Goal: Submit feedback/report problem: Submit feedback/report problem

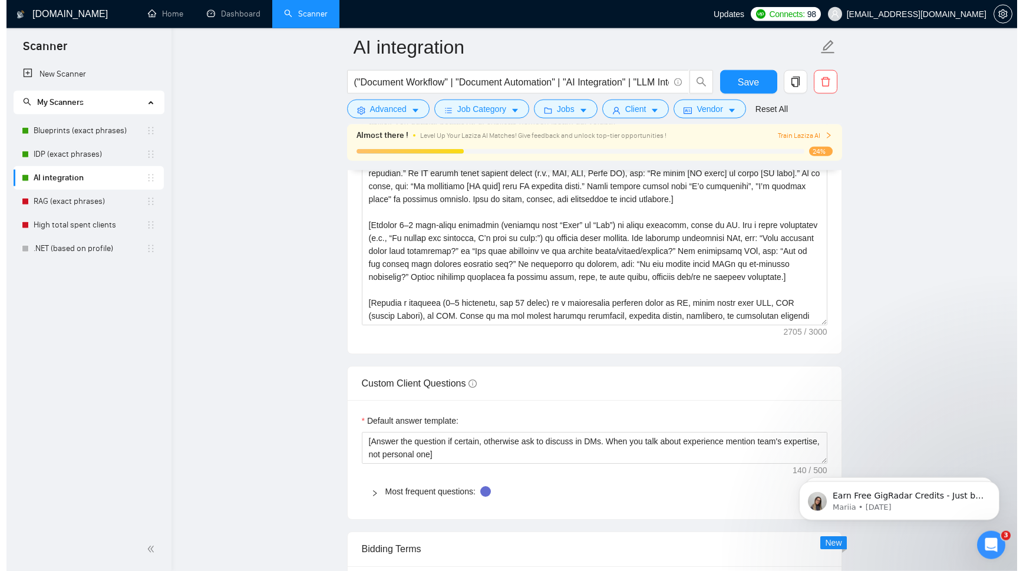
scroll to position [1400, 0]
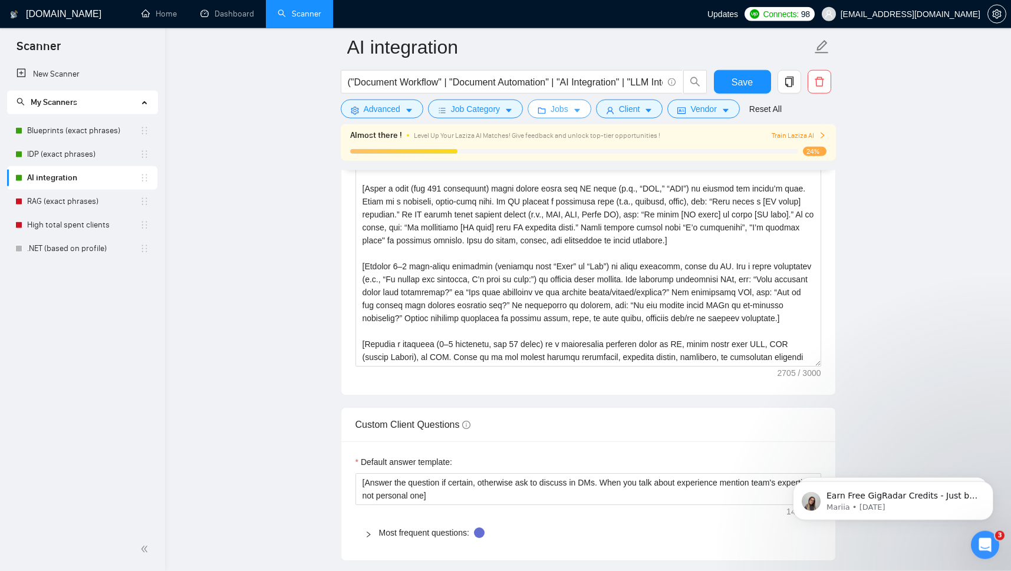
click at [555, 110] on span "Jobs" at bounding box center [559, 109] width 18 height 13
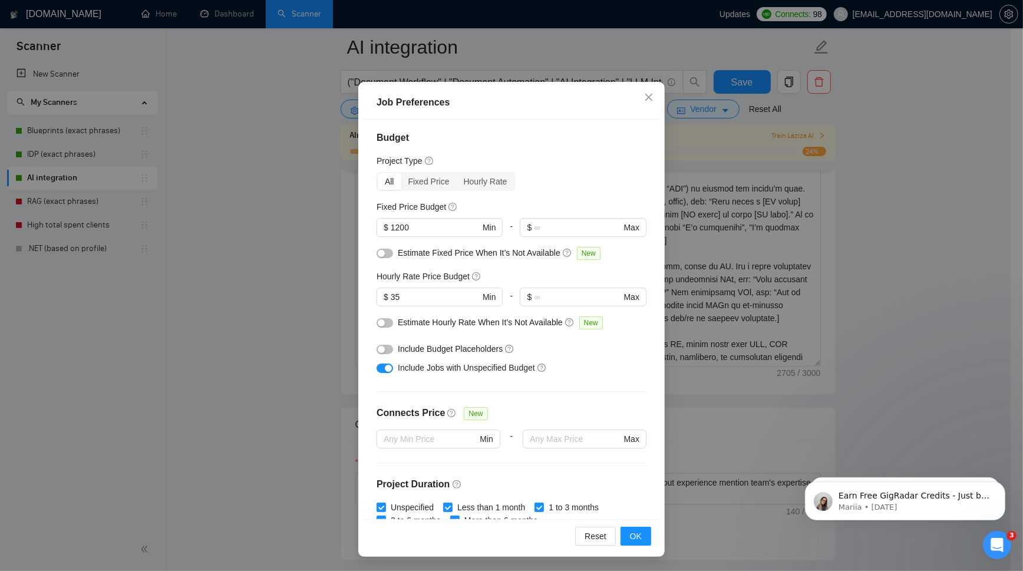
scroll to position [0, 0]
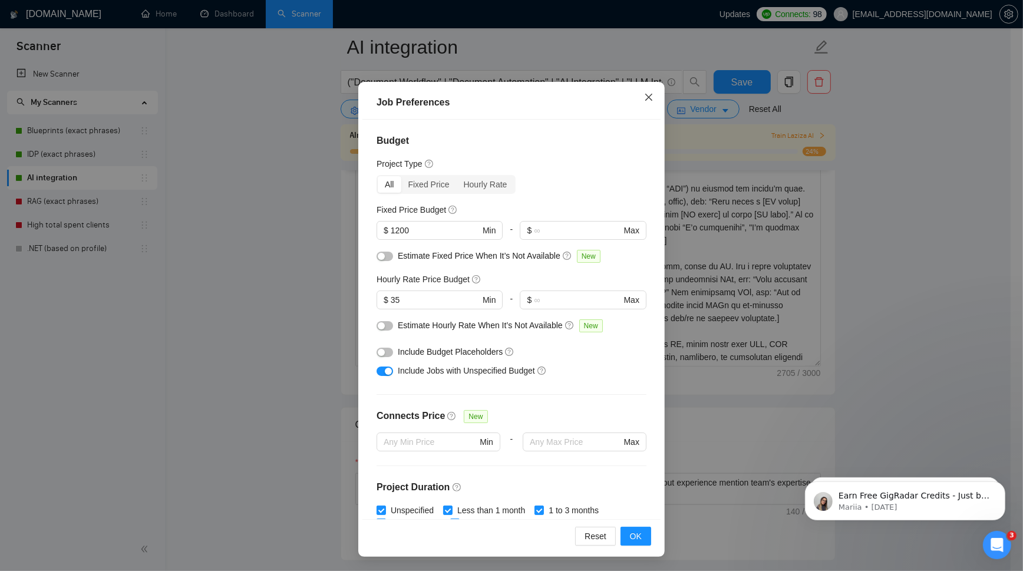
click at [644, 97] on icon "close" at bounding box center [648, 97] width 9 height 9
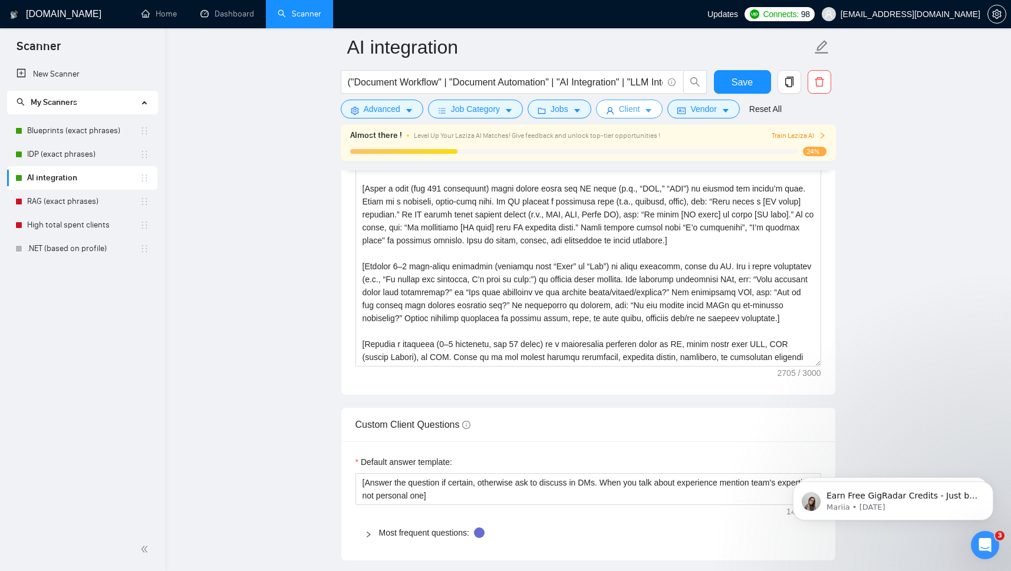
click at [621, 109] on span "Client" at bounding box center [629, 109] width 21 height 13
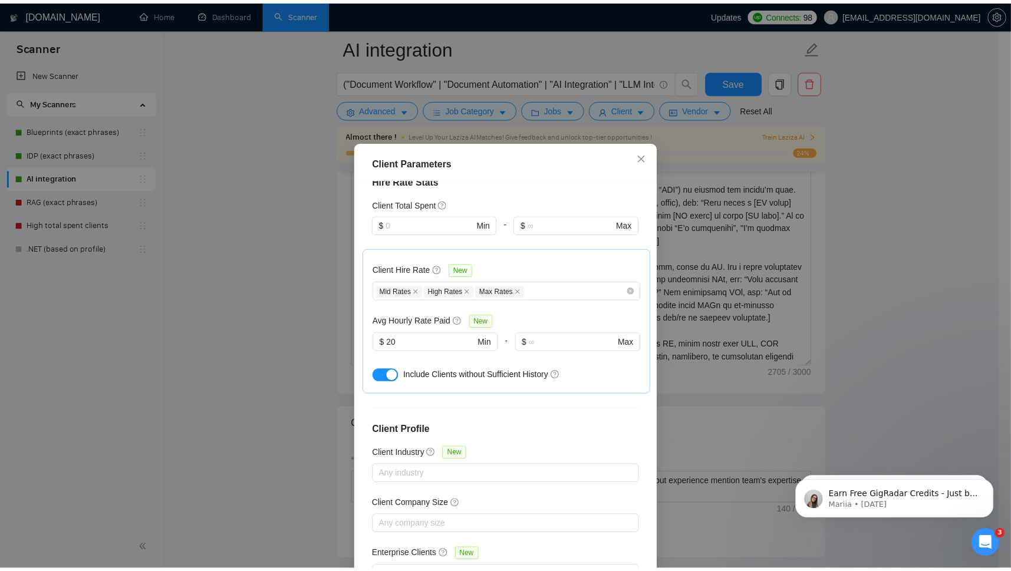
scroll to position [339, 0]
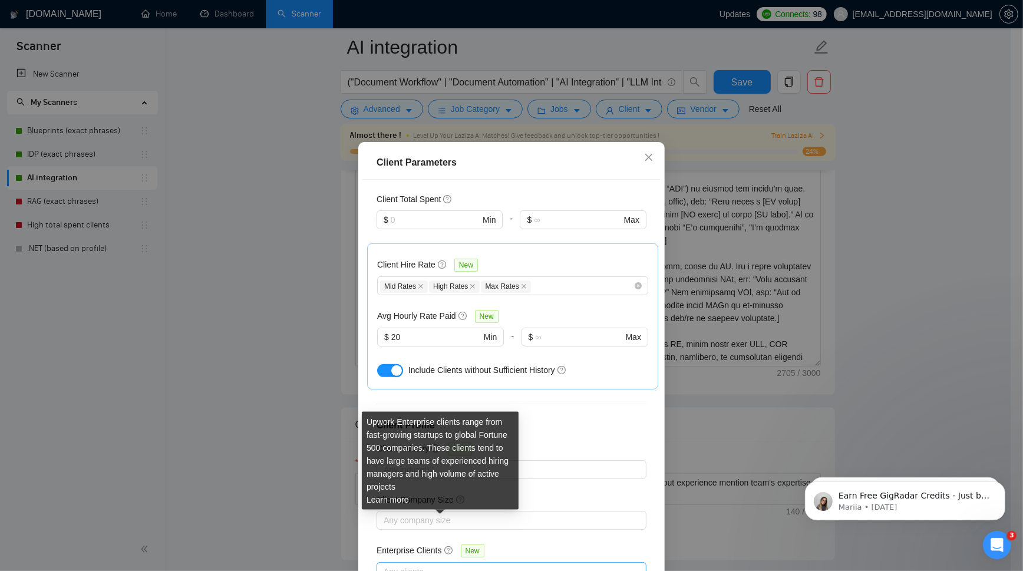
click at [443, 565] on div at bounding box center [506, 572] width 252 height 14
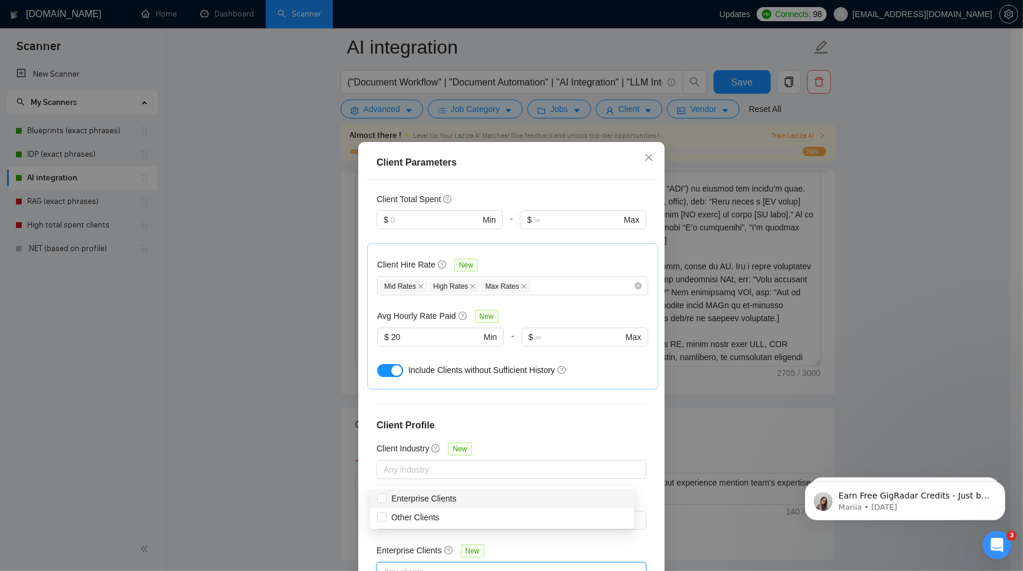
click at [636, 459] on div "Client Location Include Client Countries Select Exclude Client Countries [GEOGR…" at bounding box center [511, 380] width 298 height 400
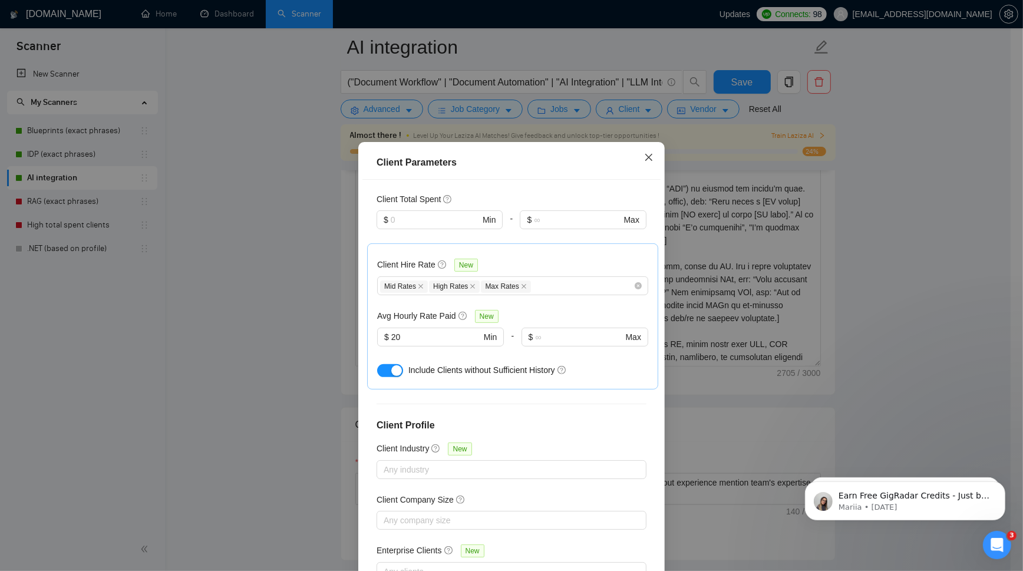
click at [647, 160] on icon "close" at bounding box center [648, 157] width 9 height 9
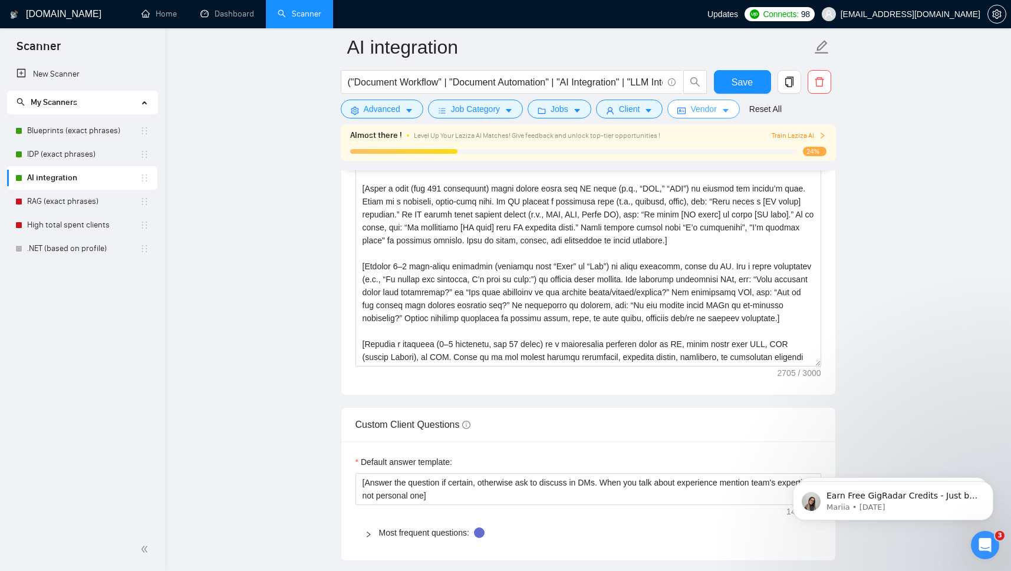
click at [704, 109] on span "Vendor" at bounding box center [703, 109] width 26 height 13
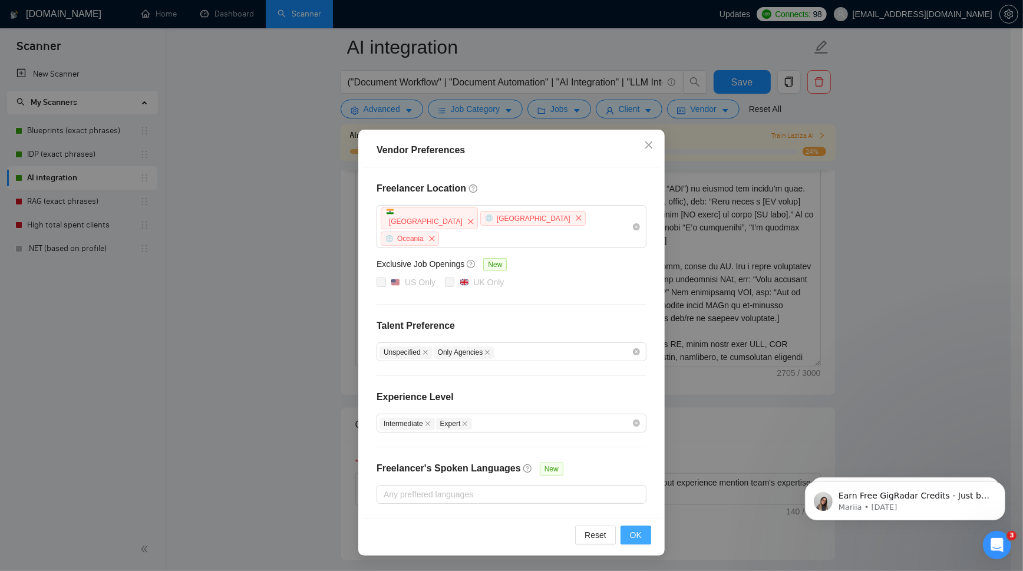
click at [646, 528] on button "OK" at bounding box center [636, 535] width 31 height 19
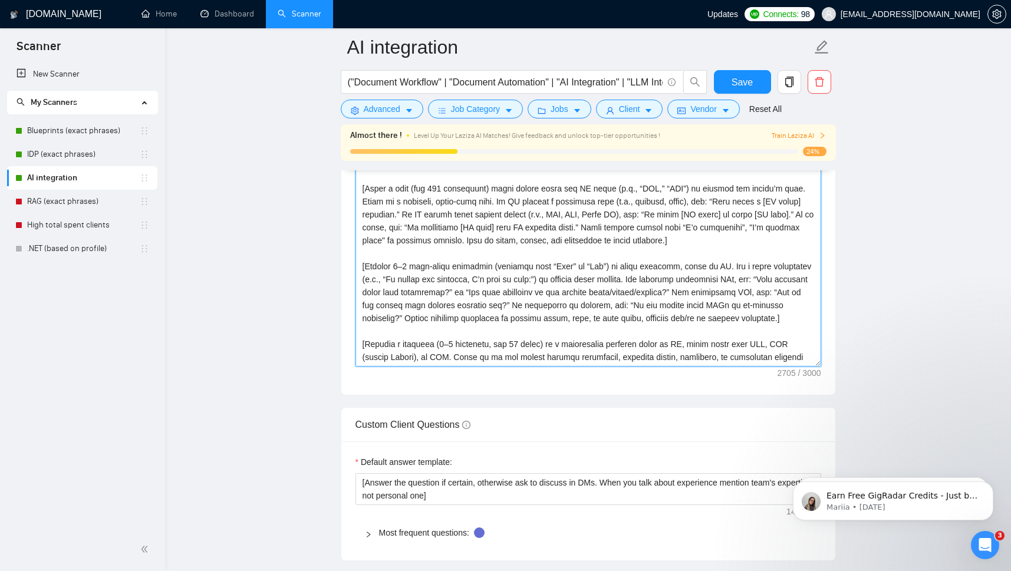
click at [611, 322] on textarea "Cover letter template:" at bounding box center [588, 233] width 466 height 265
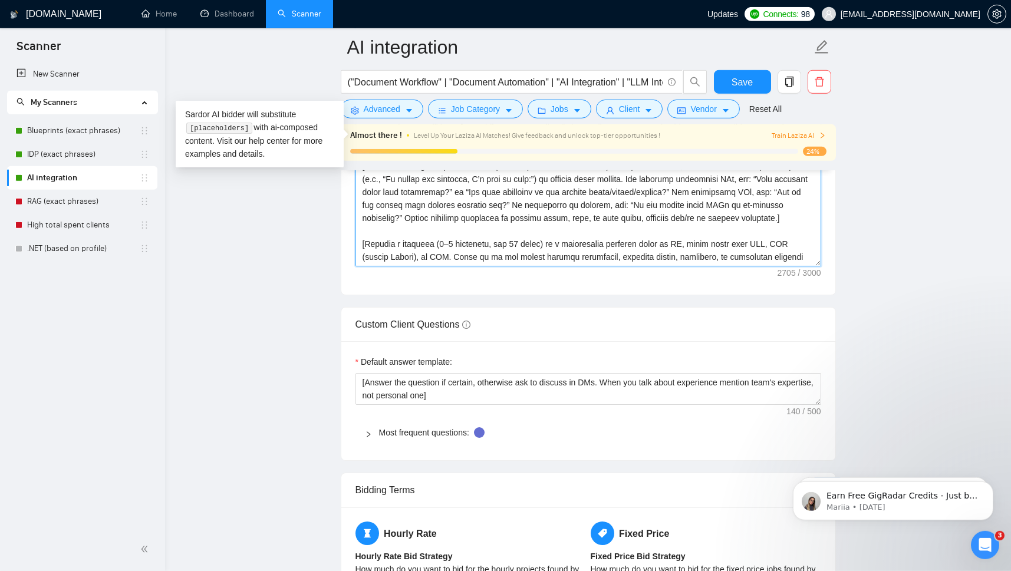
scroll to position [1530, 0]
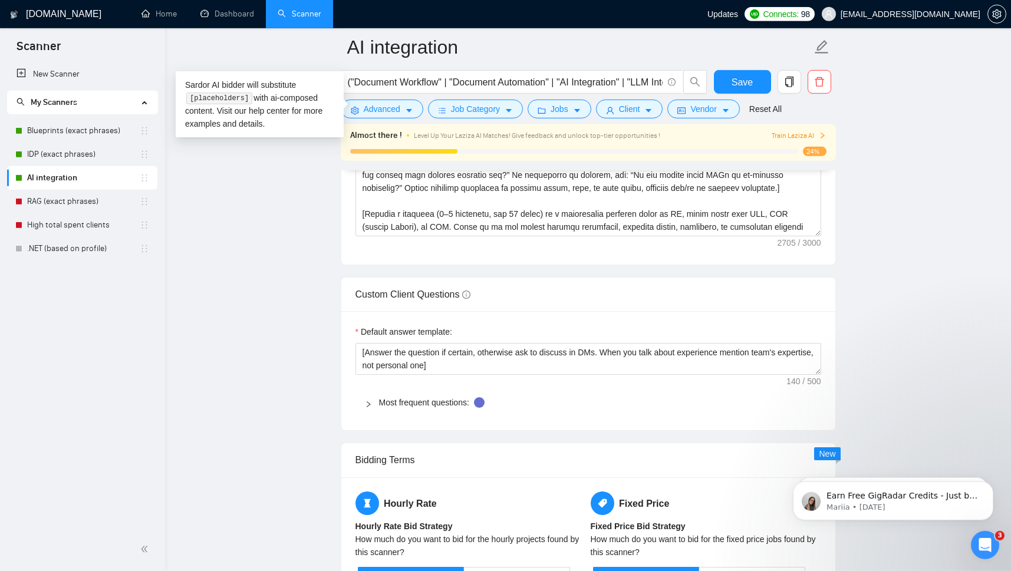
click at [920, 235] on main "AI integration ("Document Workflow" | "Document Automation" | "AI Integration" …" at bounding box center [588, 191] width 808 height 3349
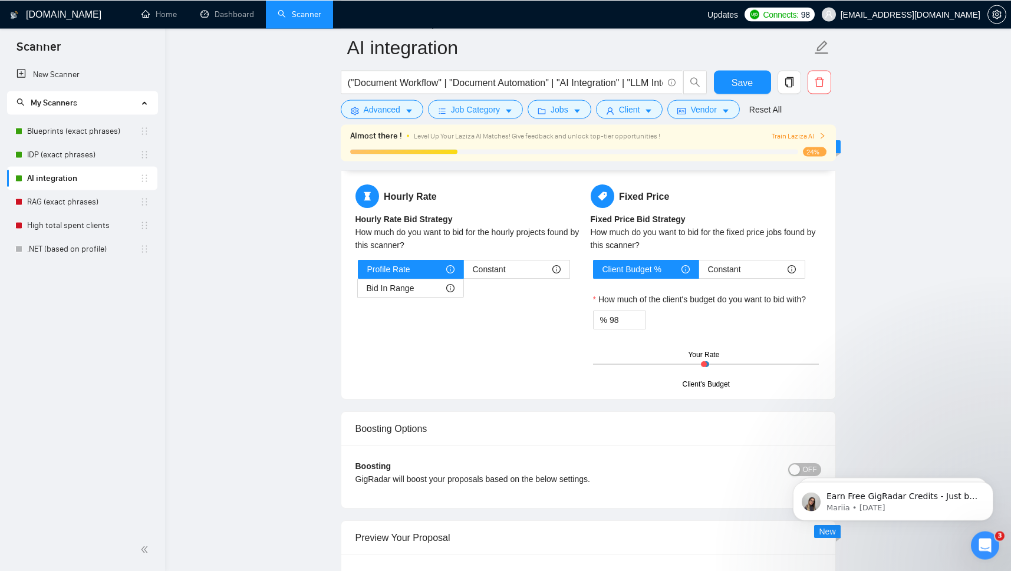
scroll to position [1857, 0]
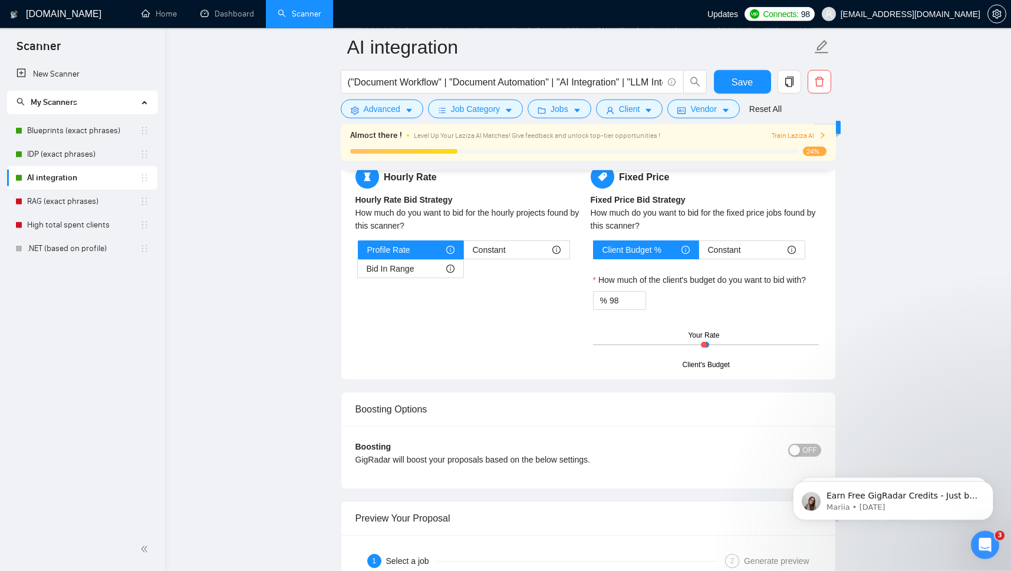
click at [988, 542] on icon "Open Intercom Messenger" at bounding box center [984, 544] width 19 height 19
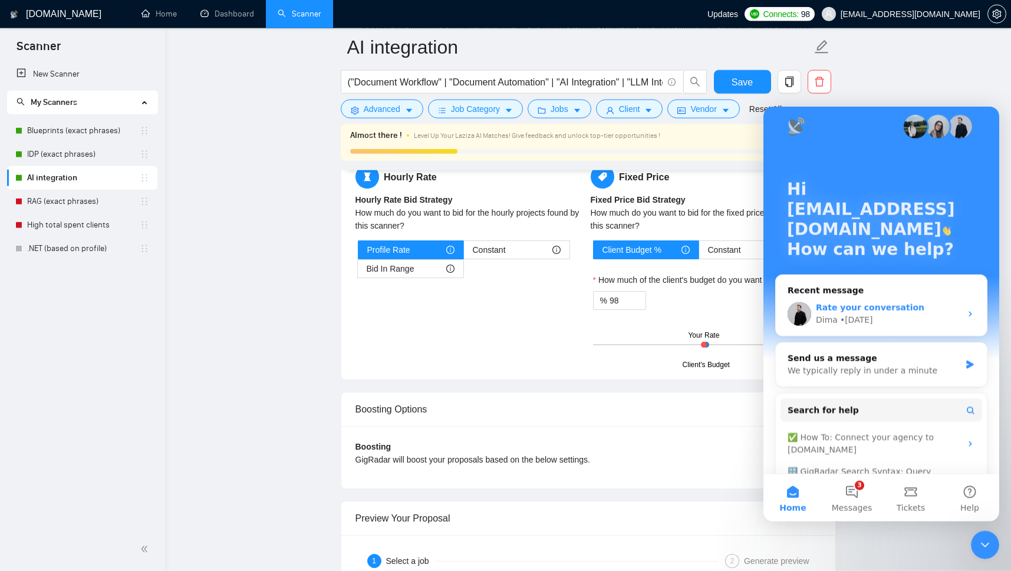
scroll to position [87, 0]
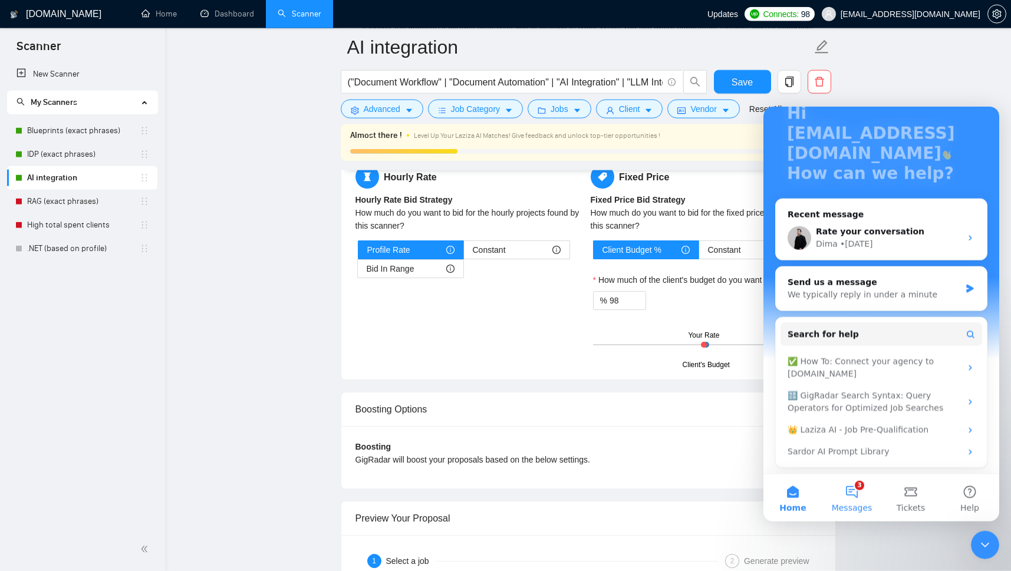
click at [856, 489] on button "3 Messages" at bounding box center [851, 497] width 59 height 47
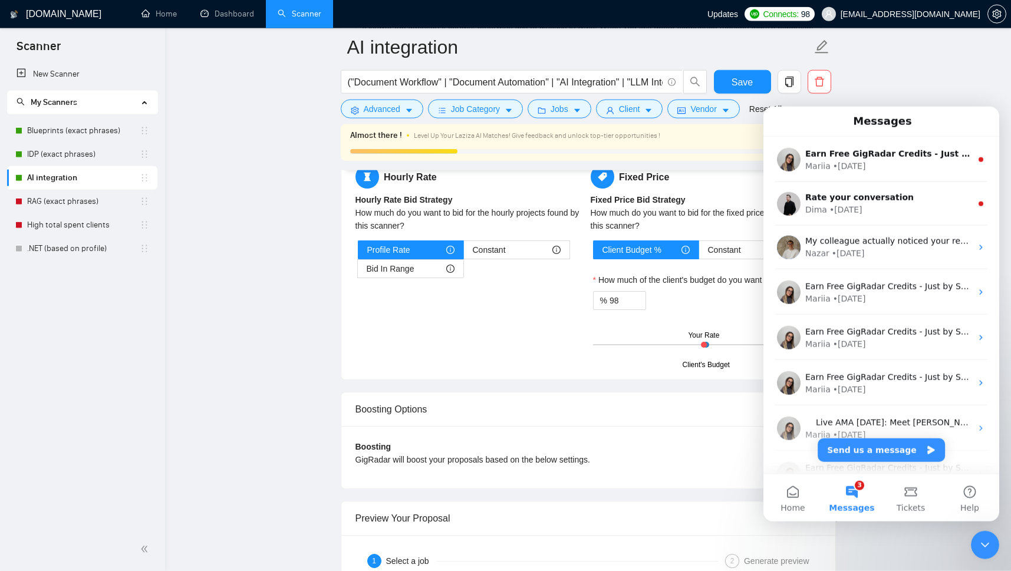
scroll to position [0, 0]
click at [987, 538] on icon "Close Intercom Messenger" at bounding box center [985, 545] width 14 height 14
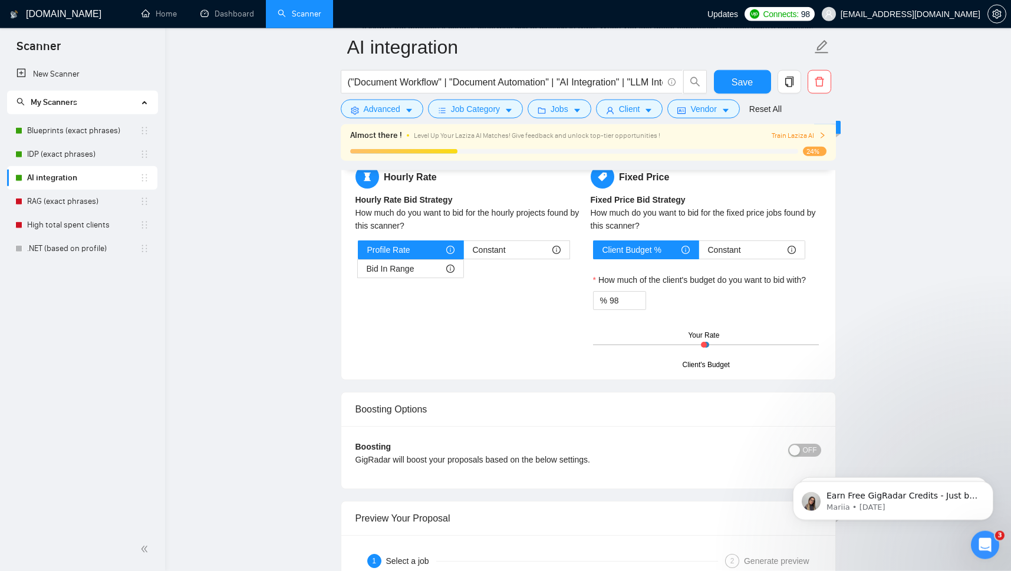
click at [986, 538] on icon "Open Intercom Messenger" at bounding box center [984, 544] width 19 height 19
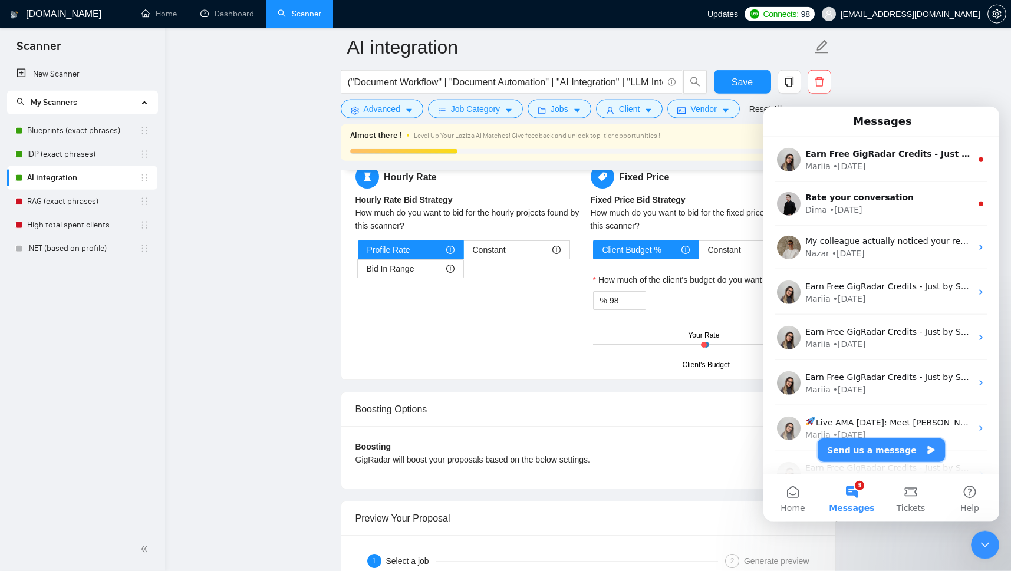
click at [878, 446] on button "Send us a message" at bounding box center [880, 450] width 127 height 24
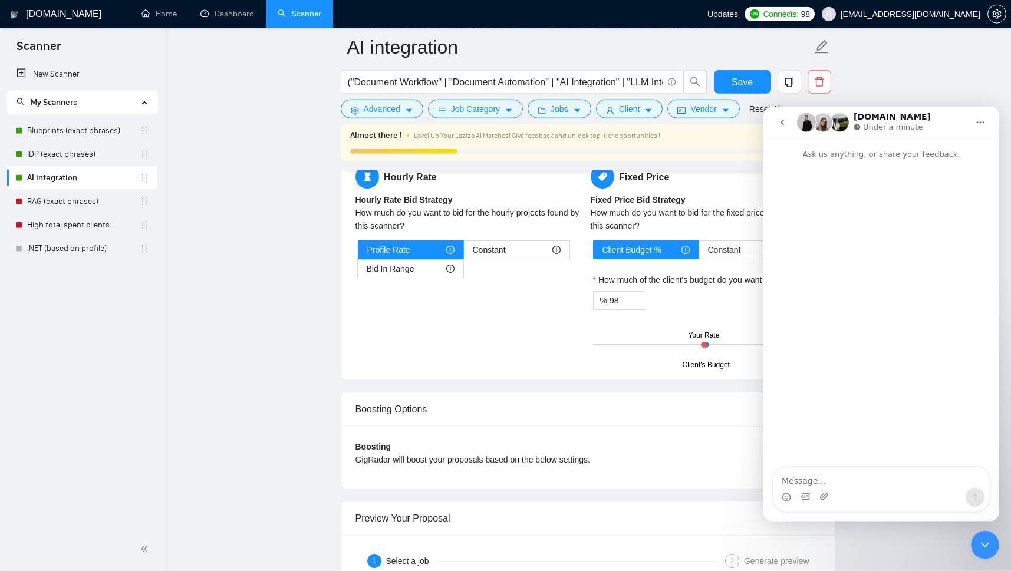
click at [800, 474] on textarea "Message…" at bounding box center [881, 477] width 216 height 20
click at [929, 456] on textarea "Hi! I've started to get notifications that Job disqualified by [PERSON_NAME]" at bounding box center [881, 472] width 216 height 32
click at [871, 456] on textarea "Hi! I've started to get notifications that Jobs are disqualified by [PERSON_NAM…" at bounding box center [881, 466] width 216 height 44
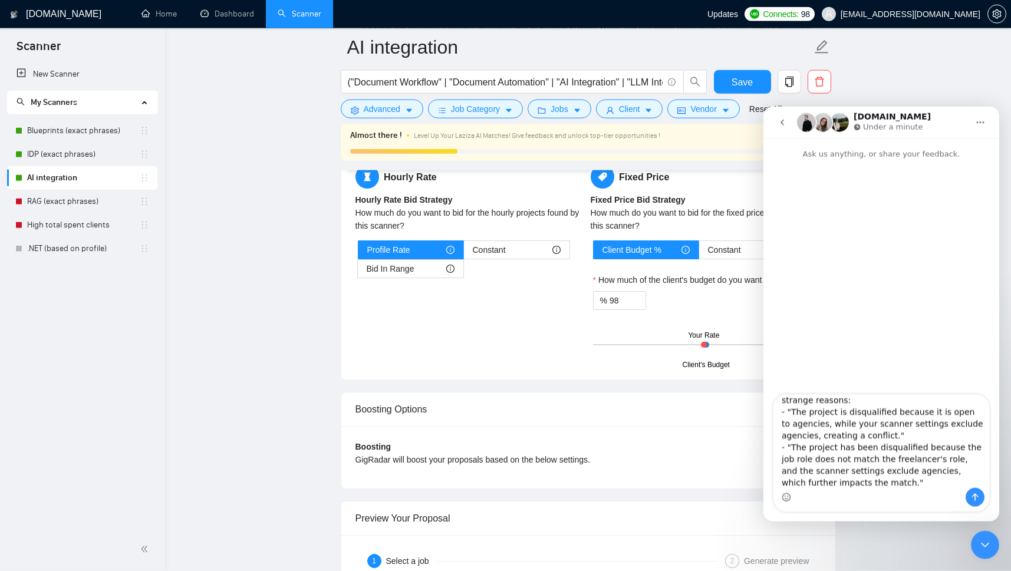
scroll to position [44, 0]
click at [41, 158] on link "IDP (exact phrases)" at bounding box center [83, 155] width 113 height 24
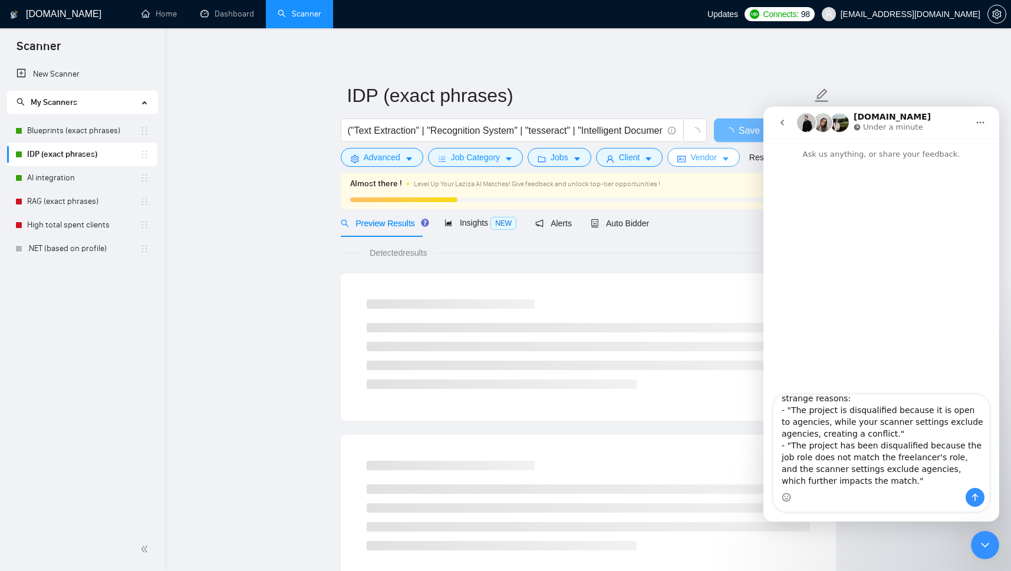
click at [695, 155] on span "Vendor" at bounding box center [703, 157] width 26 height 13
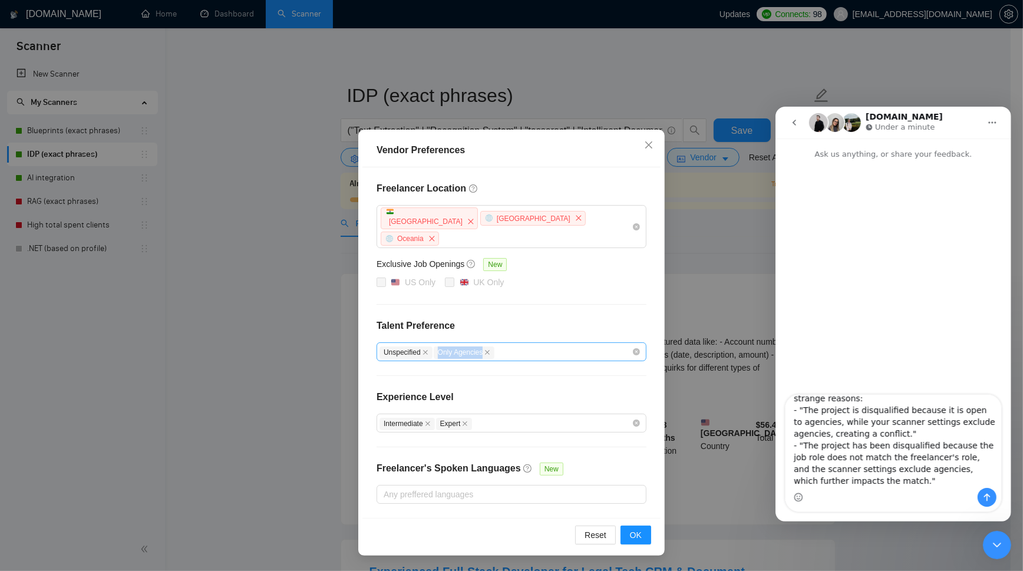
drag, startPoint x: 374, startPoint y: 313, endPoint x: 502, endPoint y: 338, distance: 129.7
click at [502, 338] on div "Freelancer Location [GEOGRAPHIC_DATA] [GEOGRAPHIC_DATA] [GEOGRAPHIC_DATA] Exclu…" at bounding box center [511, 342] width 298 height 351
copy span "Only Agencies"
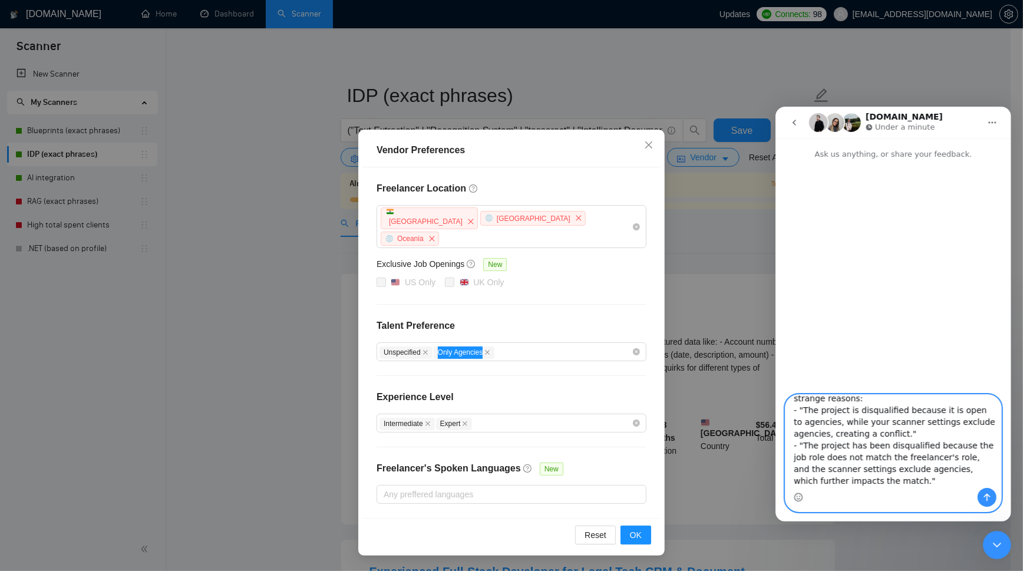
click at [878, 483] on textarea "Hi! I've started to get notifications that Jobs are disqualified by [PERSON_NAM…" at bounding box center [893, 440] width 216 height 93
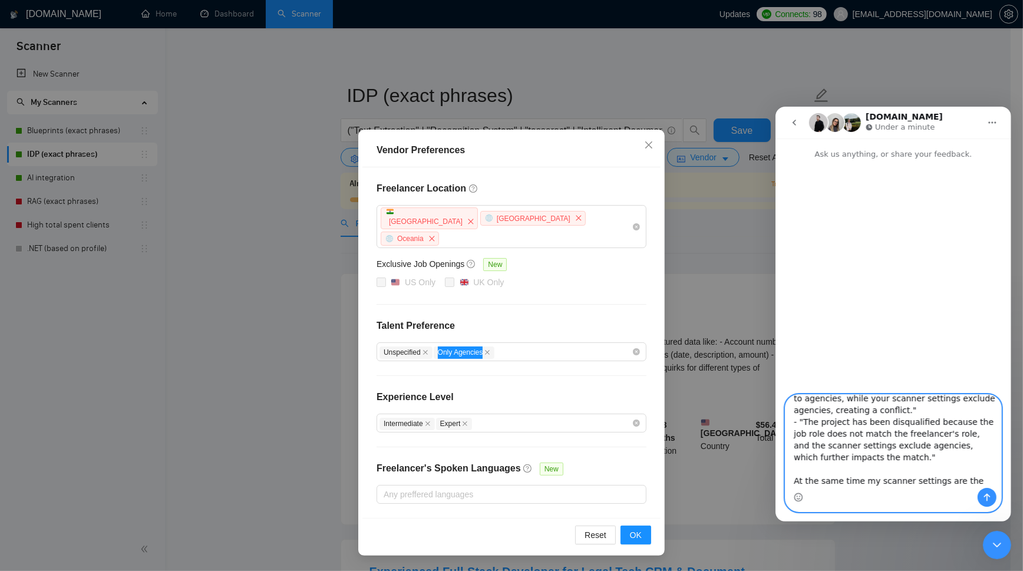
scroll to position [67, 0]
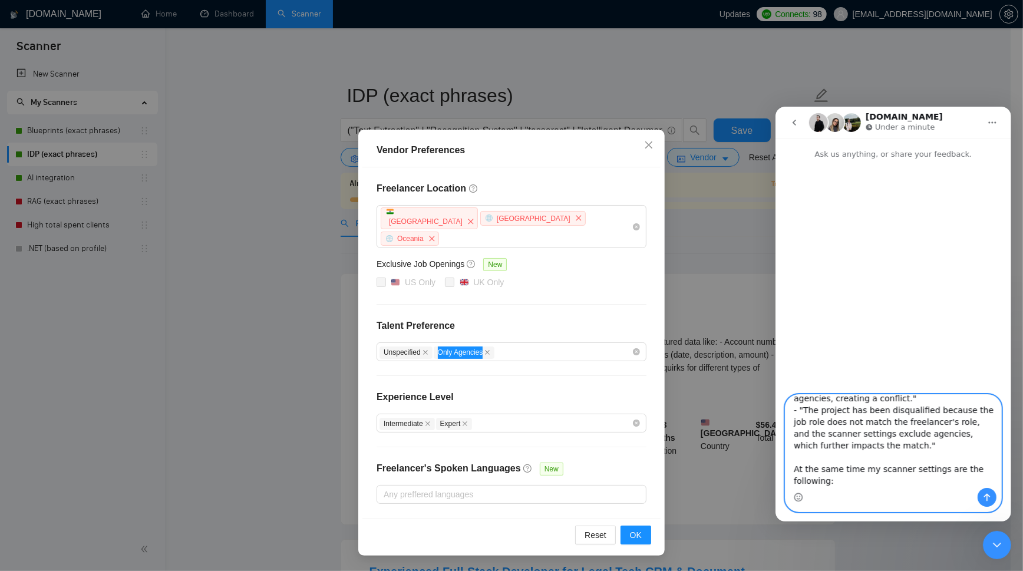
paste textarea "Talent Preference Unspecified Only Agencies"
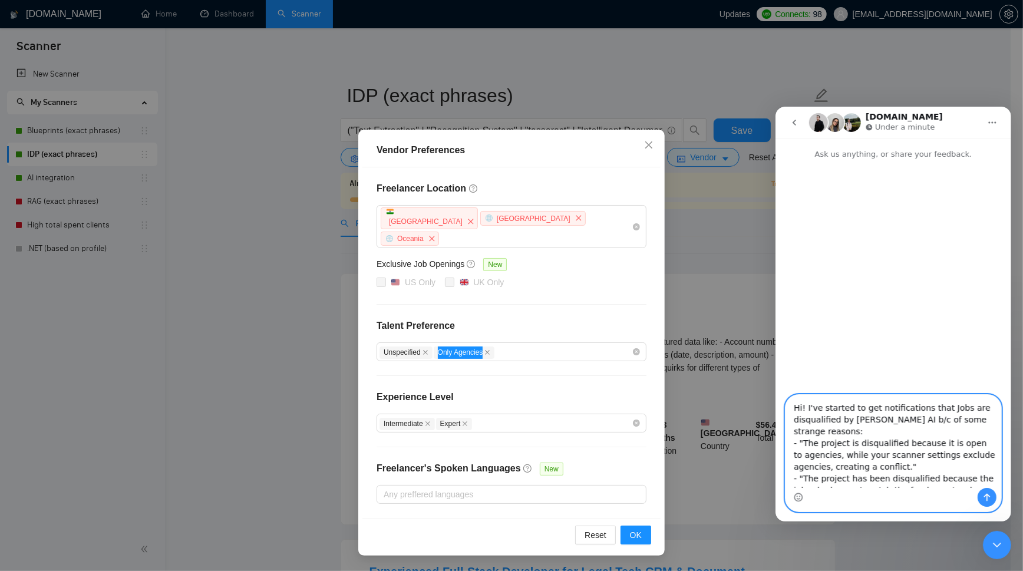
scroll to position [116, 0]
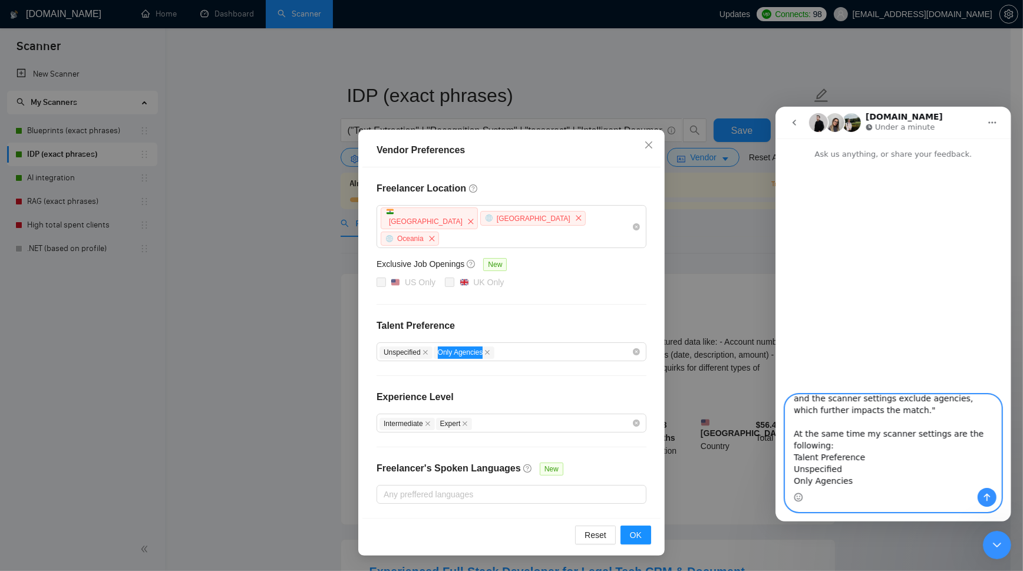
click at [813, 440] on textarea "Hi! I've started to get notifications that Jobs are disqualified by [PERSON_NAM…" at bounding box center [893, 440] width 216 height 93
click at [874, 447] on textarea "Hi! I've started to get notifications that Jobs are disqualified by [PERSON_NAM…" at bounding box center [893, 440] width 216 height 93
click at [794, 457] on textarea "Hi! I've started to get notifications that Jobs are disqualified by [PERSON_NAM…" at bounding box center [893, 440] width 216 height 93
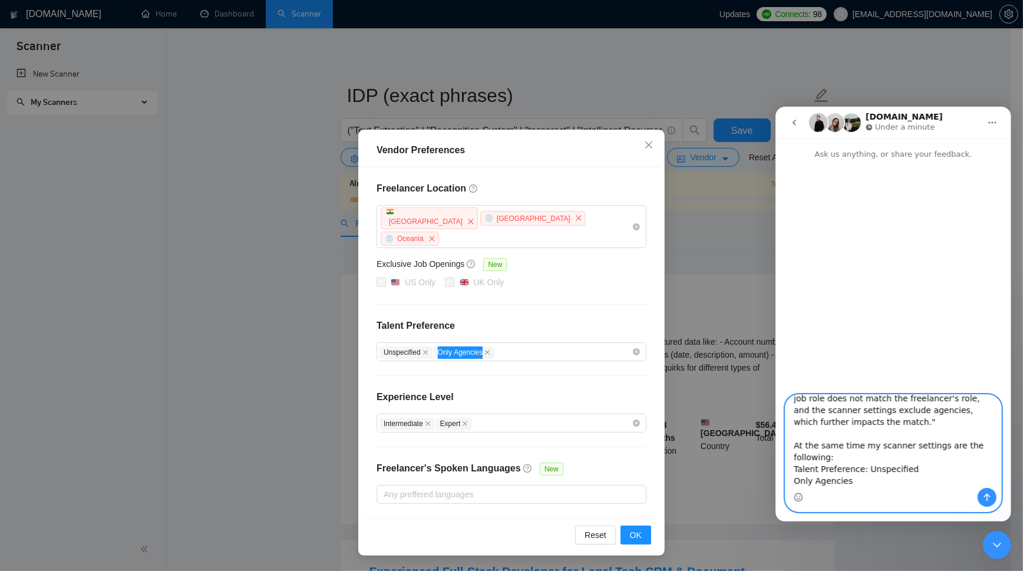
scroll to position [104, 0]
click at [794, 464] on textarea "Hi! I've started to get notifications that Jobs are disqualified by [PERSON_NAM…" at bounding box center [893, 440] width 216 height 93
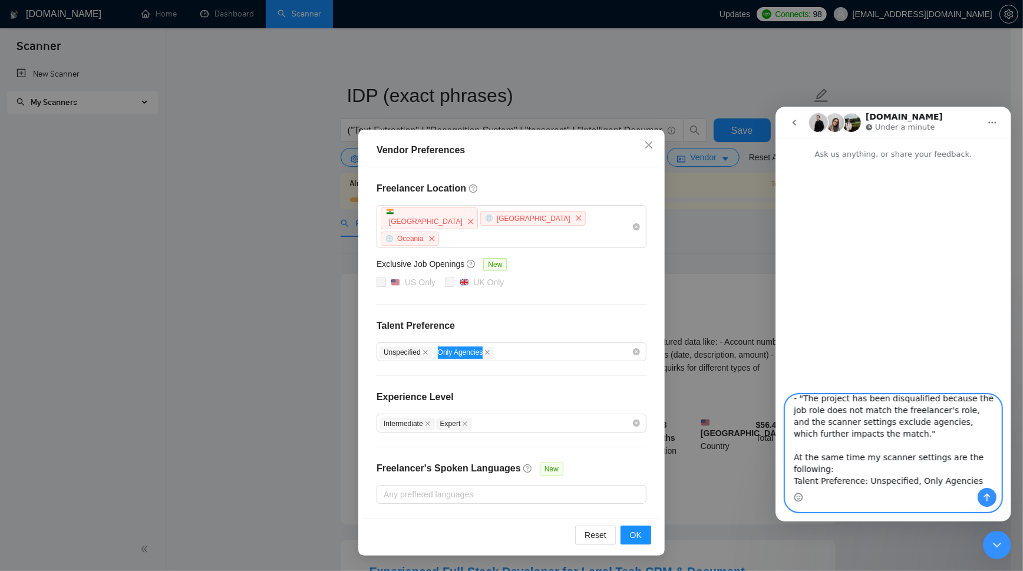
scroll to position [103, 0]
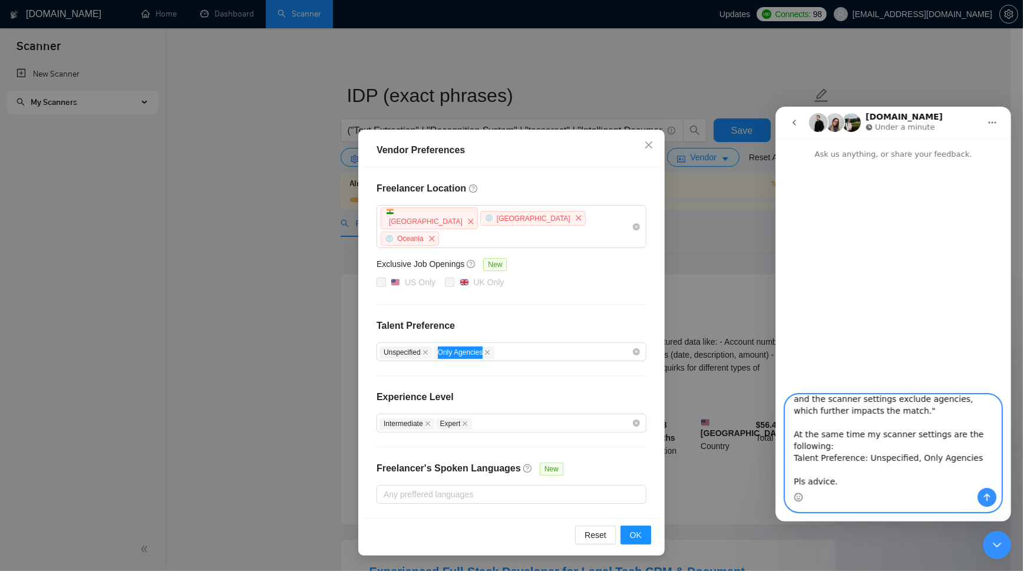
click at [797, 476] on textarea "Hi! I've started to get notifications that Jobs are disqualified by [PERSON_NAM…" at bounding box center [893, 440] width 216 height 93
click at [832, 452] on textarea "Hi! I've started to get notifications that Jobs are disqualified by [PERSON_NAM…" at bounding box center [893, 440] width 216 height 93
click at [839, 449] on textarea "Hi! I've started to get notifications that Jobs are disqualified by [PERSON_NAM…" at bounding box center [893, 440] width 216 height 93
click at [796, 456] on textarea "Hi! I've started to get notifications that Jobs are disqualified by [PERSON_NAM…" at bounding box center [893, 440] width 216 height 93
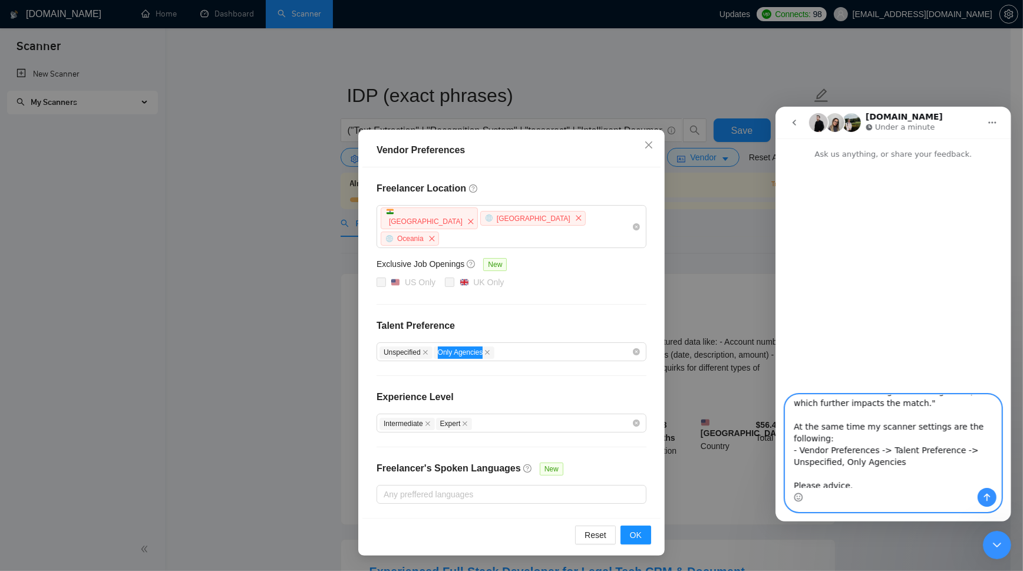
scroll to position [116, 0]
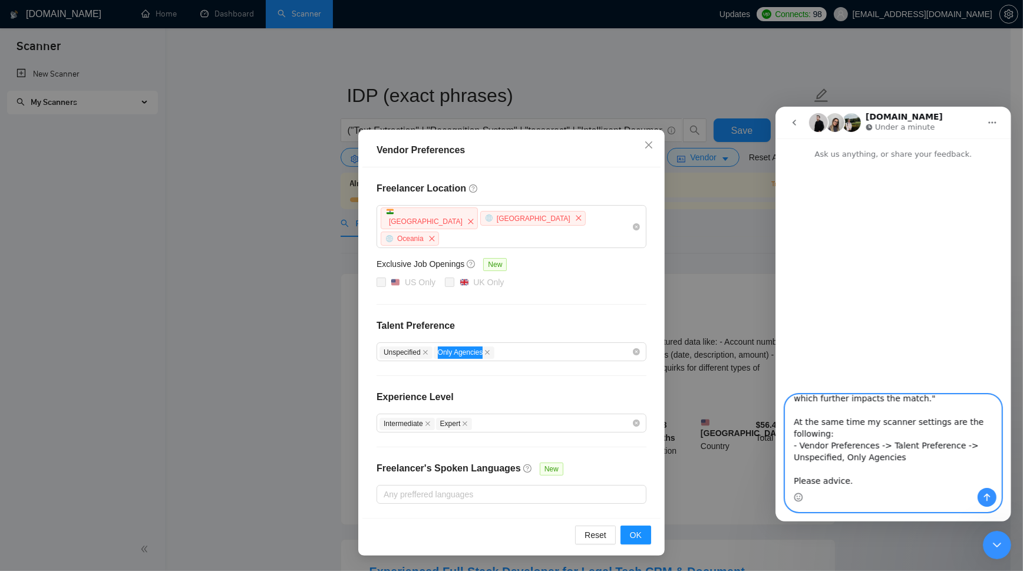
type textarea "Hi! I've started to get notifications that Jobs are disqualified by [PERSON_NAM…"
click at [987, 497] on icon "Send a message…" at bounding box center [987, 497] width 6 height 8
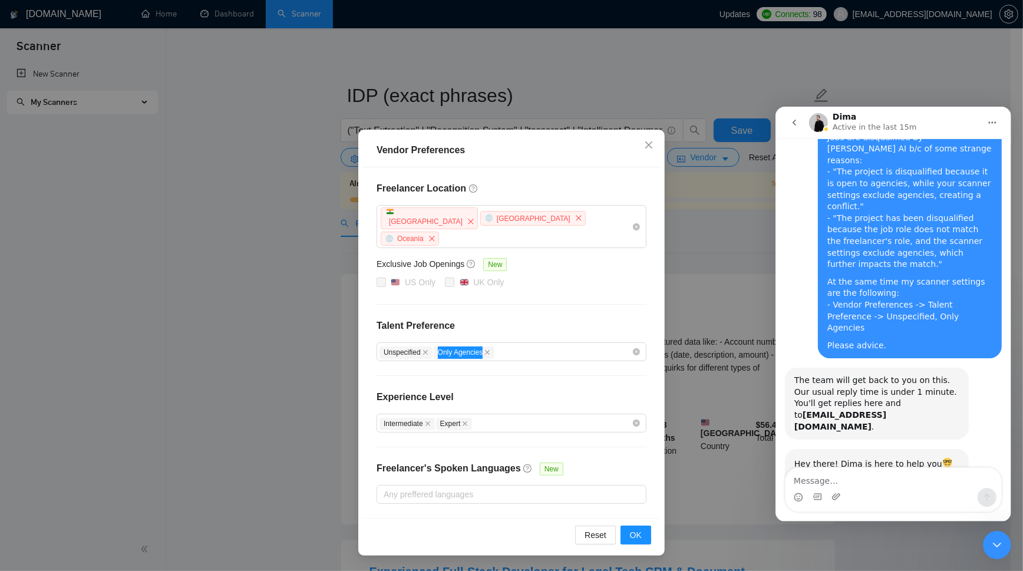
scroll to position [62, 0]
click at [796, 117] on icon "go back" at bounding box center [793, 121] width 9 height 9
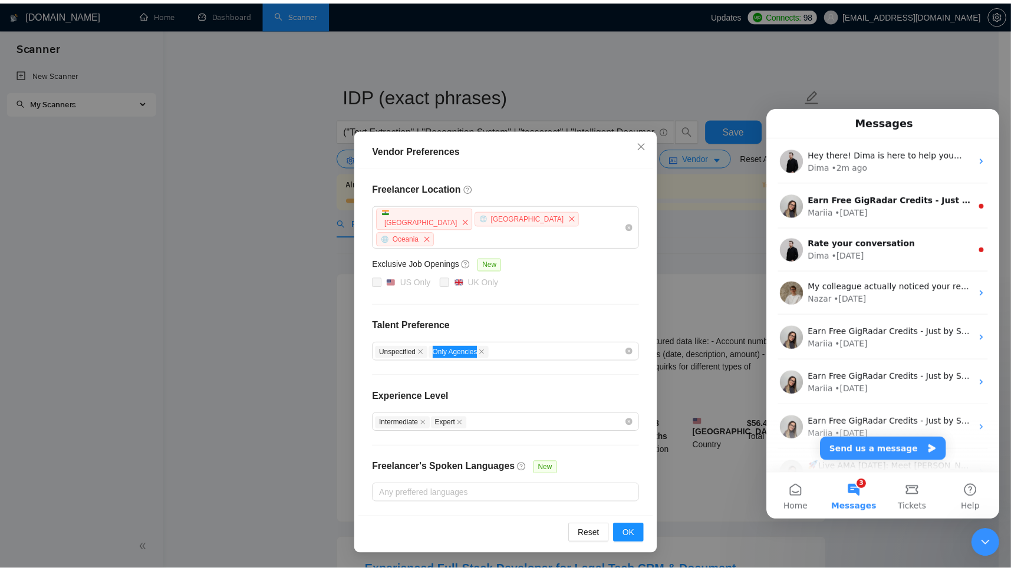
scroll to position [0, 0]
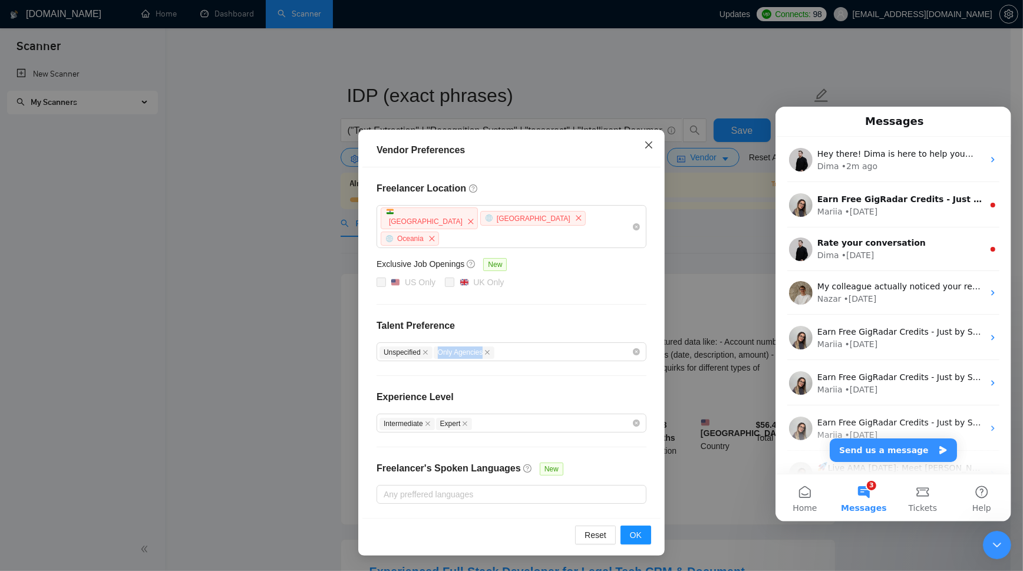
click at [644, 147] on span "Close" at bounding box center [649, 146] width 32 height 32
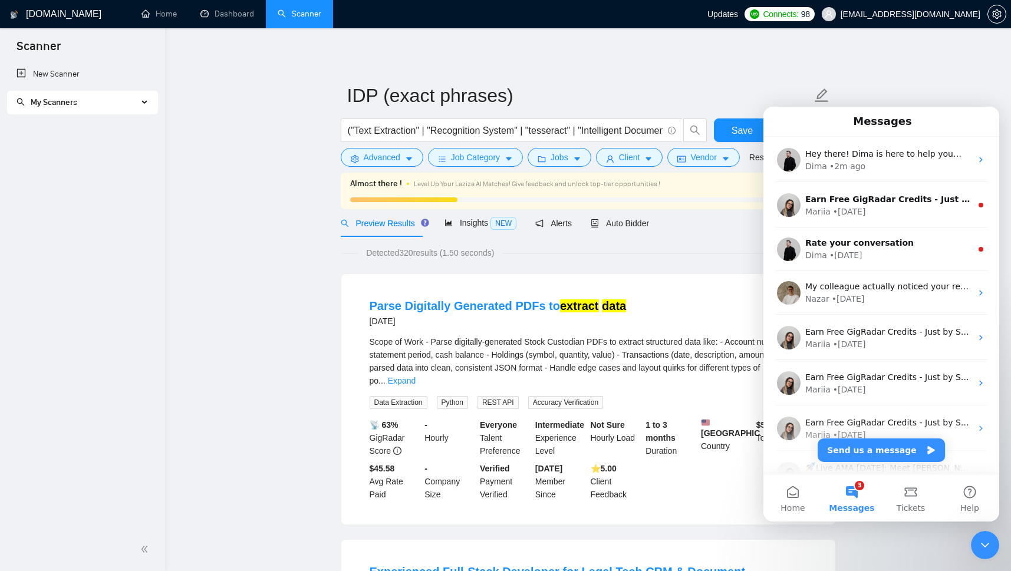
click at [981, 544] on icon "Close Intercom Messenger" at bounding box center [985, 545] width 14 height 14
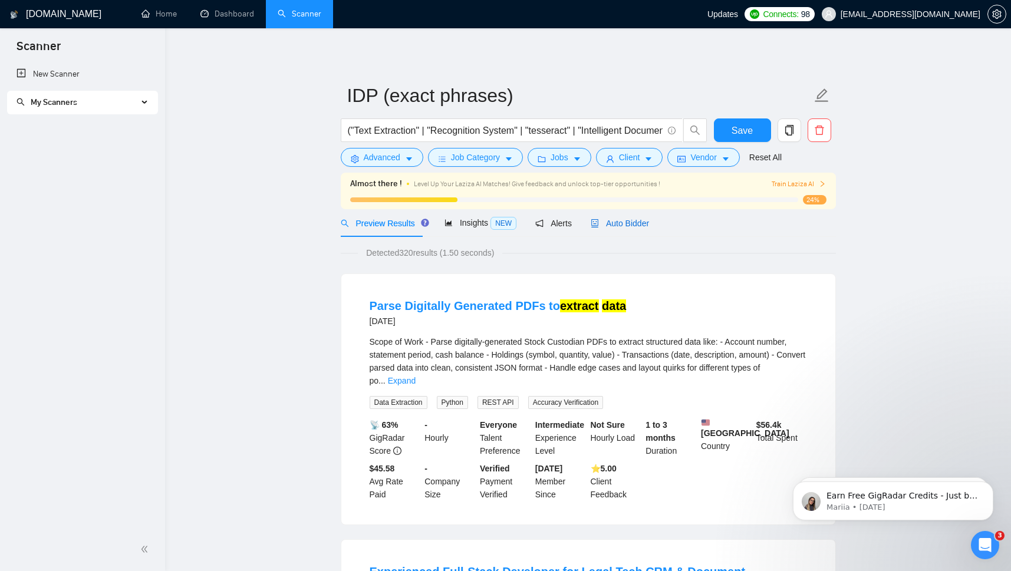
click at [615, 230] on div "Auto Bidder" at bounding box center [620, 223] width 58 height 13
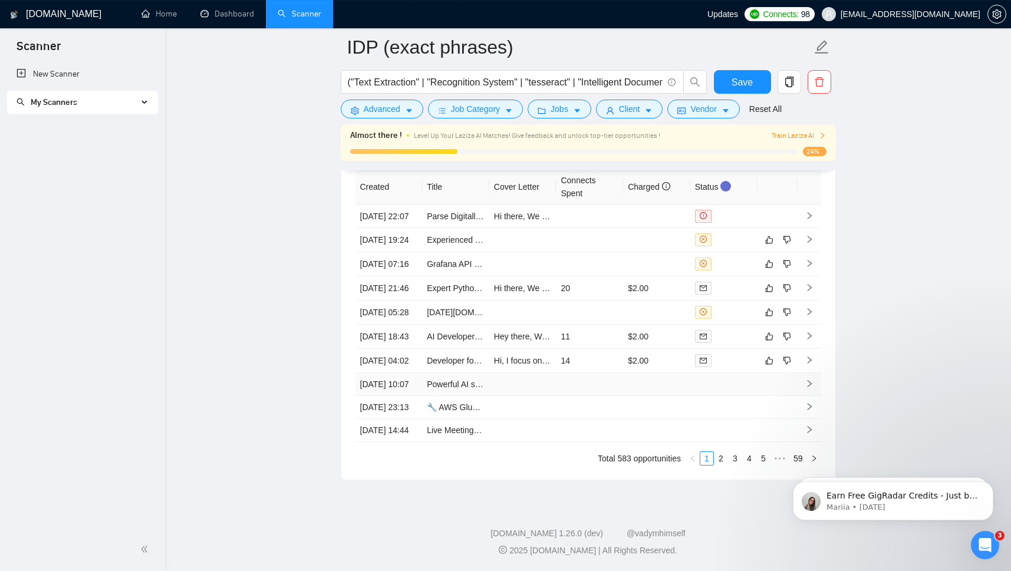
scroll to position [3295, 0]
click at [988, 546] on icon "Open Intercom Messenger" at bounding box center [984, 545] width 19 height 19
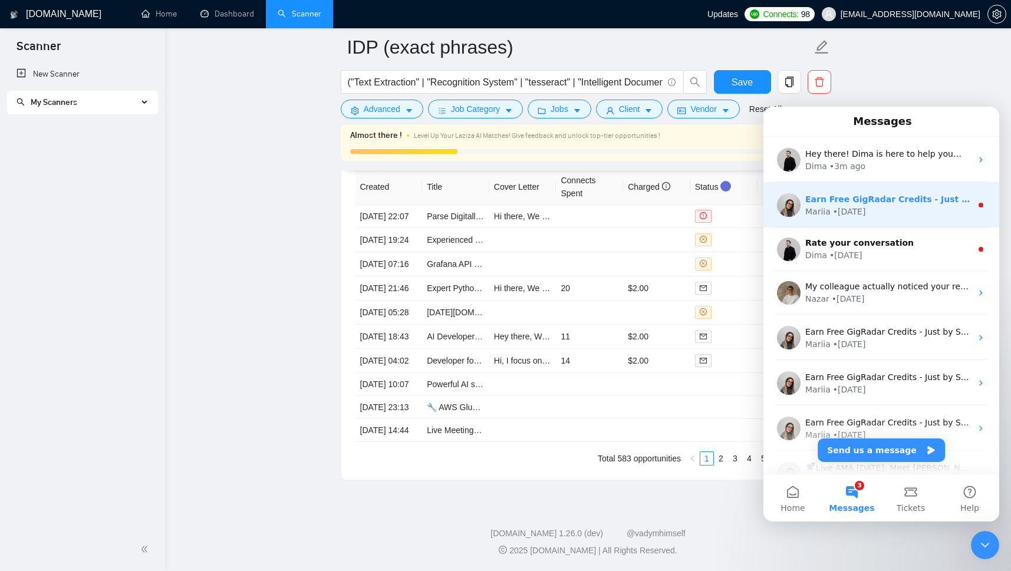
click at [905, 208] on div "Mariia • [DATE]" at bounding box center [888, 212] width 166 height 12
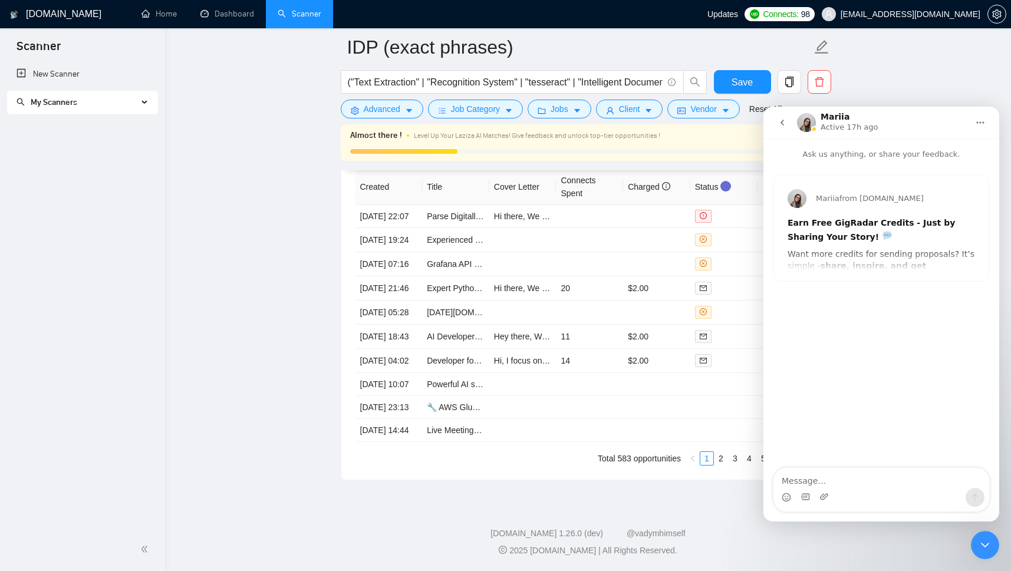
click at [878, 255] on div "Mariia from [DOMAIN_NAME] Earn Free GigRadar Credits - Just by Sharing Your Sto…" at bounding box center [881, 228] width 216 height 106
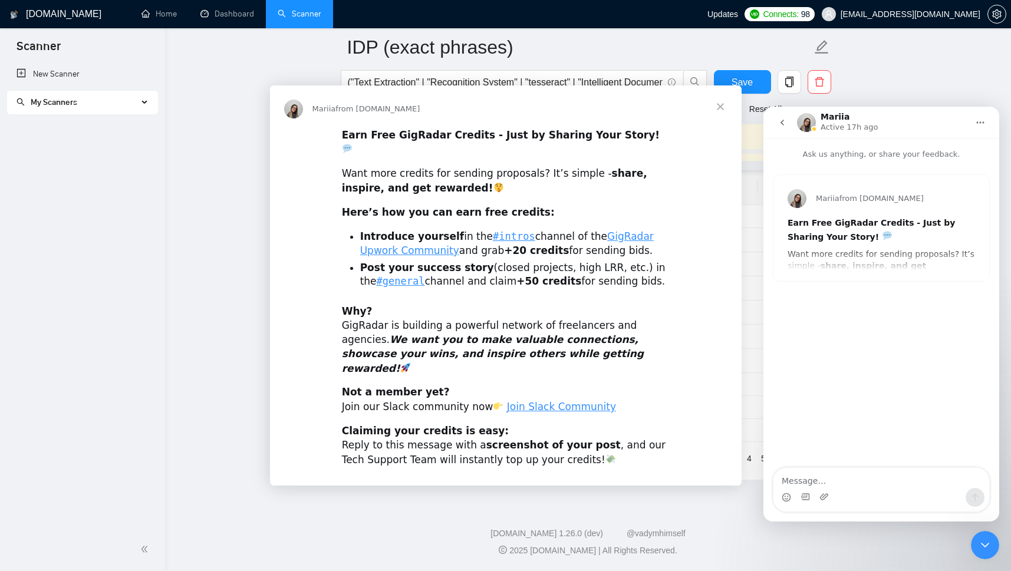
scroll to position [0, 0]
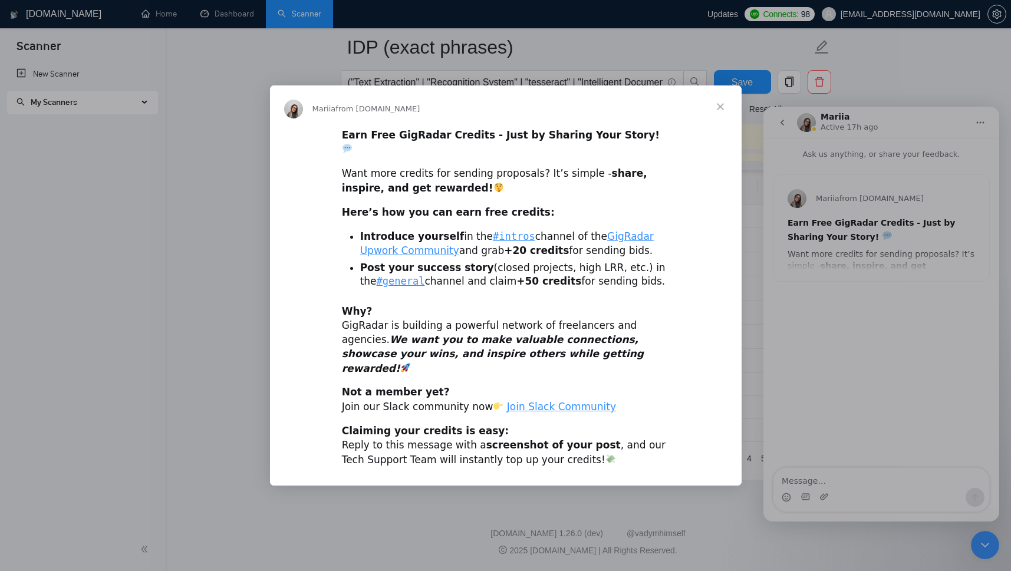
click at [716, 115] on span "Close" at bounding box center [720, 106] width 42 height 42
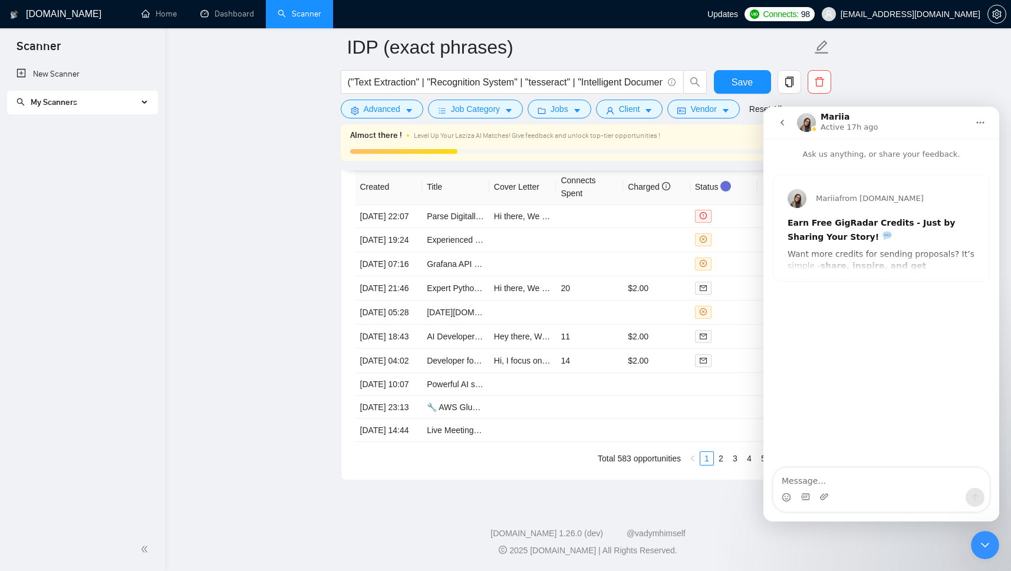
click at [783, 120] on icon "go back" at bounding box center [781, 122] width 9 height 9
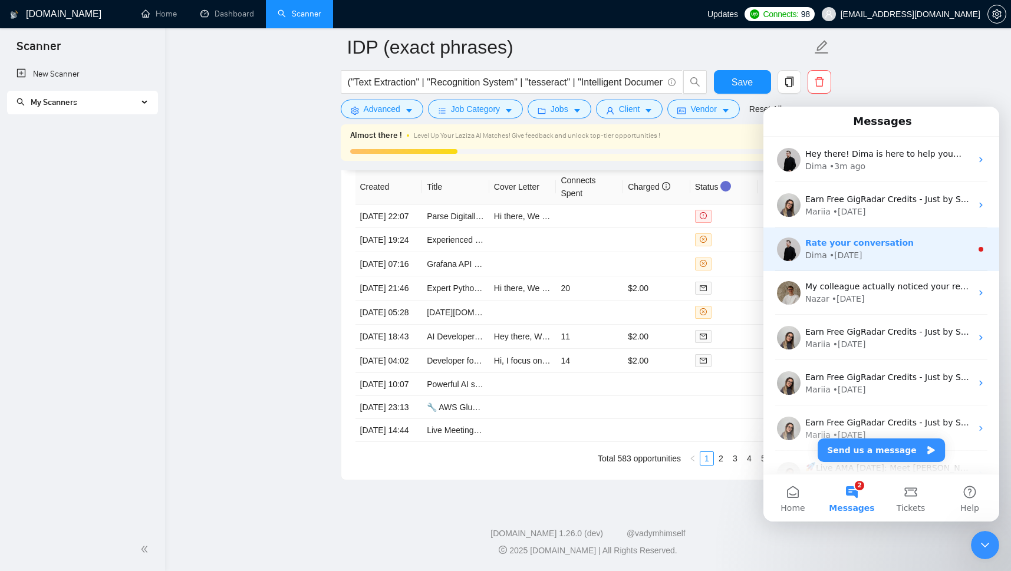
click at [876, 247] on span "Rate your conversation" at bounding box center [859, 242] width 108 height 9
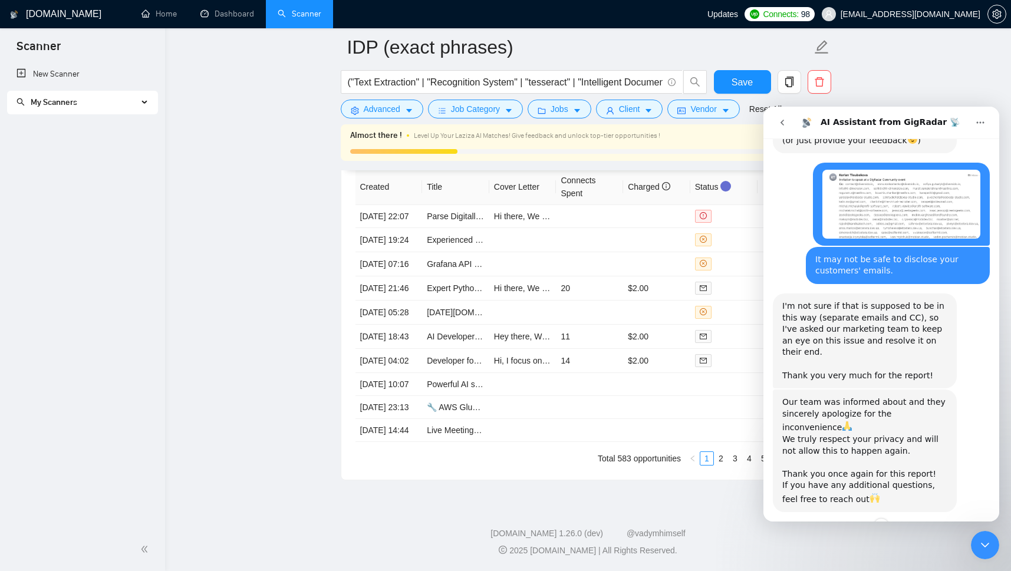
scroll to position [712, 0]
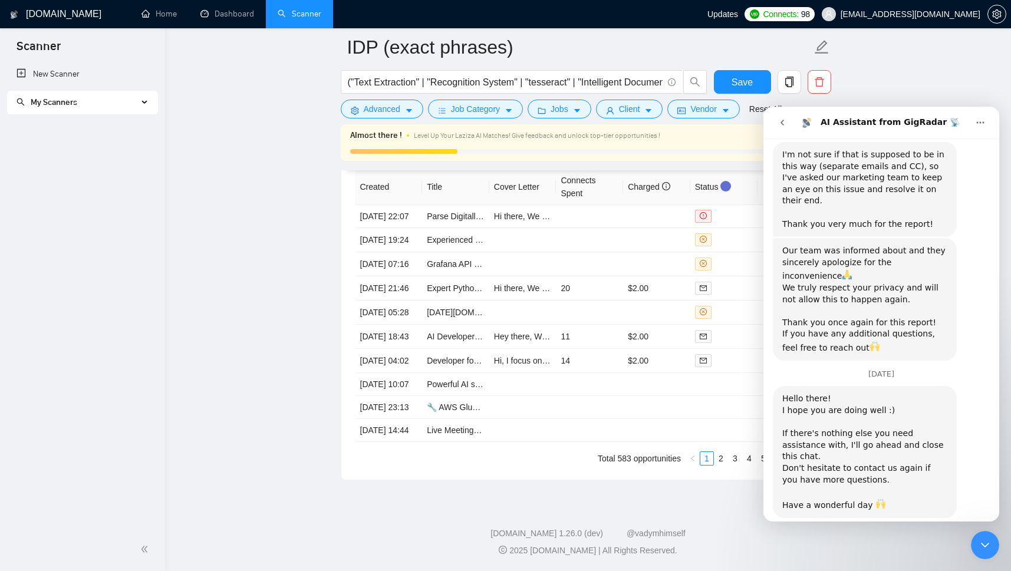
click at [783, 124] on icon "go back" at bounding box center [782, 123] width 4 height 6
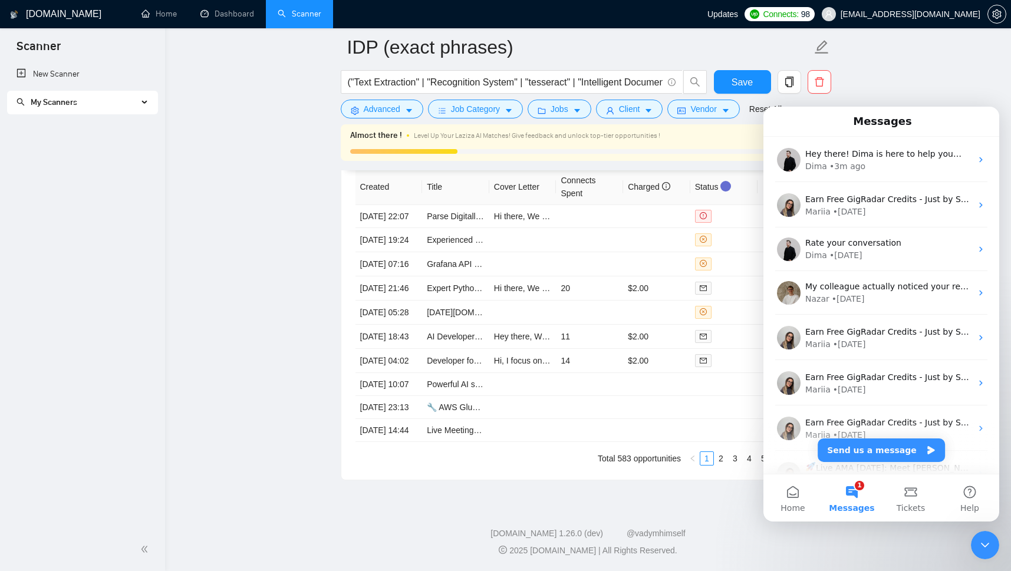
scroll to position [0, 0]
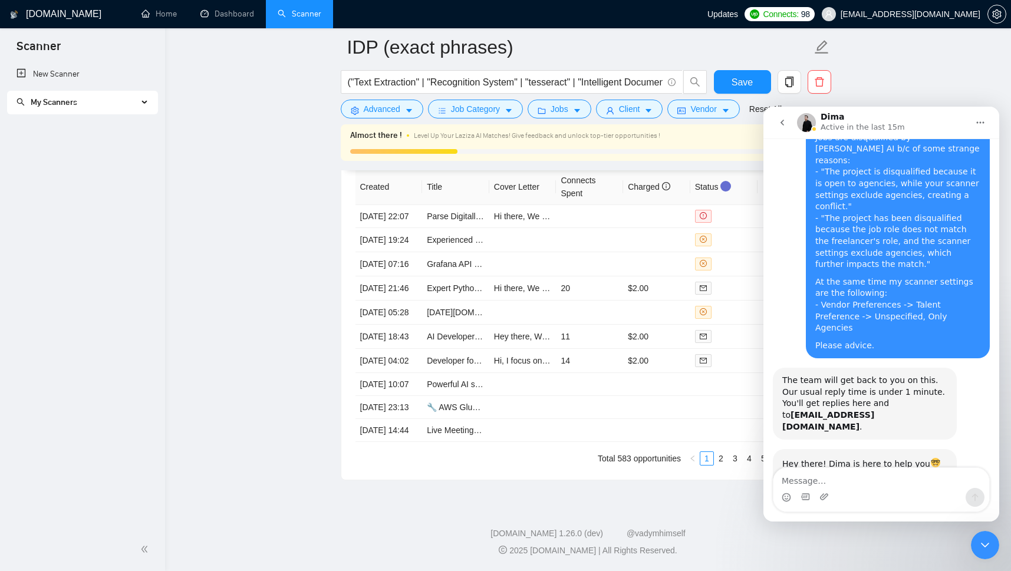
scroll to position [62, 0]
click at [780, 120] on icon "go back" at bounding box center [781, 122] width 9 height 9
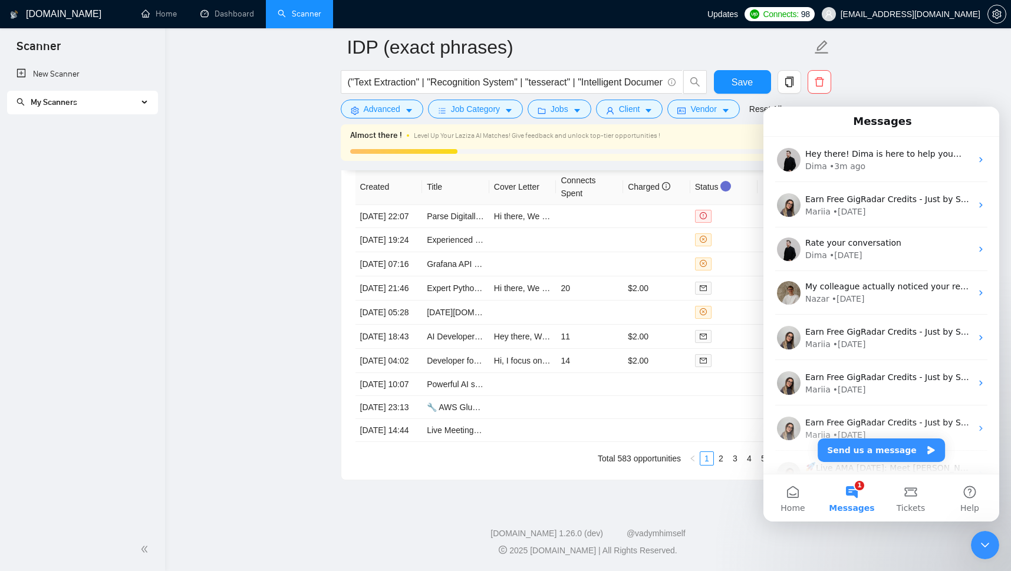
click at [475, 500] on footer "[DOMAIN_NAME] 1.26.0 (dev) @vadymhimself 2025 [DOMAIN_NAME] | All Rights Reserv…" at bounding box center [588, 535] width 846 height 72
click at [990, 545] on icon "Close Intercom Messenger" at bounding box center [985, 545] width 14 height 14
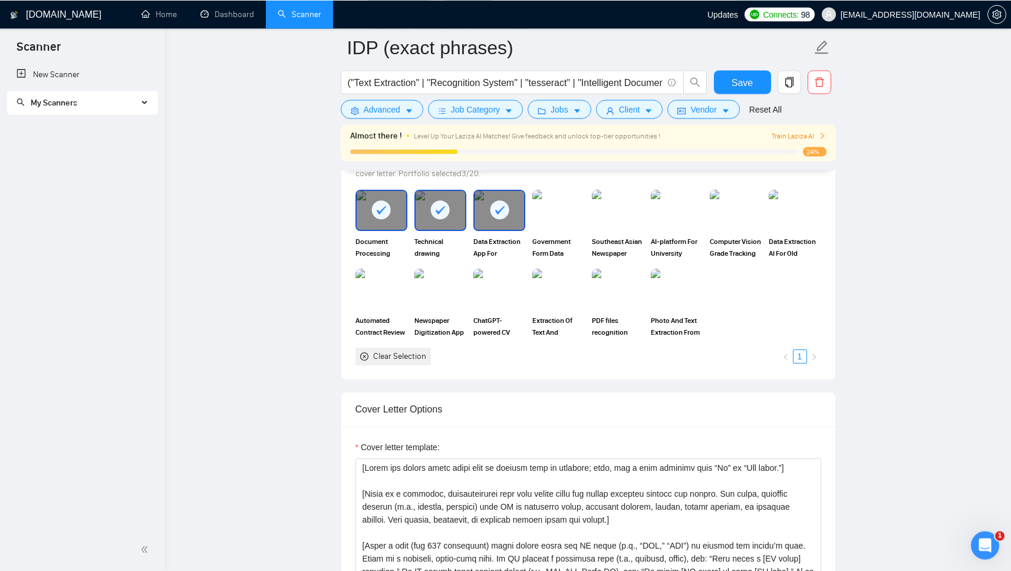
scroll to position [1127, 0]
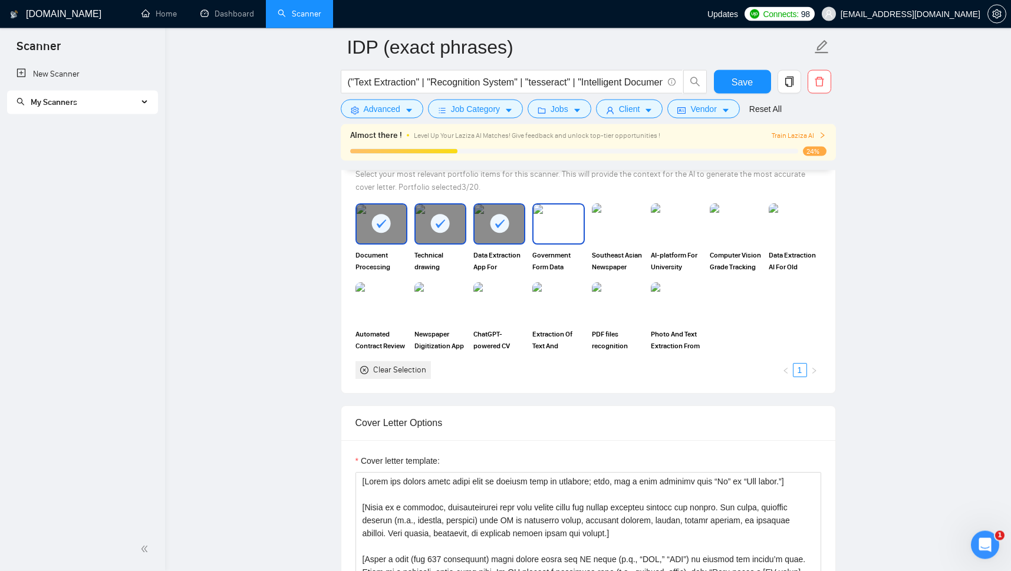
click at [558, 229] on img at bounding box center [558, 224] width 50 height 39
click at [627, 240] on img at bounding box center [618, 224] width 50 height 39
click at [680, 240] on img at bounding box center [677, 224] width 50 height 39
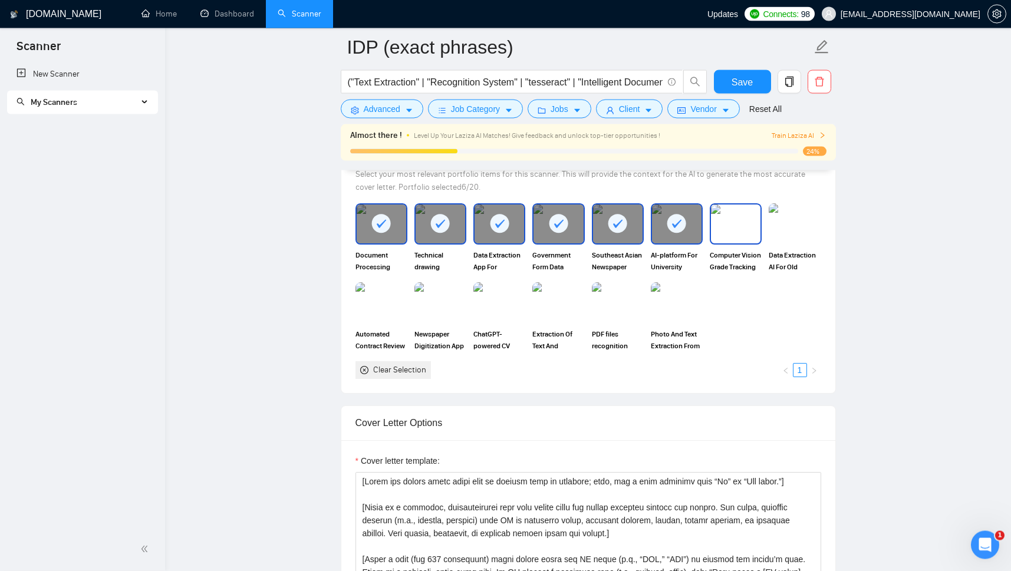
click at [738, 238] on img at bounding box center [736, 224] width 50 height 39
click at [792, 230] on img at bounding box center [795, 224] width 50 height 39
click at [366, 308] on img at bounding box center [382, 302] width 50 height 39
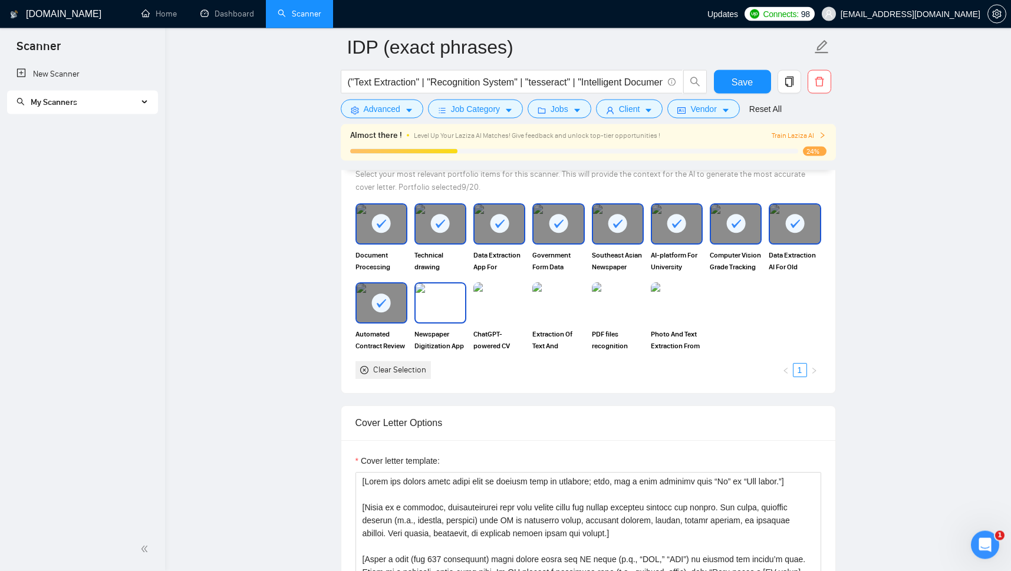
click at [456, 311] on img at bounding box center [441, 302] width 50 height 39
click at [498, 312] on img at bounding box center [499, 302] width 50 height 39
click at [548, 312] on img at bounding box center [558, 302] width 50 height 39
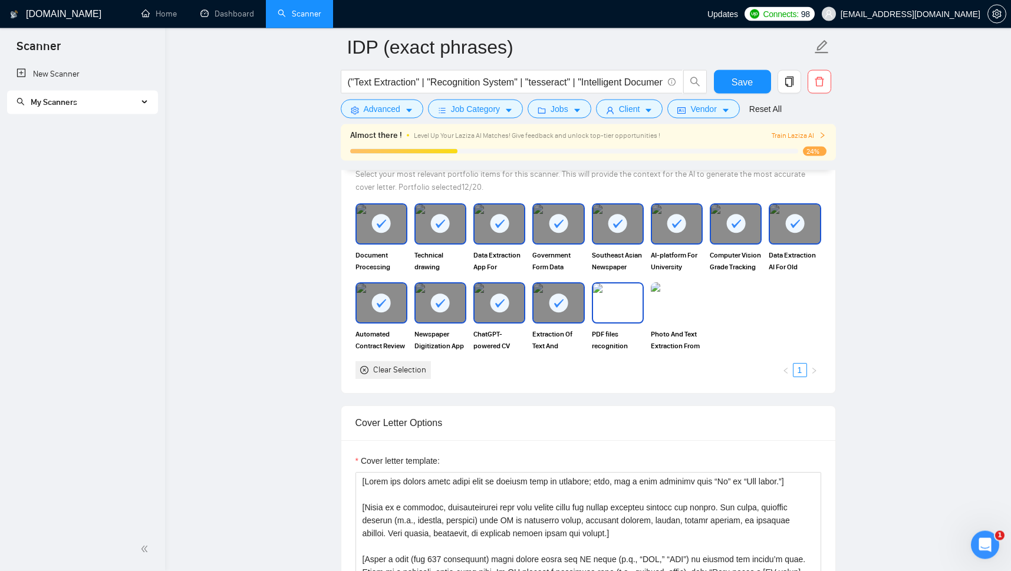
click at [621, 312] on img at bounding box center [618, 302] width 50 height 39
click at [693, 312] on img at bounding box center [677, 302] width 50 height 39
click at [745, 85] on span "Save" at bounding box center [741, 82] width 21 height 15
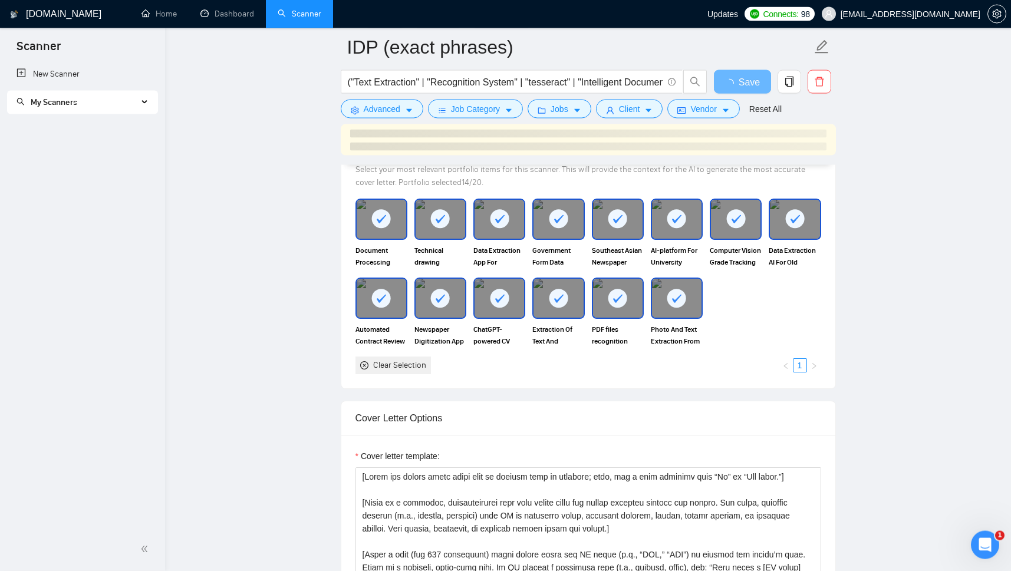
click at [61, 107] on span "My Scanners" at bounding box center [54, 102] width 47 height 10
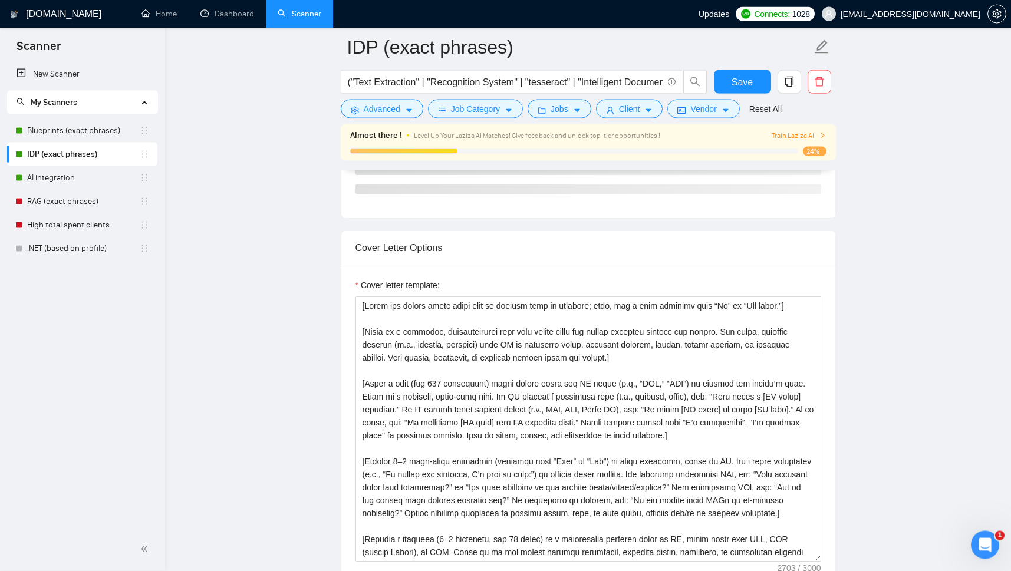
checkbox input "true"
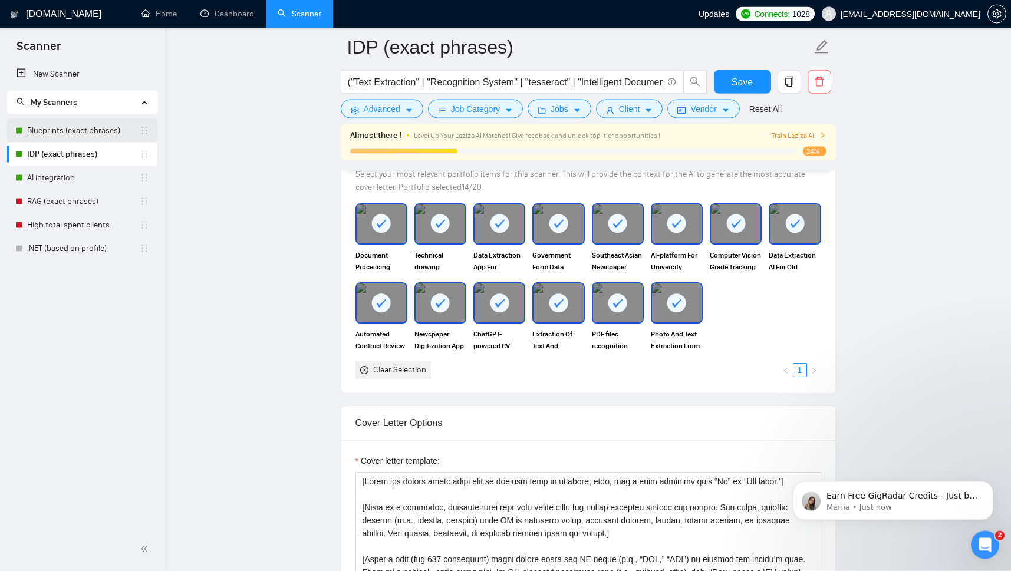
scroll to position [0, 0]
click at [64, 135] on link "Blueprints (exact phrases)" at bounding box center [83, 131] width 113 height 24
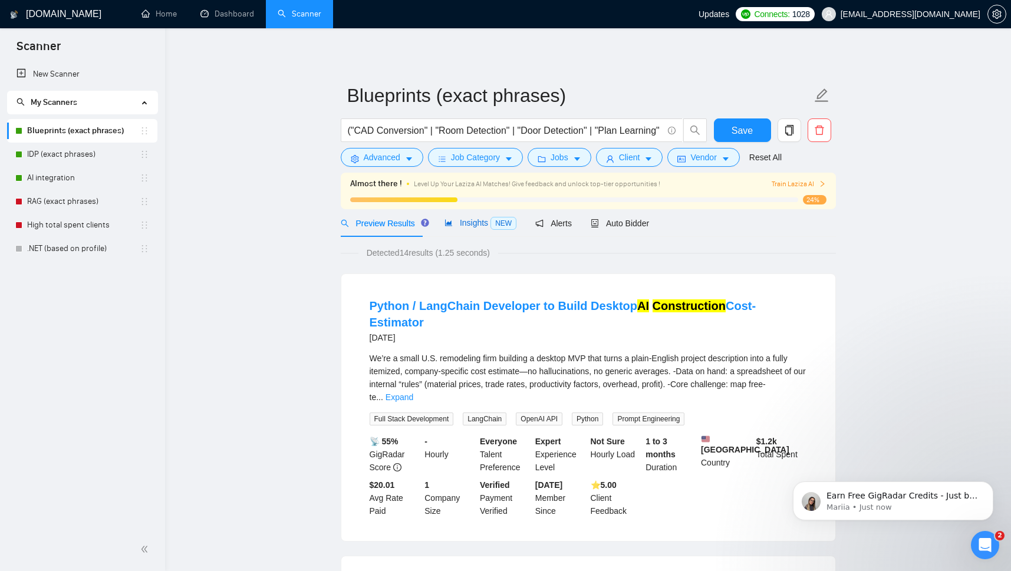
click at [453, 220] on span "Insights NEW" at bounding box center [480, 222] width 72 height 9
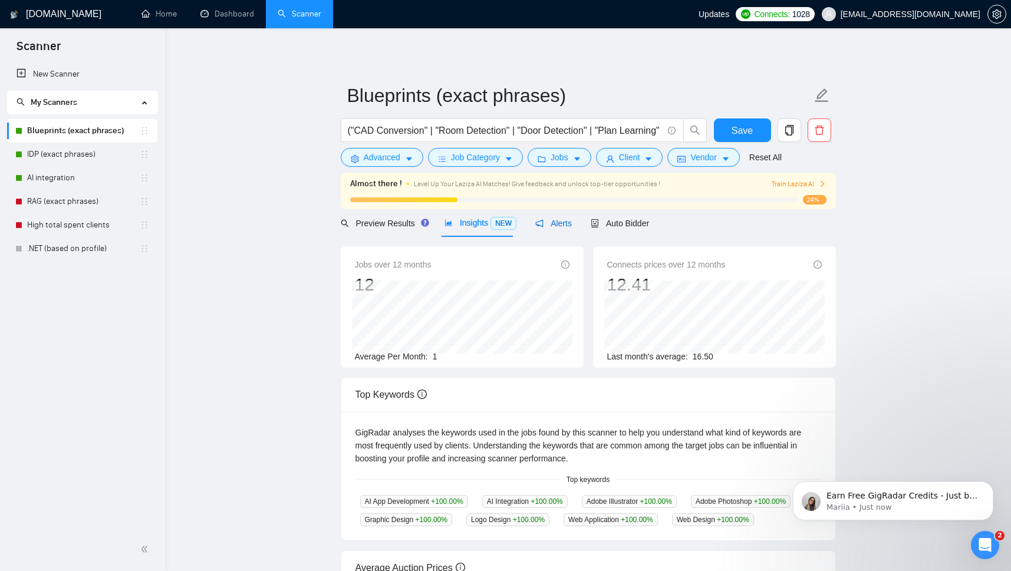
click at [549, 226] on span "Alerts" at bounding box center [553, 223] width 37 height 9
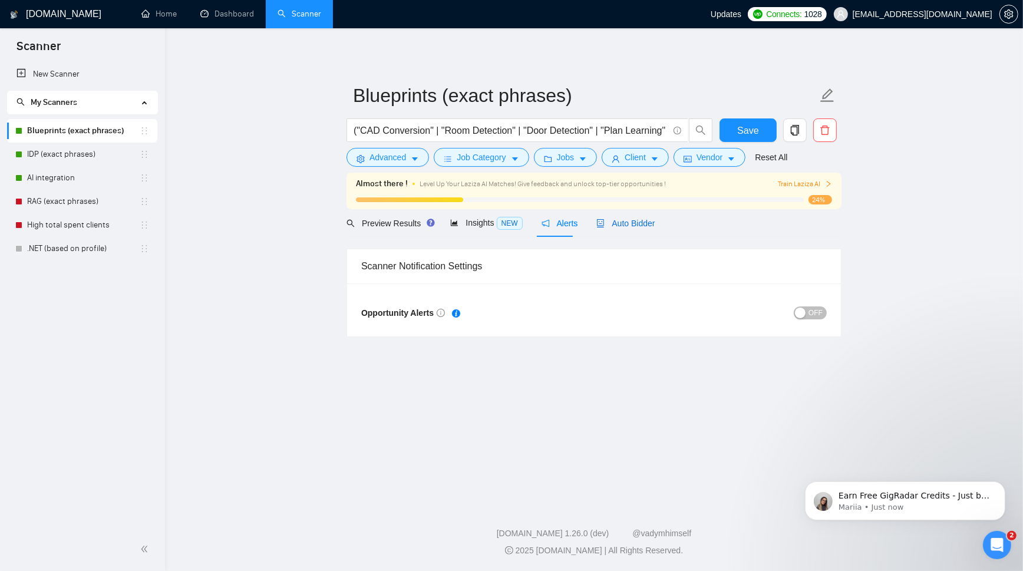
click at [629, 217] on div "Auto Bidder" at bounding box center [625, 223] width 58 height 13
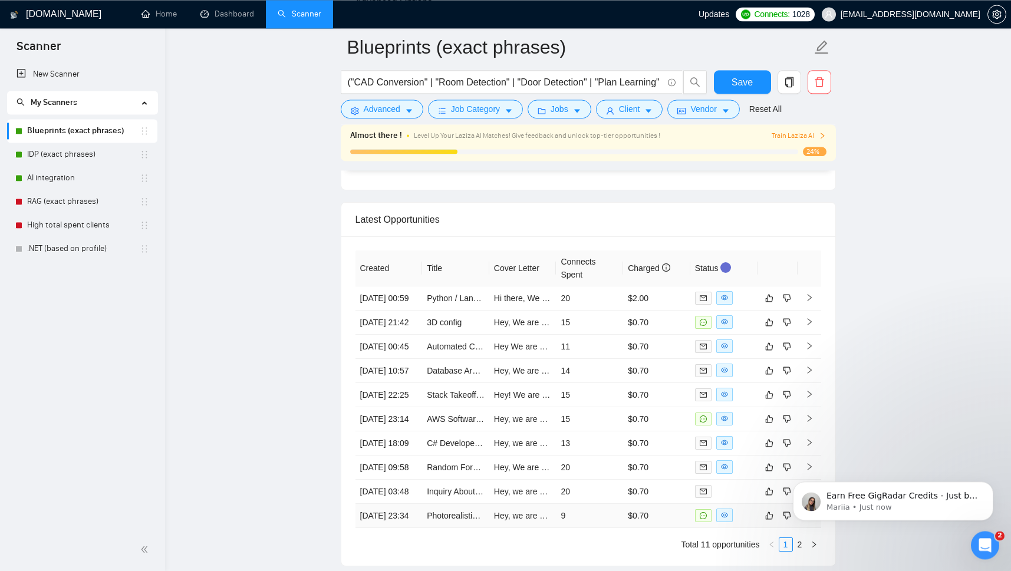
scroll to position [2909, 0]
click at [981, 546] on icon "Open Intercom Messenger" at bounding box center [984, 545] width 19 height 19
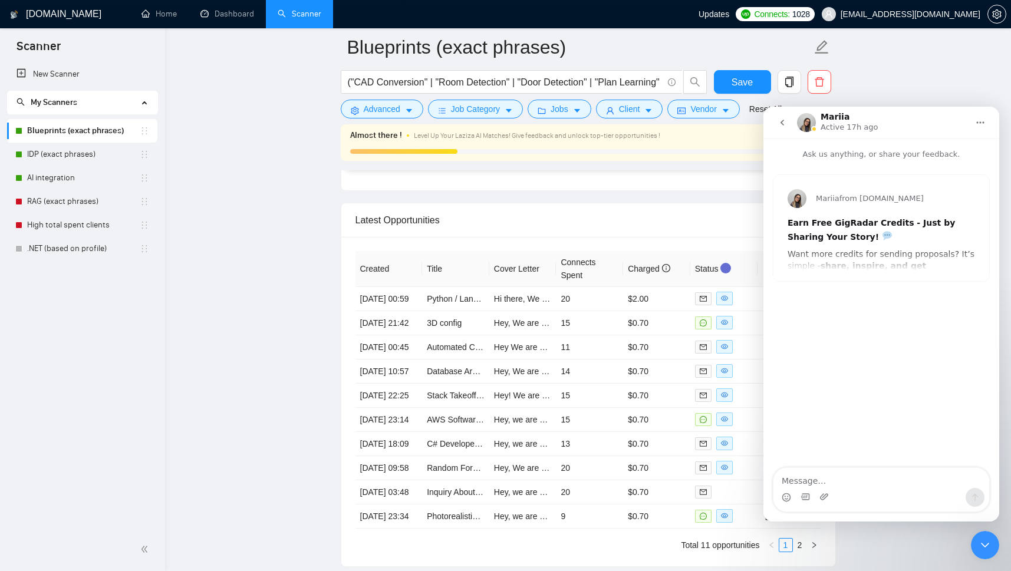
click at [988, 552] on icon "Close Intercom Messenger" at bounding box center [985, 545] width 14 height 14
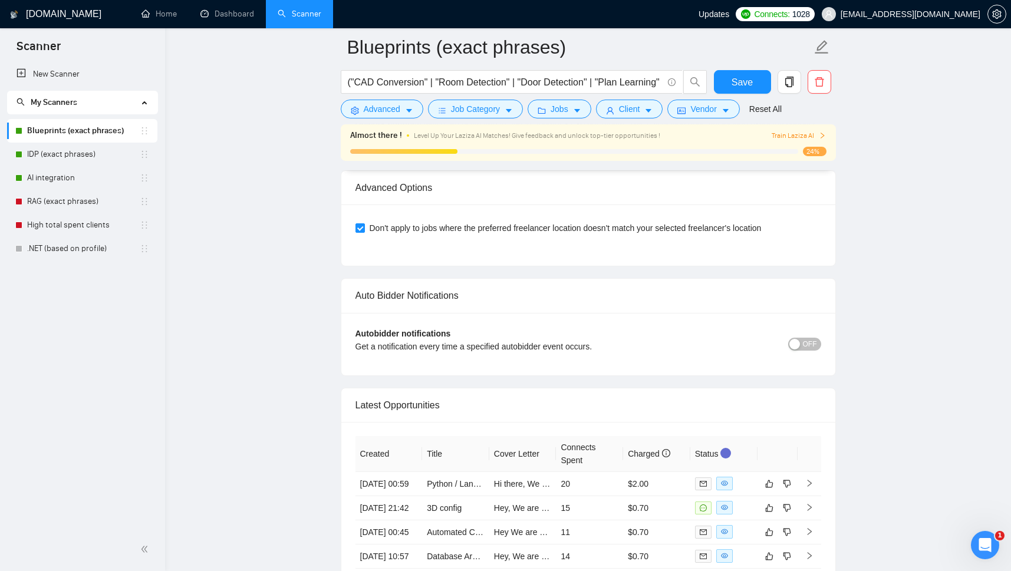
scroll to position [2724, 0]
click at [58, 174] on link "AI integration" at bounding box center [83, 178] width 113 height 24
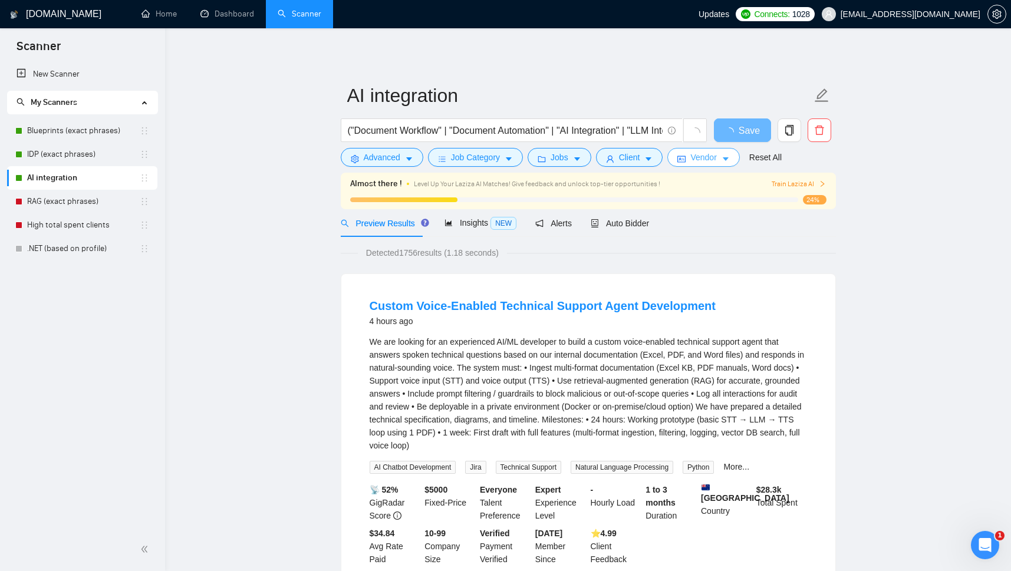
click at [690, 159] on span "Vendor" at bounding box center [703, 157] width 26 height 13
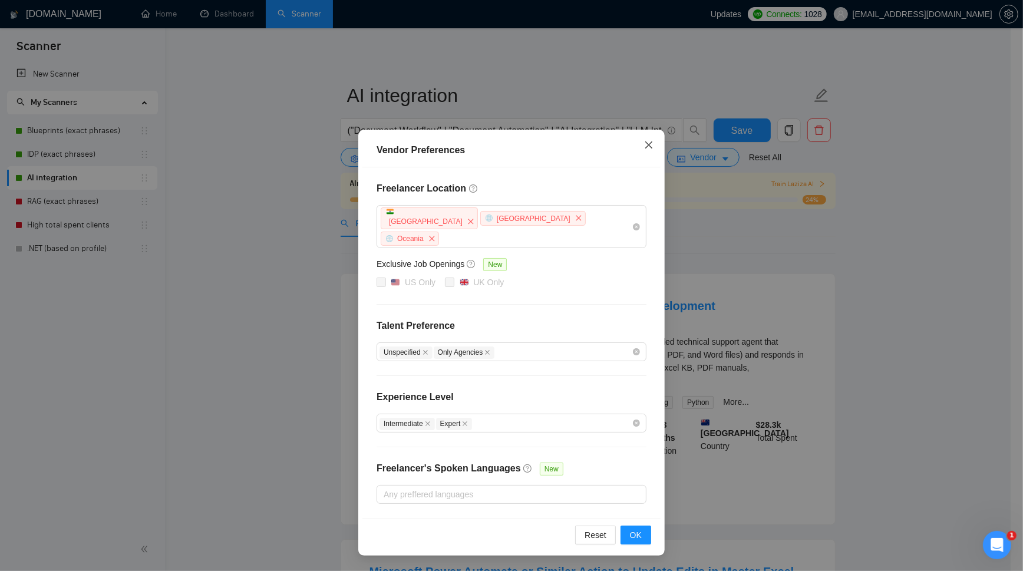
click at [646, 147] on icon "close" at bounding box center [648, 144] width 9 height 9
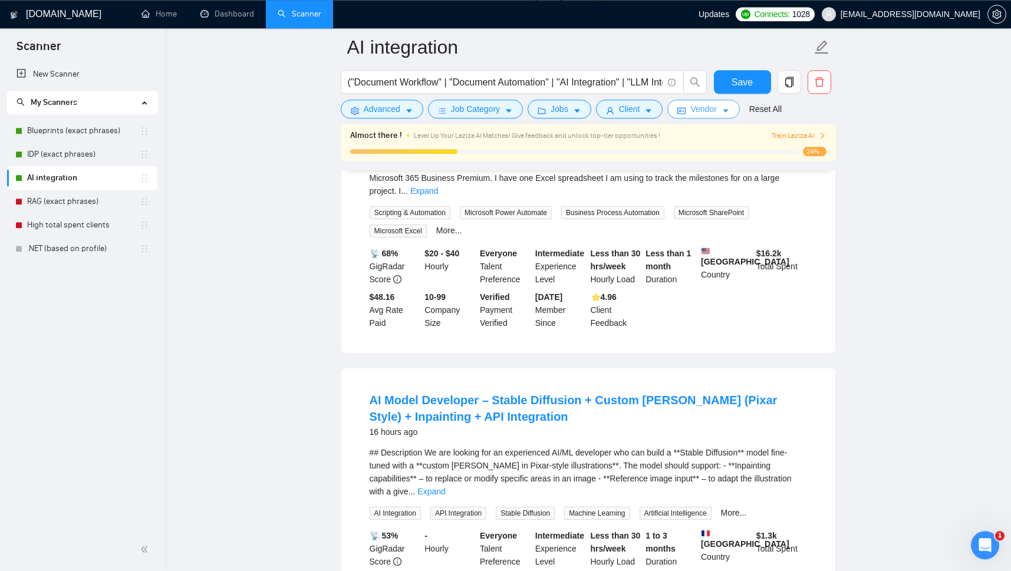
scroll to position [484, 0]
click at [987, 543] on icon "Open Intercom Messenger" at bounding box center [985, 544] width 8 height 9
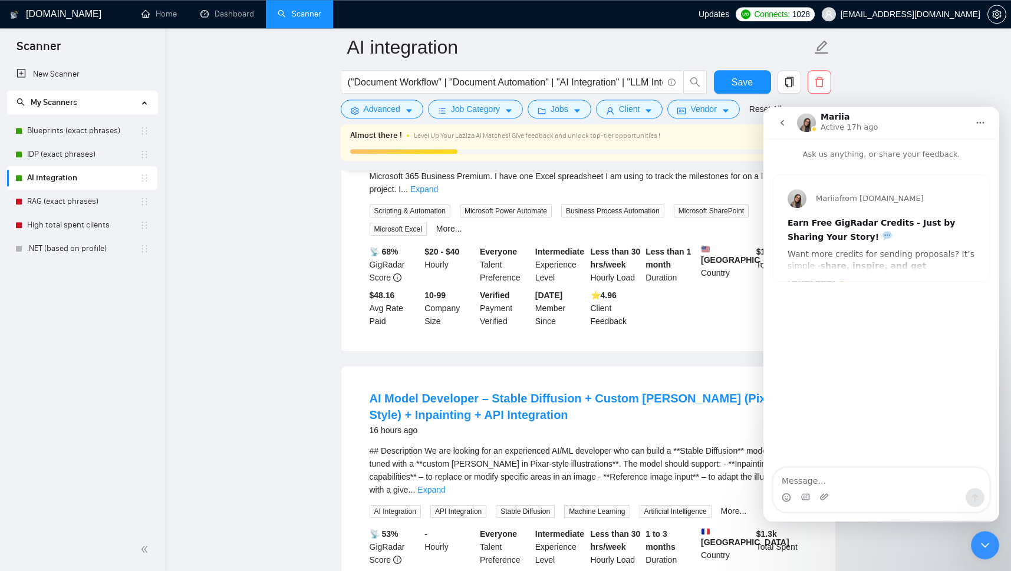
click at [887, 241] on div "Earn Free GigRadar Credits - Just by Sharing Your Story!" at bounding box center [880, 229] width 187 height 25
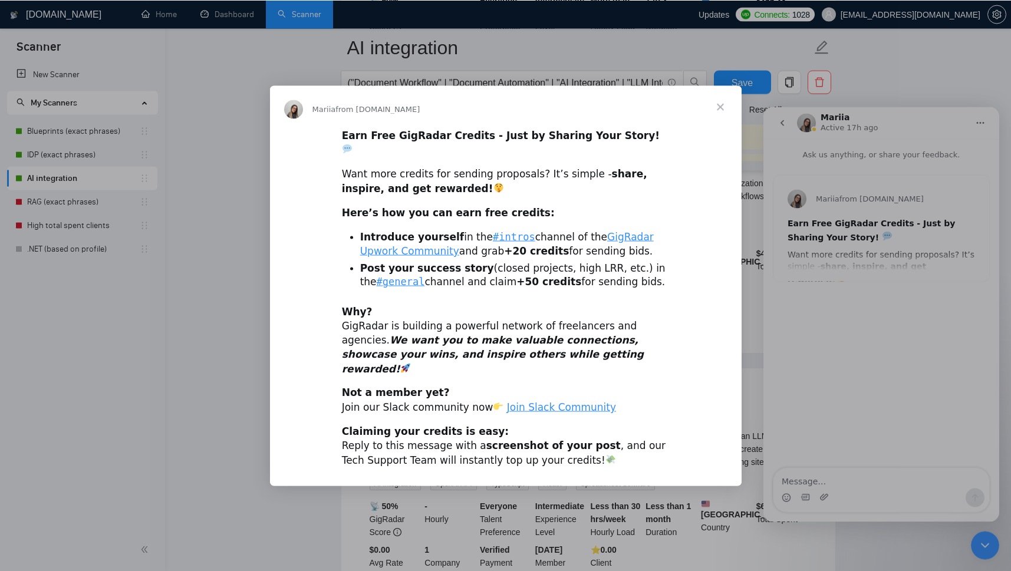
scroll to position [1444, 0]
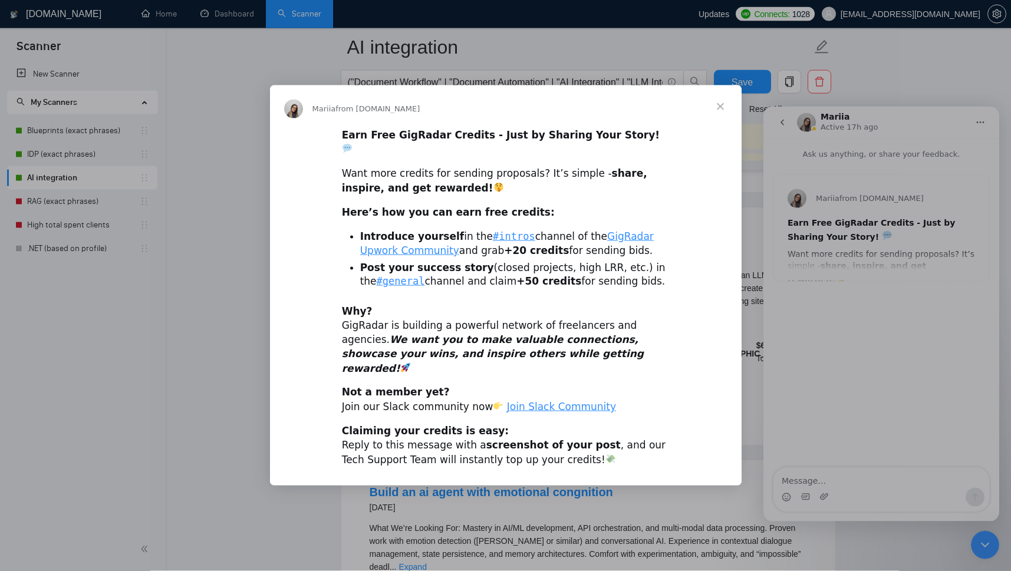
click at [726, 121] on span "Close" at bounding box center [720, 106] width 42 height 42
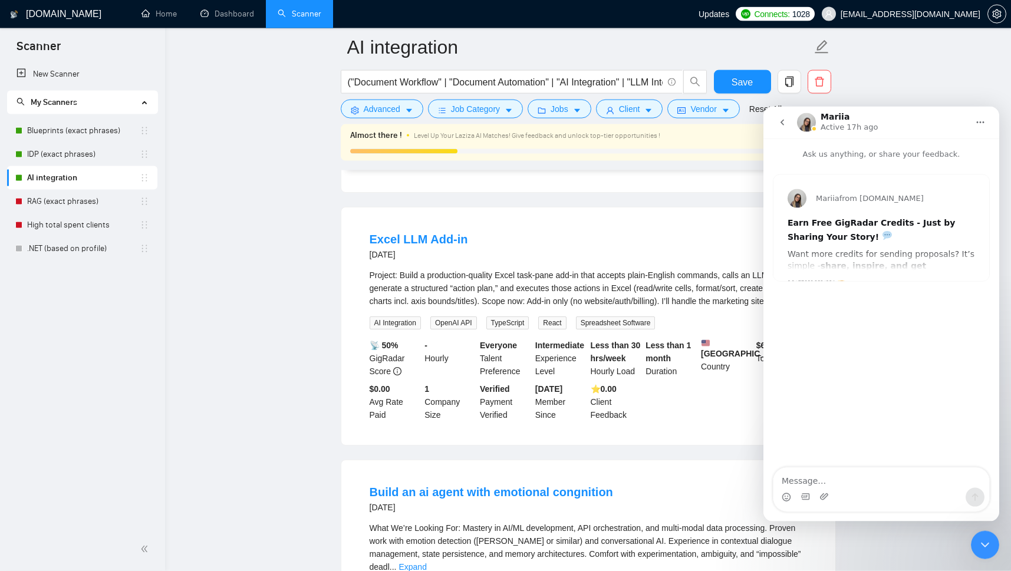
click at [775, 117] on button "go back" at bounding box center [782, 122] width 22 height 22
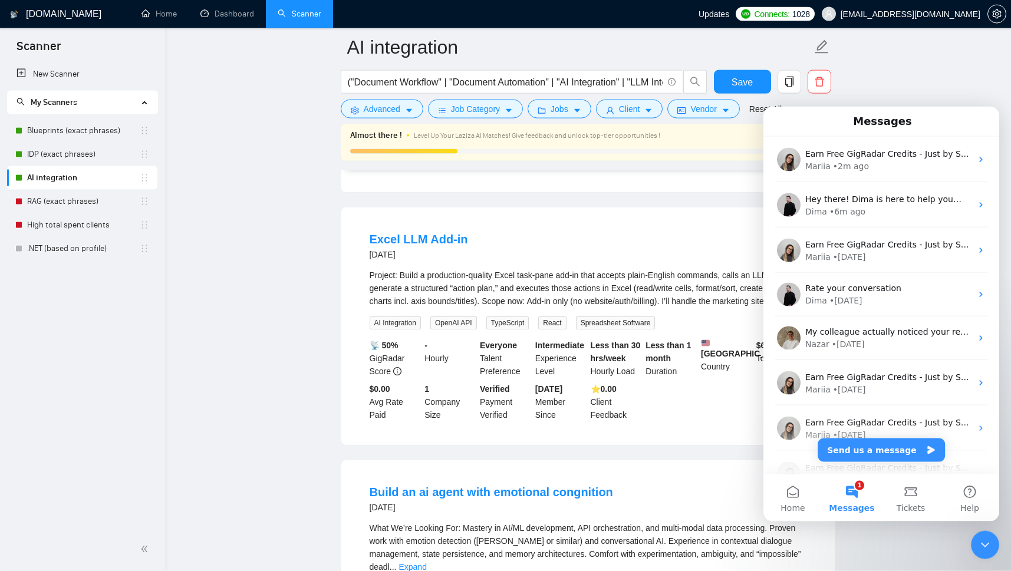
click at [846, 491] on button "1 Messages" at bounding box center [851, 497] width 59 height 47
click at [979, 539] on icon "Close Intercom Messenger" at bounding box center [985, 545] width 14 height 14
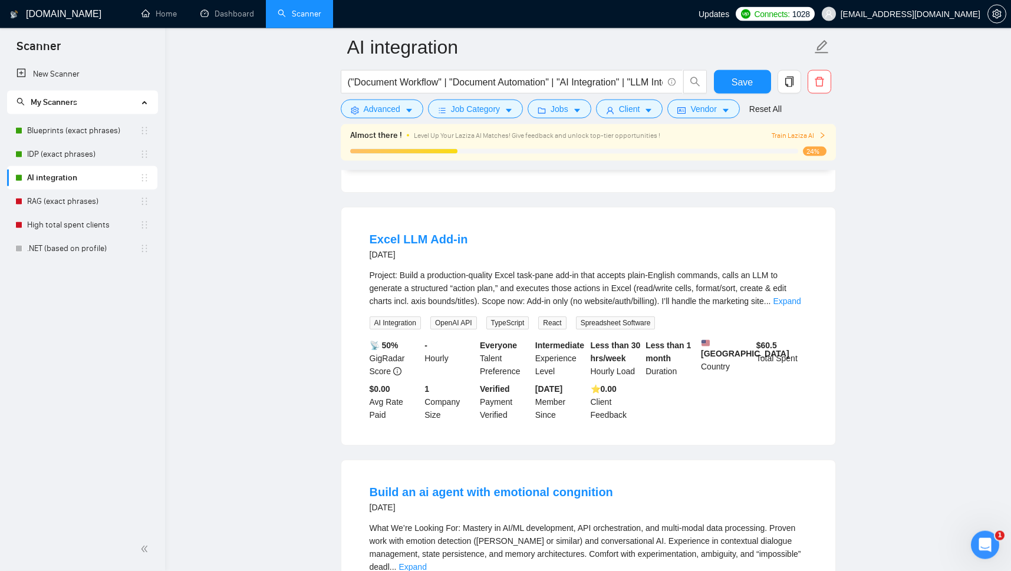
click at [984, 540] on icon "Open Intercom Messenger" at bounding box center [984, 544] width 19 height 19
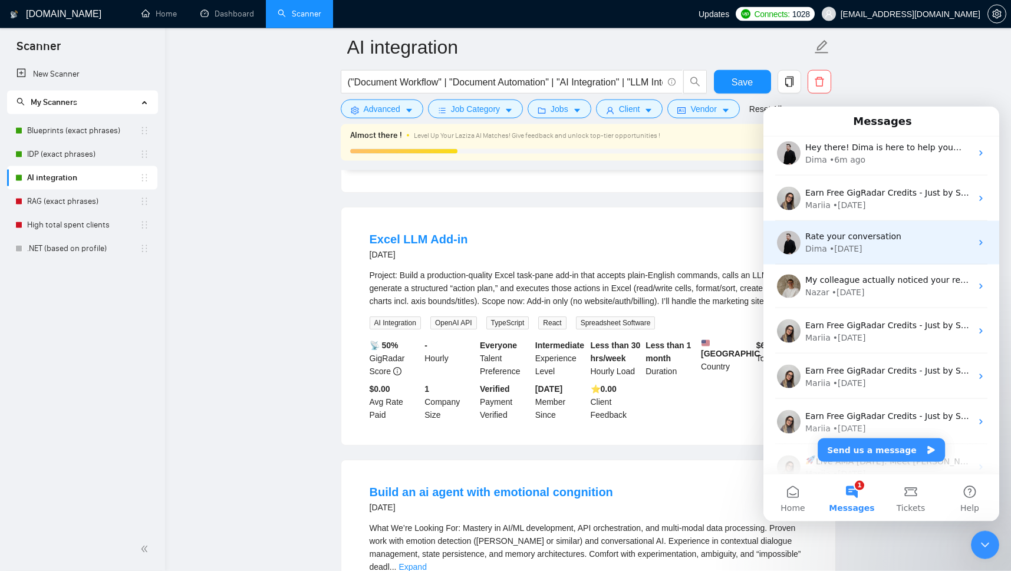
scroll to position [0, 0]
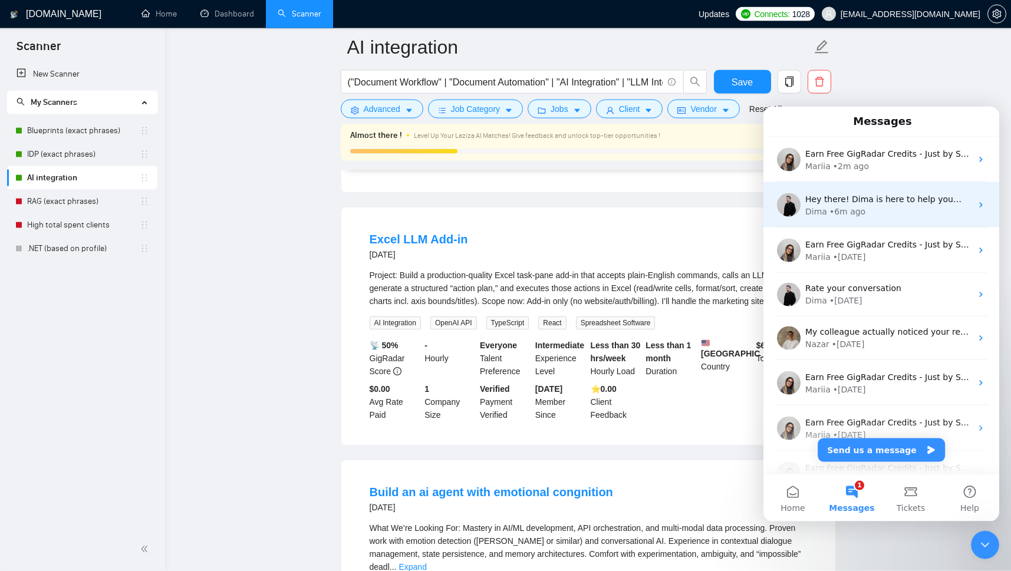
click at [884, 205] on div "Dima • 6m ago" at bounding box center [888, 211] width 166 height 12
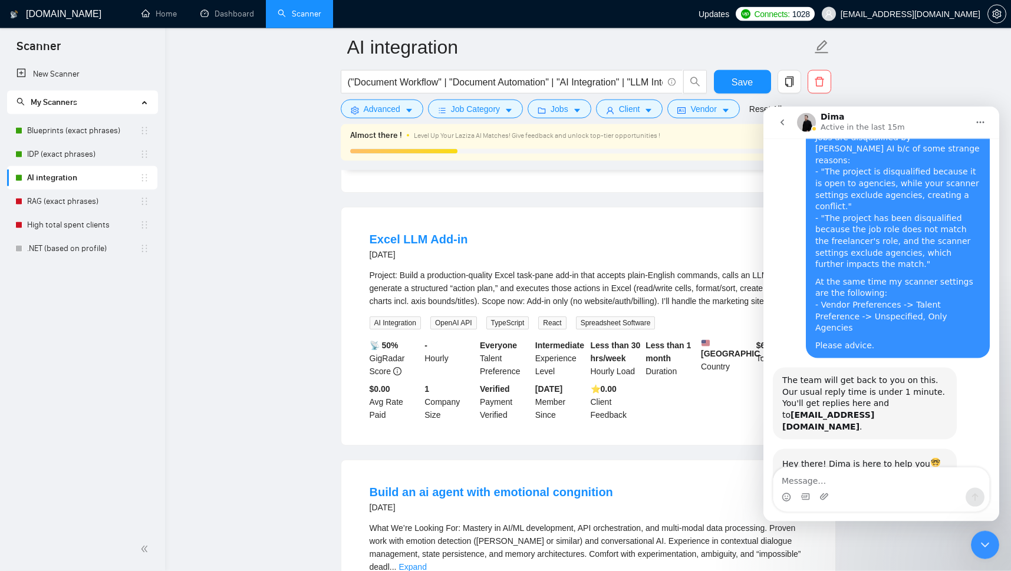
scroll to position [62, 0]
click at [786, 125] on icon "go back" at bounding box center [781, 121] width 9 height 9
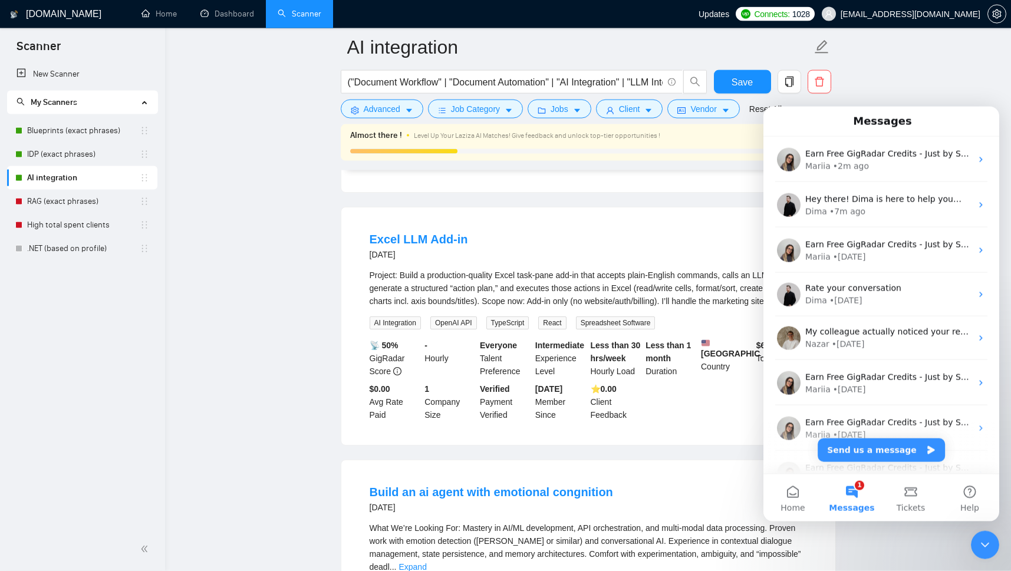
scroll to position [0, 0]
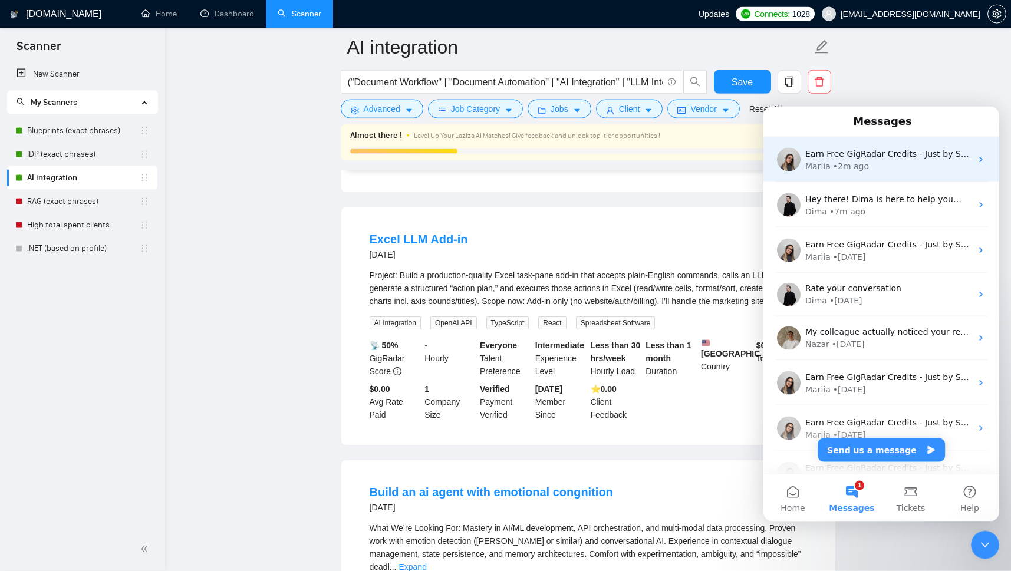
click at [886, 165] on div "Mariia • 2m ago" at bounding box center [888, 166] width 166 height 12
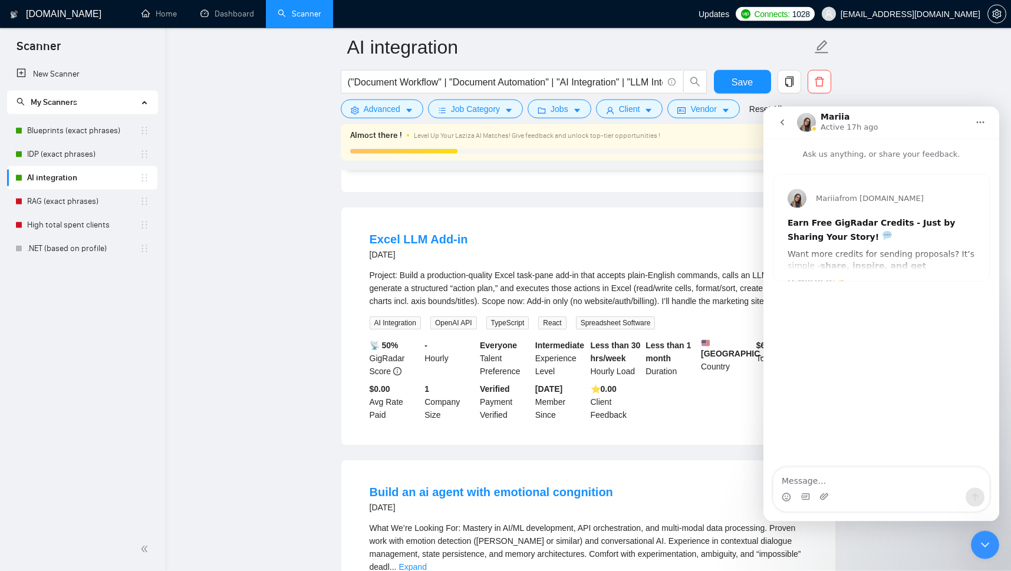
click at [875, 245] on div "Earn Free GigRadar Credits - Just by Sharing Your Story! Want more credits for …" at bounding box center [880, 384] width 187 height 335
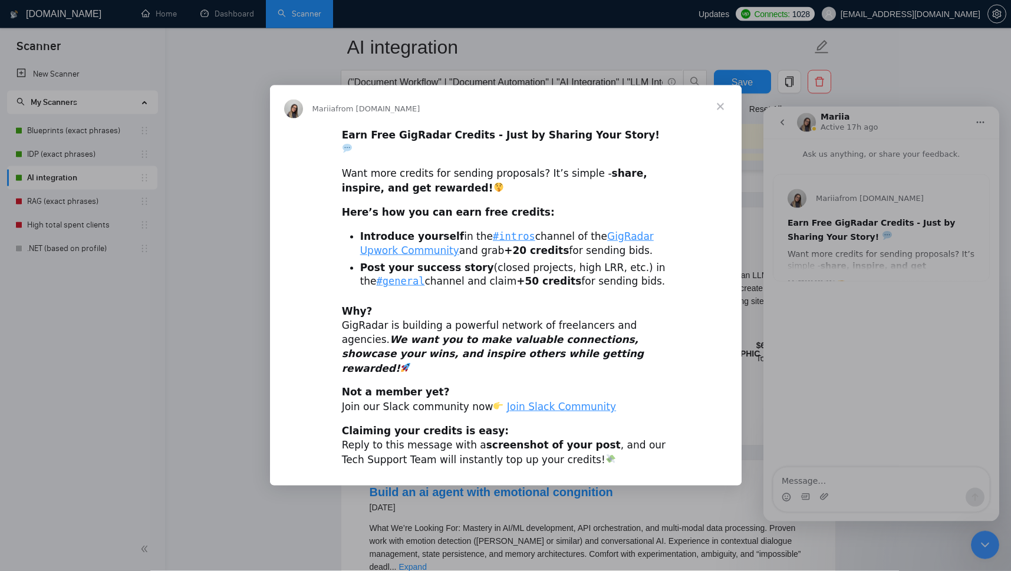
click at [724, 121] on span "Close" at bounding box center [720, 106] width 42 height 42
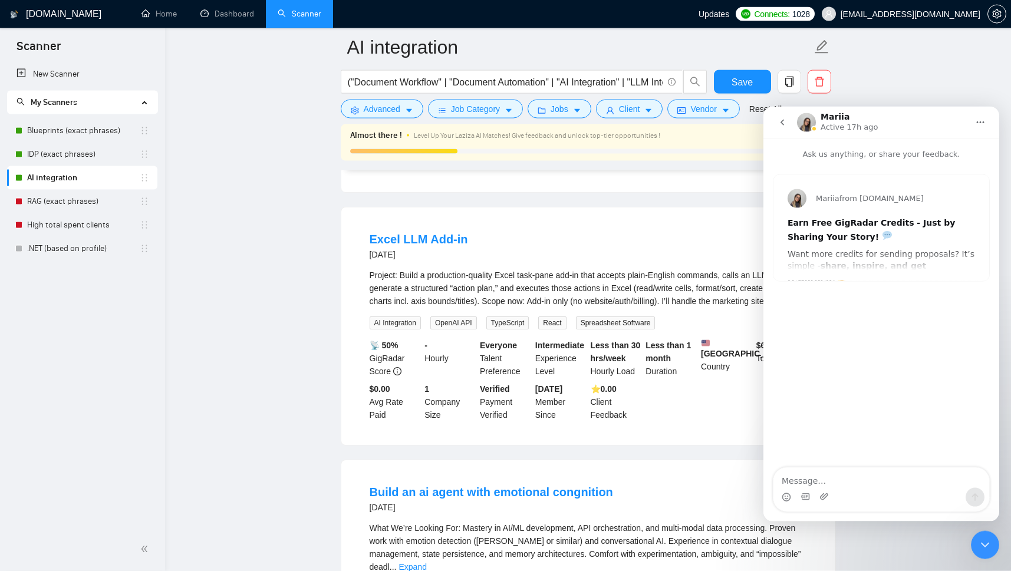
click at [779, 121] on icon "go back" at bounding box center [781, 121] width 9 height 9
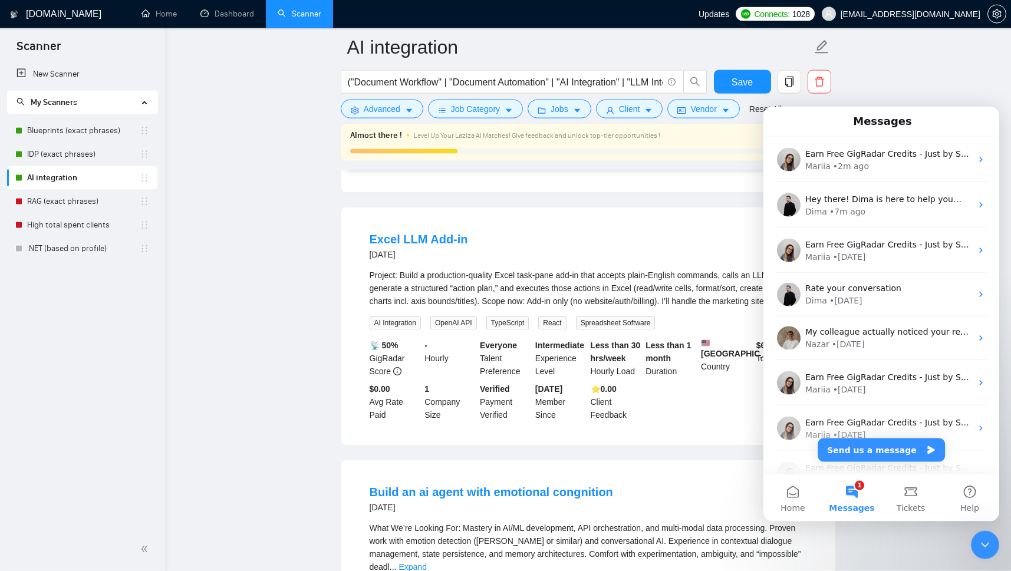
click at [846, 487] on button "1 Messages" at bounding box center [851, 497] width 59 height 47
click at [983, 541] on icon "Close Intercom Messenger" at bounding box center [985, 545] width 14 height 14
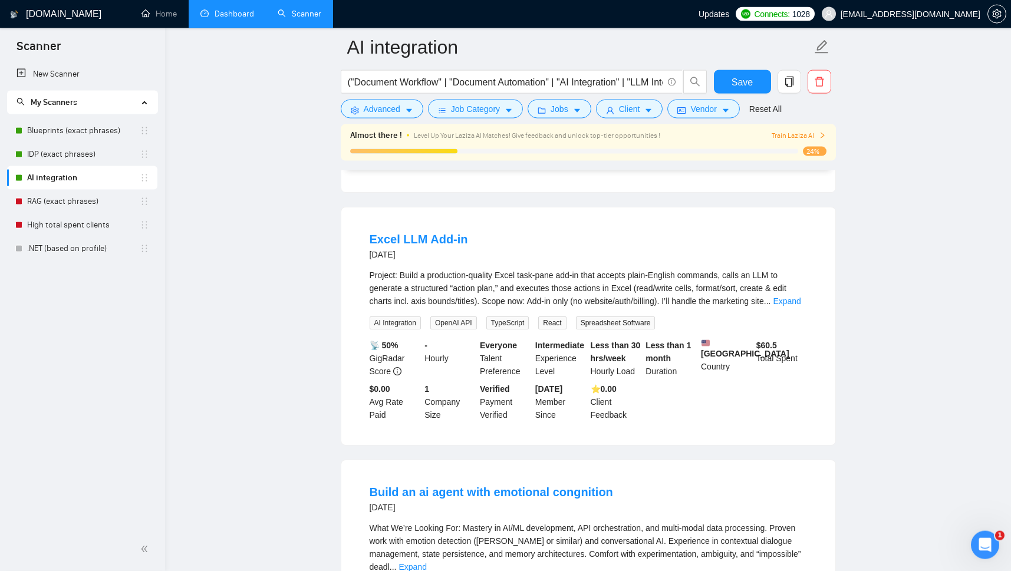
click at [226, 14] on link "Dashboard" at bounding box center [227, 14] width 54 height 10
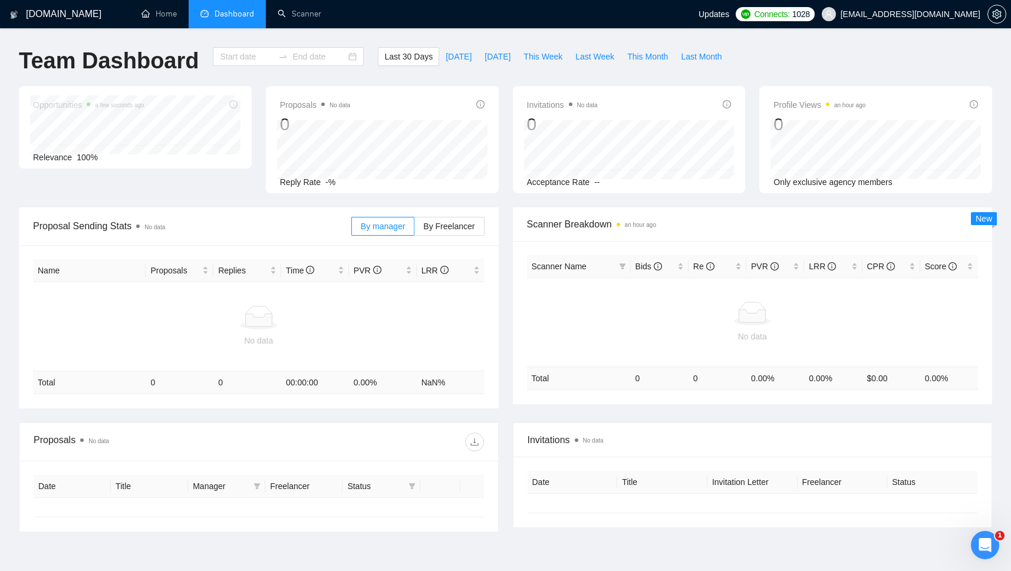
type input "[DATE]"
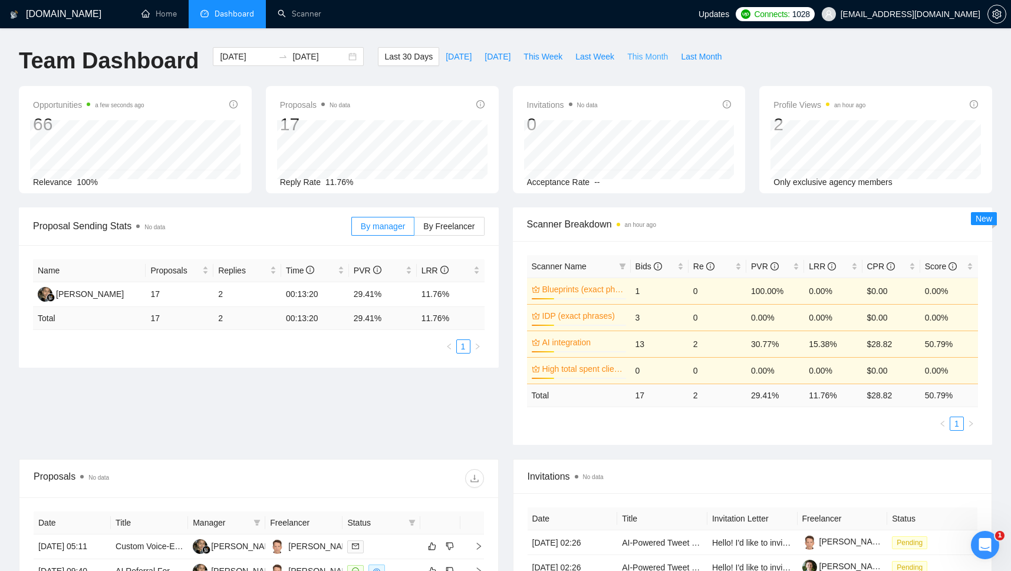
click at [634, 59] on span "This Month" at bounding box center [647, 56] width 41 height 13
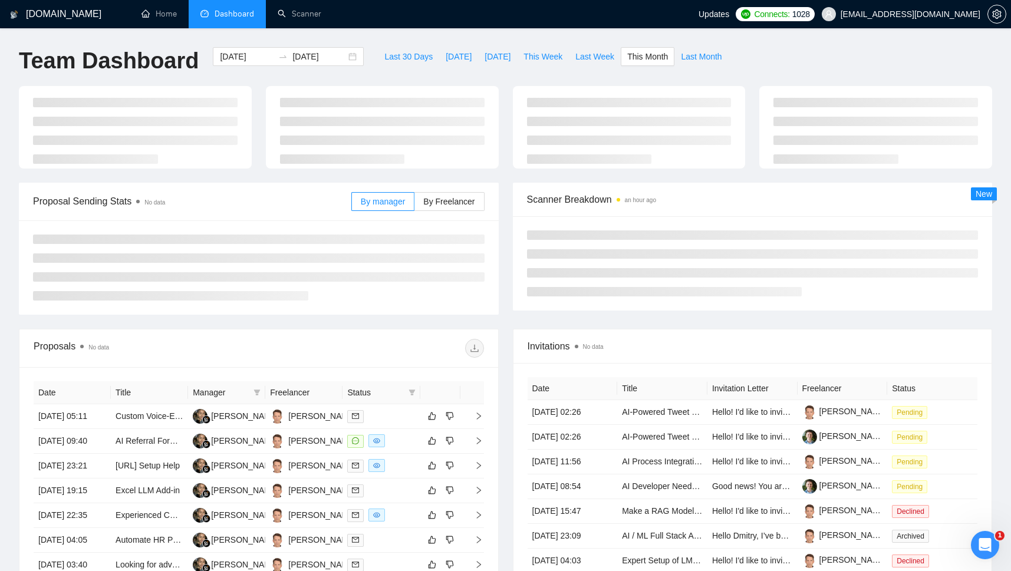
type input "[DATE]"
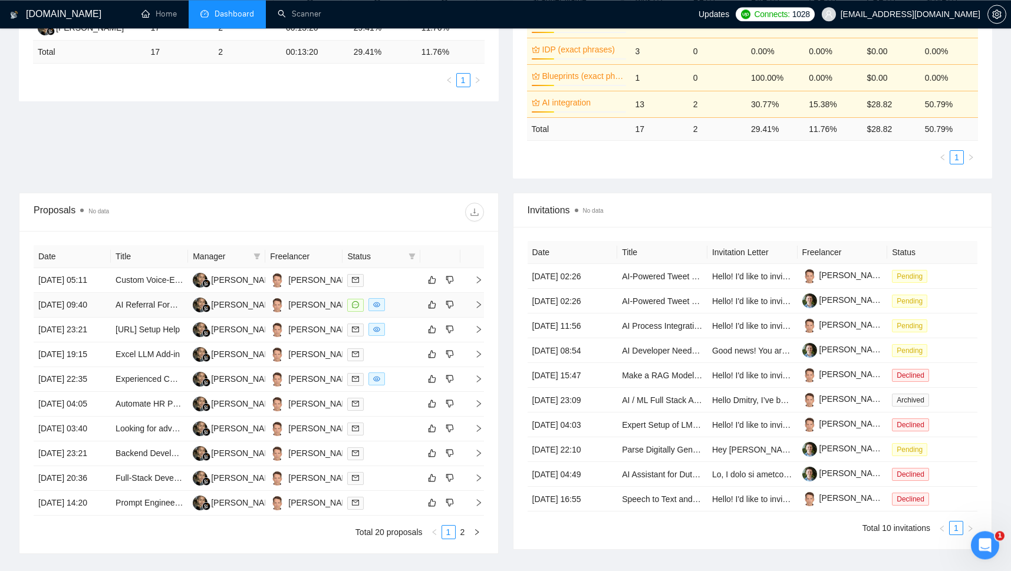
scroll to position [269, 0]
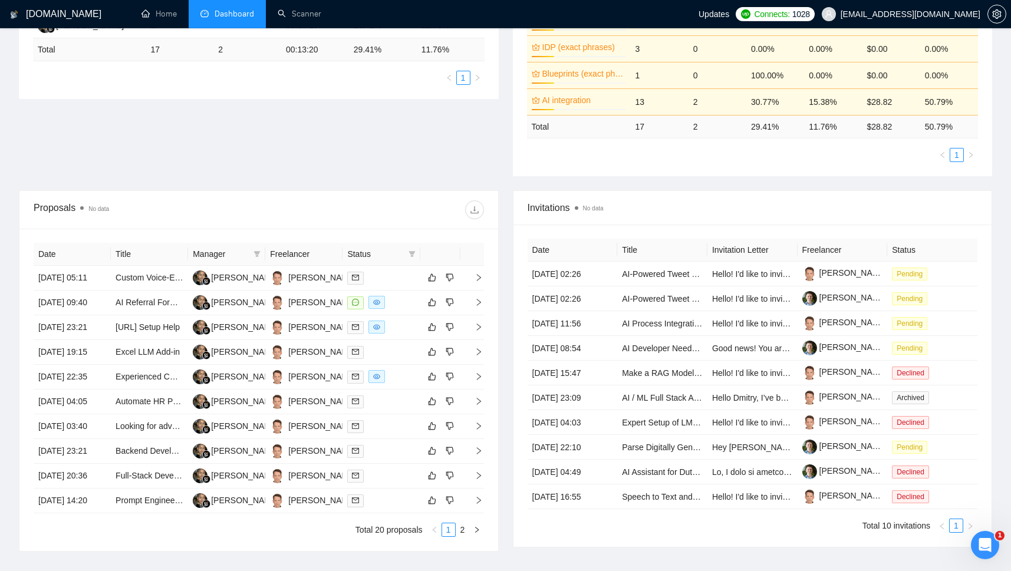
click at [380, 255] on span "Status" at bounding box center [375, 254] width 56 height 13
click at [413, 256] on icon "filter" at bounding box center [411, 253] width 7 height 7
click at [357, 297] on input "checkbox" at bounding box center [358, 297] width 9 height 9
click at [401, 320] on span "OK" at bounding box center [402, 321] width 12 height 13
click at [407, 255] on span at bounding box center [412, 254] width 12 height 18
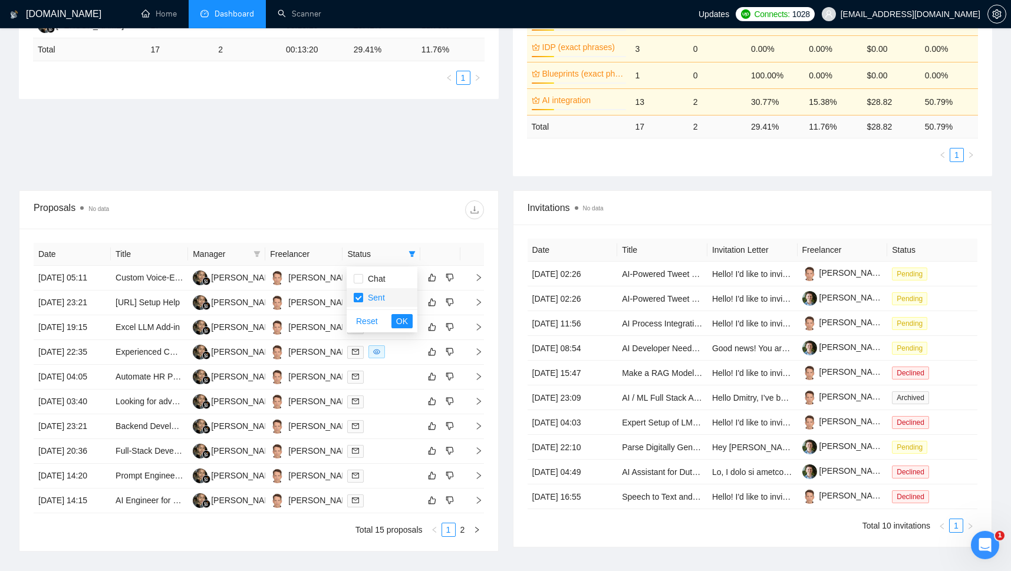
click at [359, 295] on input "checkbox" at bounding box center [358, 297] width 9 height 9
checkbox input "false"
click at [398, 320] on span "OK" at bounding box center [402, 321] width 12 height 13
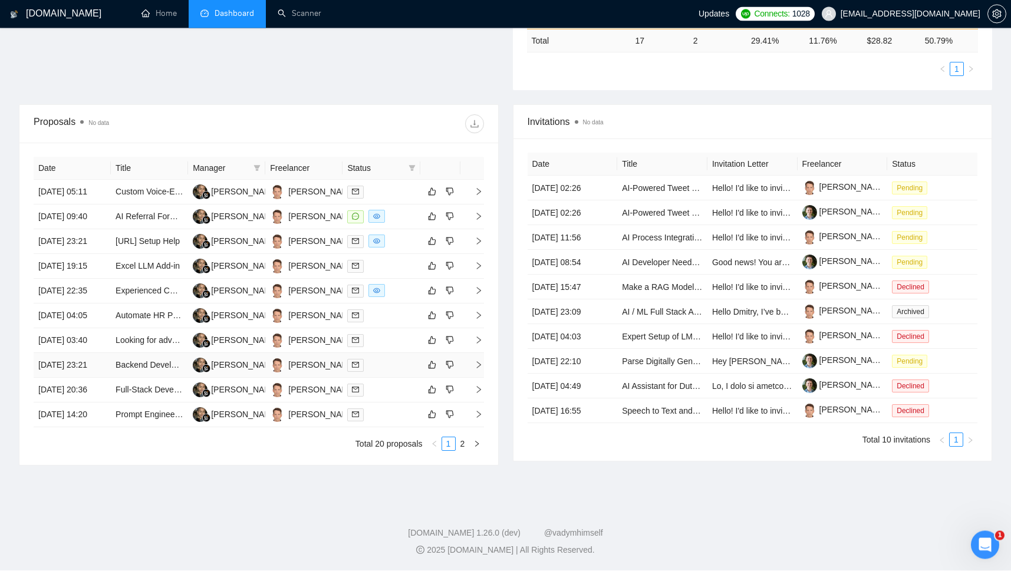
scroll to position [423, 0]
click at [462, 451] on link "2" at bounding box center [462, 444] width 13 height 13
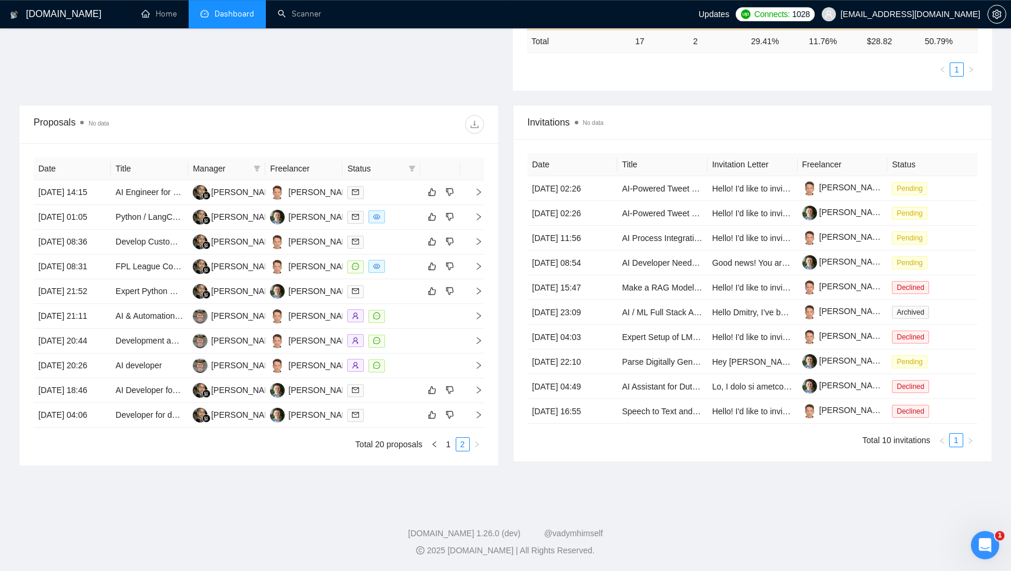
click at [250, 162] on div "Manager" at bounding box center [227, 168] width 68 height 13
click at [256, 165] on icon "filter" at bounding box center [256, 168] width 7 height 7
click at [162, 207] on input "checkbox" at bounding box center [162, 211] width 9 height 9
checkbox input "true"
click at [248, 229] on span "OK" at bounding box center [245, 235] width 12 height 13
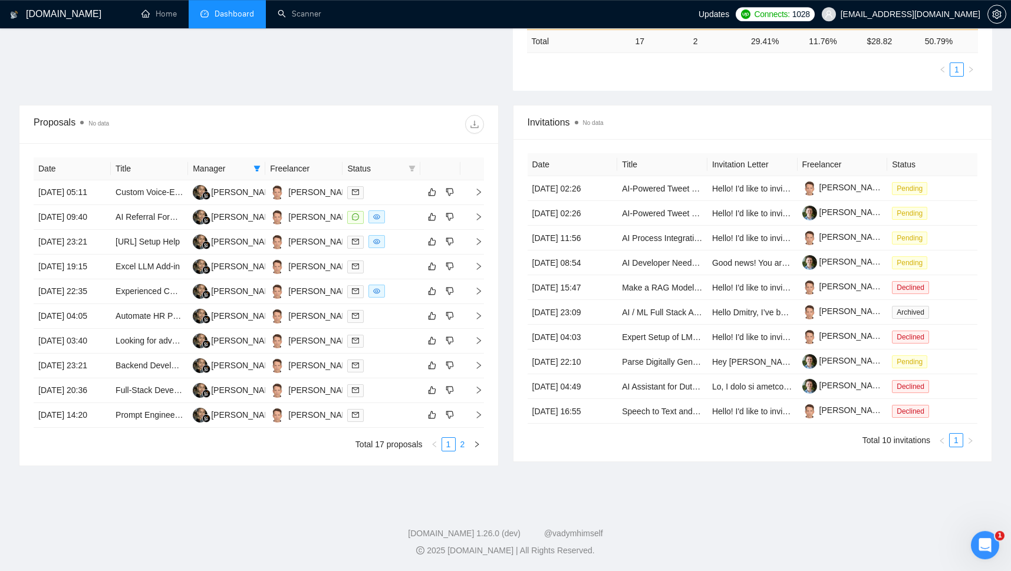
click at [462, 451] on link "2" at bounding box center [462, 444] width 13 height 13
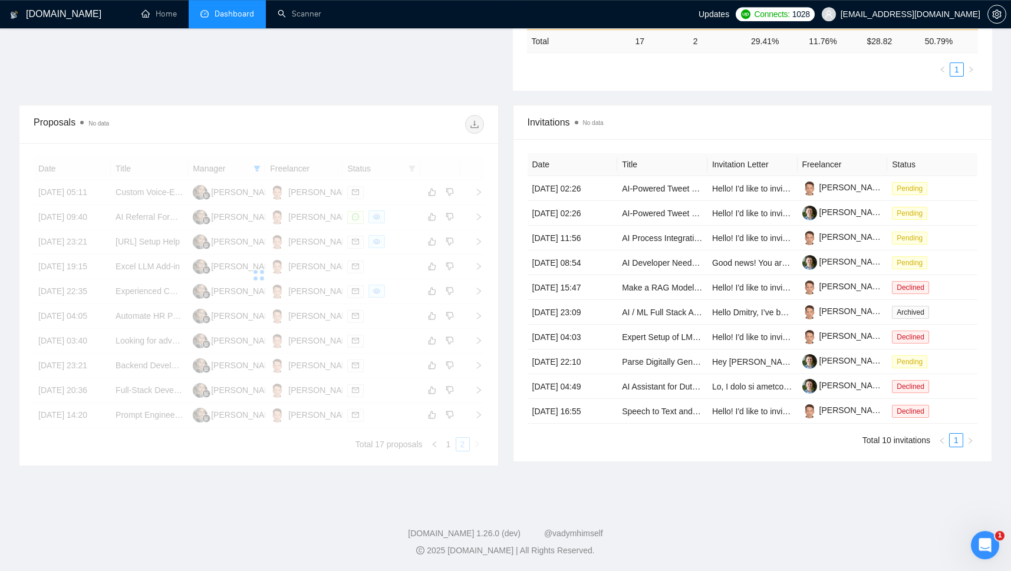
scroll to position [361, 0]
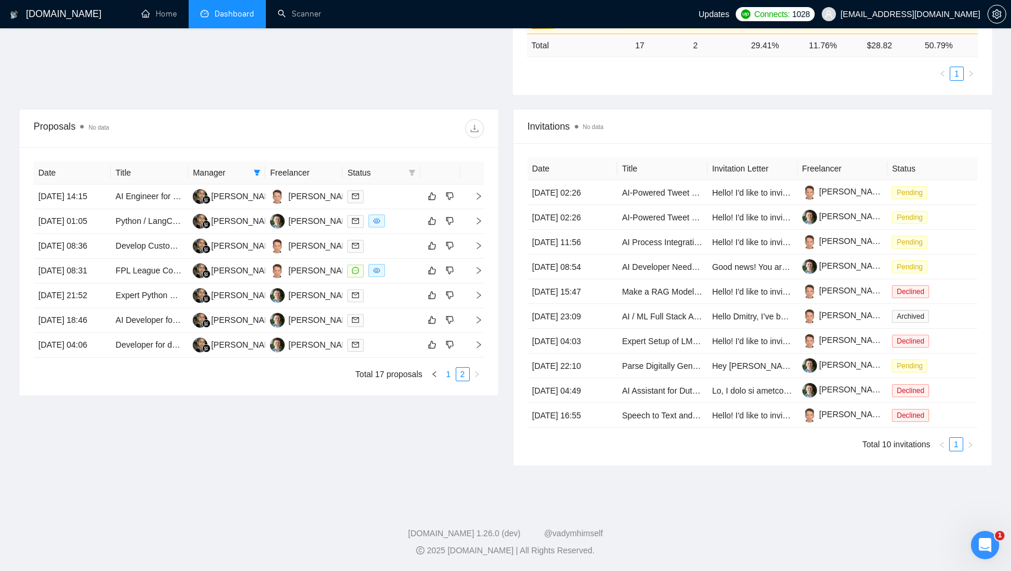
click at [448, 381] on link "1" at bounding box center [448, 374] width 13 height 13
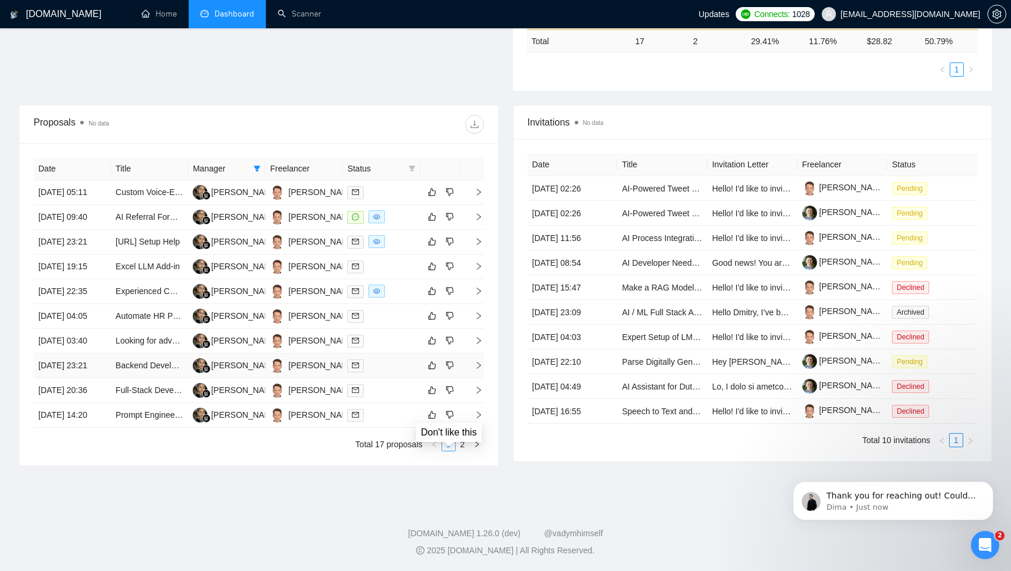
scroll to position [0, 0]
click at [982, 538] on icon "Open Intercom Messenger" at bounding box center [984, 545] width 19 height 19
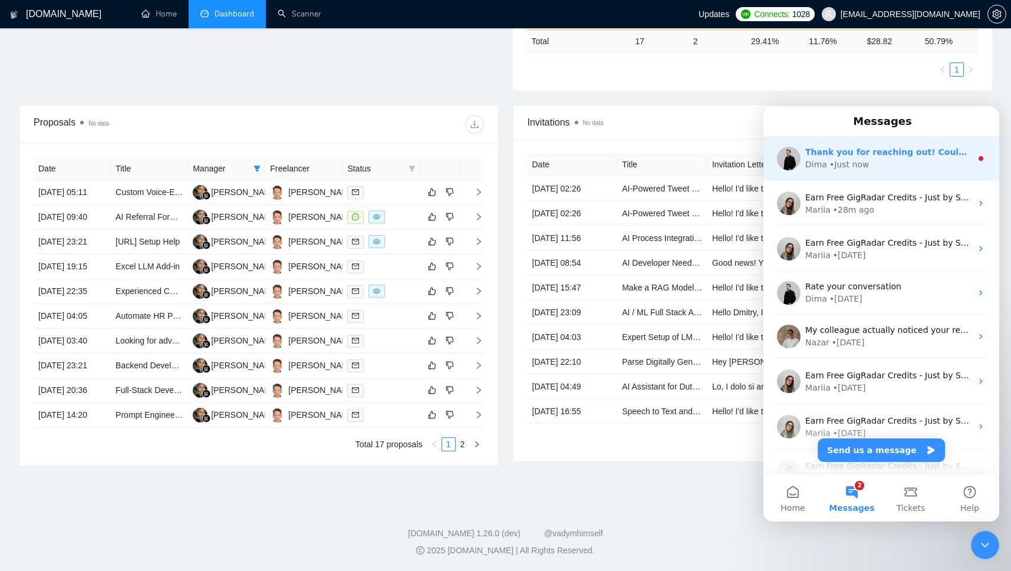
click at [875, 159] on div "Dima • Just now" at bounding box center [888, 165] width 166 height 12
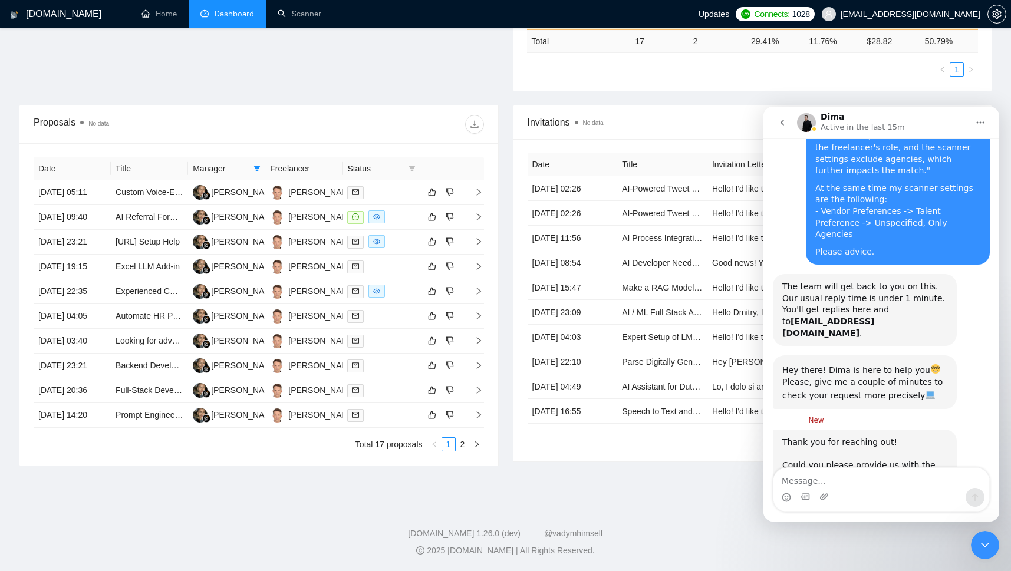
scroll to position [154, 0]
click at [585, 466] on div "Invitations No data Date Title Invitation Letter Freelancer Status [DATE] 02:26…" at bounding box center [753, 285] width 494 height 361
click at [813, 474] on textarea "Message…" at bounding box center [881, 478] width 216 height 20
paste textarea "[URL][DOMAIN_NAME]"
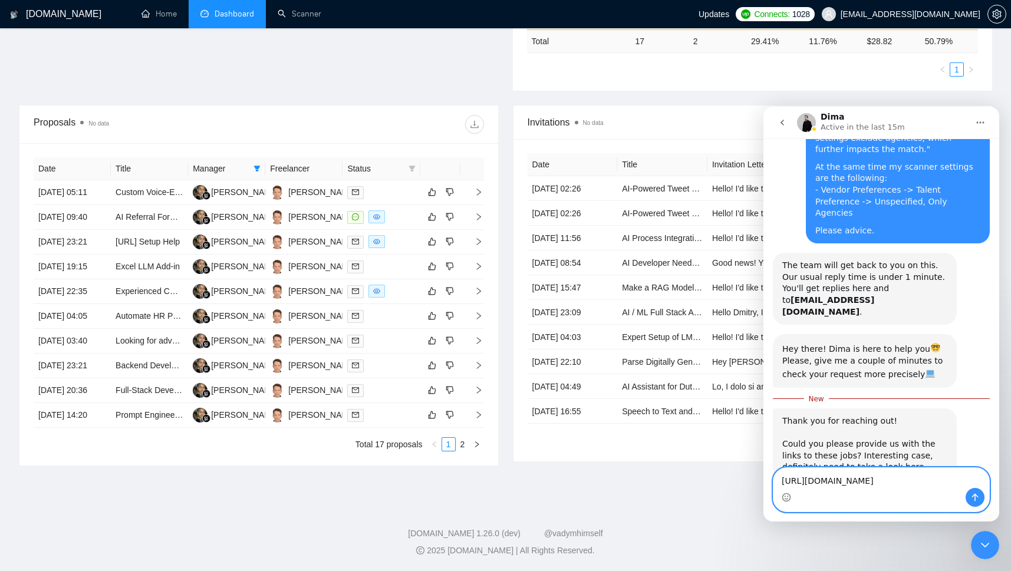
scroll to position [177, 0]
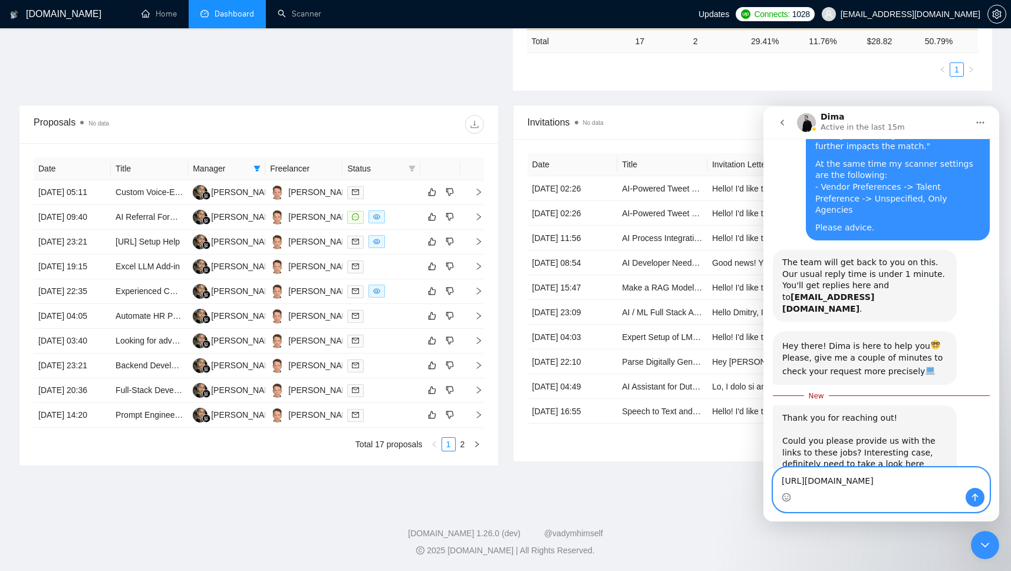
paste textarea "[URL][DOMAIN_NAME]"
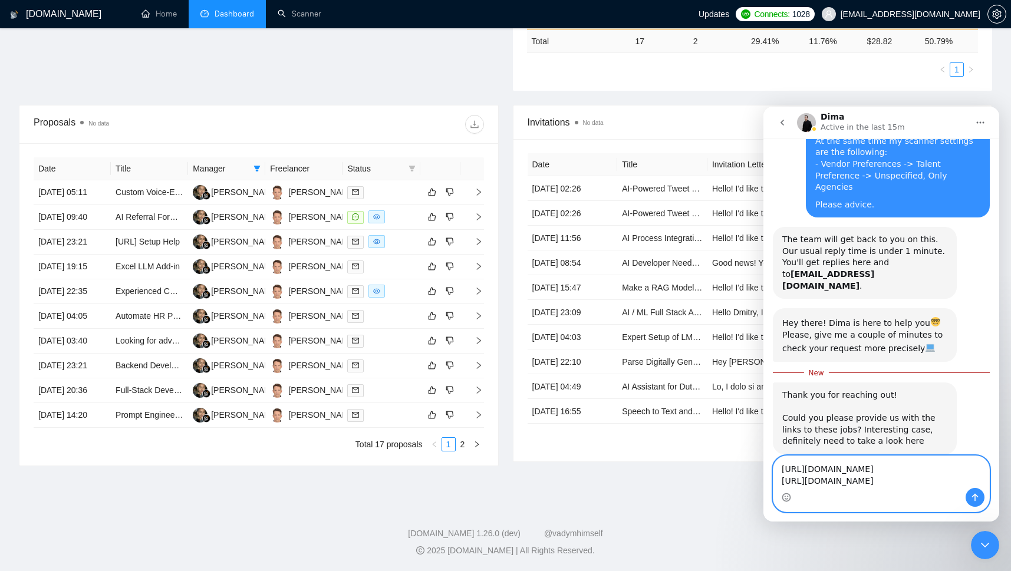
scroll to position [201, 0]
paste textarea "[URL][DOMAIN_NAME]"
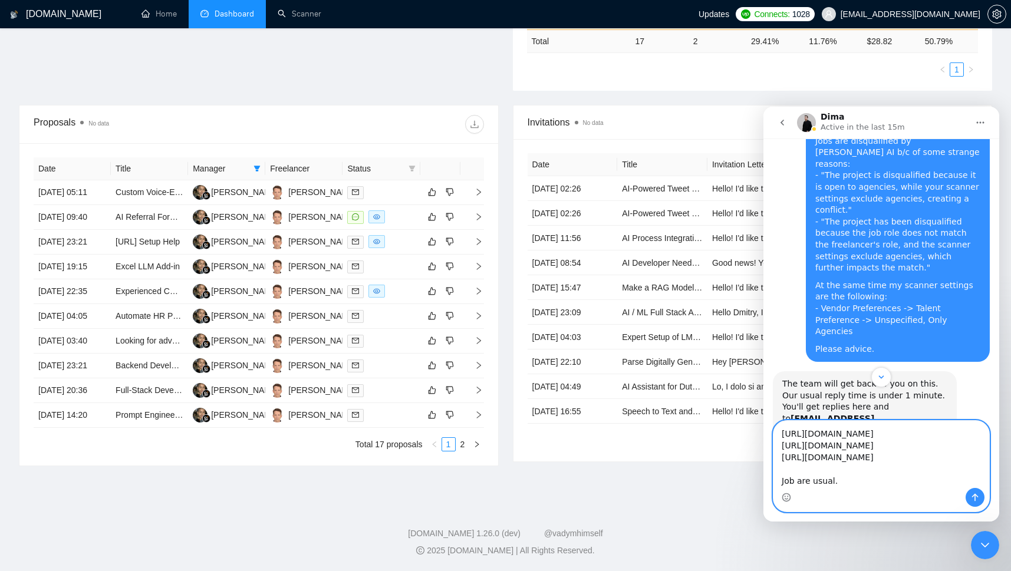
scroll to position [54, 0]
click at [793, 479] on textarea "[URL][DOMAIN_NAME] [URL][DOMAIN_NAME] [URL][DOMAIN_NAME] Job are usual. Where" at bounding box center [881, 454] width 216 height 67
click at [898, 479] on textarea "[URL][DOMAIN_NAME] [URL][DOMAIN_NAME] [URL][DOMAIN_NAME] Jobs are usual. Where" at bounding box center [881, 454] width 216 height 67
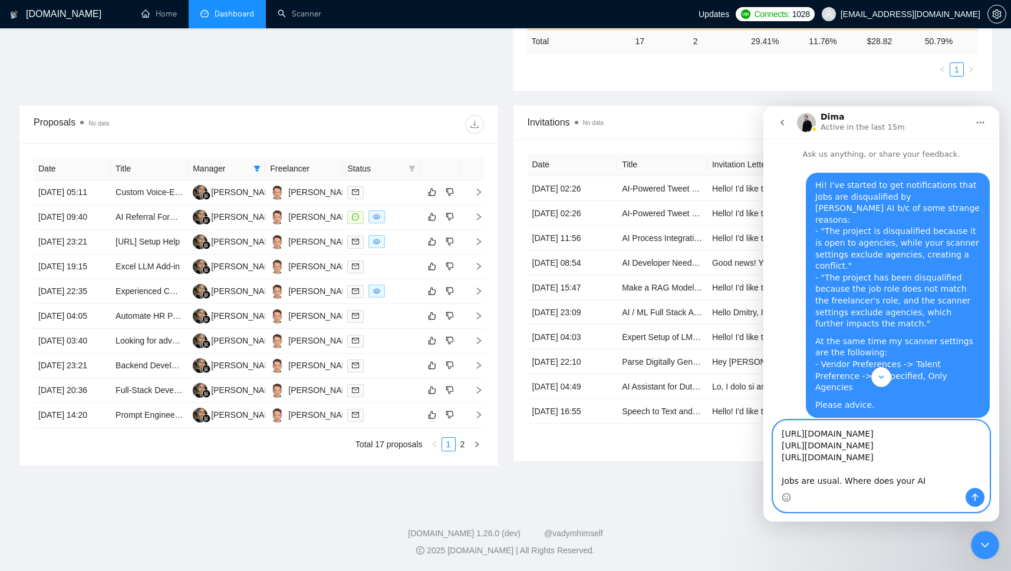
paste textarea "Laziza"
click at [864, 479] on textarea "[URL][DOMAIN_NAME] [URL][DOMAIN_NAME] [URL][DOMAIN_NAME] Jobs are usual. Where …" at bounding box center [881, 454] width 216 height 67
click at [909, 480] on textarea "[URL][DOMAIN_NAME] [URL][DOMAIN_NAME] [URL][DOMAIN_NAME] Jobs are usual. Where …" at bounding box center [881, 454] width 216 height 67
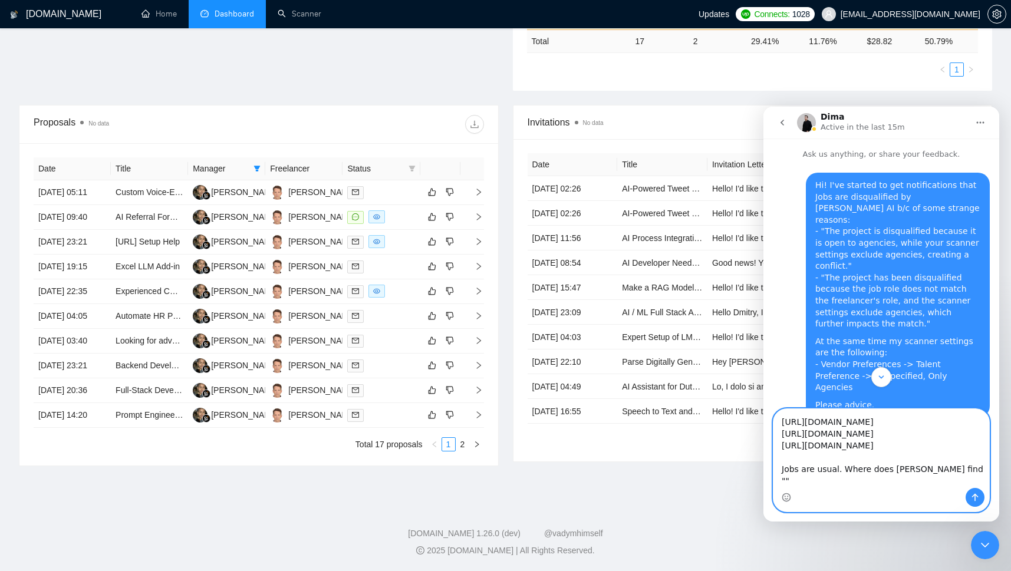
paste textarea "the scanner settings exclude agencies"
click at [837, 480] on textarea "[URL][DOMAIN_NAME] [URL][DOMAIN_NAME] [URL][DOMAIN_NAME] Jobs are usual. Where …" at bounding box center [881, 448] width 216 height 79
click at [929, 480] on textarea "[URL][DOMAIN_NAME] [URL][DOMAIN_NAME] [URL][DOMAIN_NAME] Jobs are usual. Where …" at bounding box center [881, 448] width 216 height 79
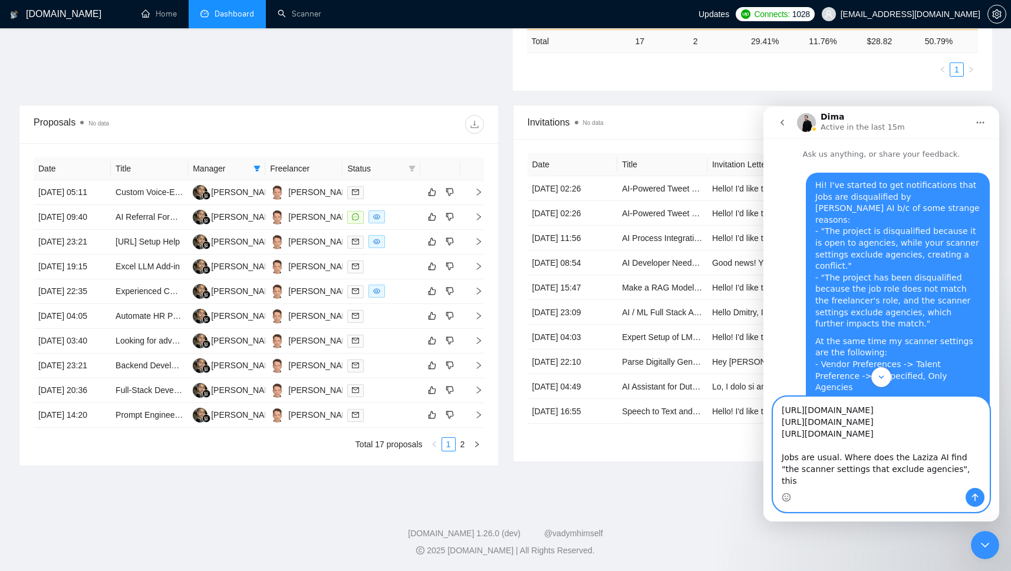
click at [846, 474] on textarea "[URL][DOMAIN_NAME] [URL][DOMAIN_NAME] [URL][DOMAIN_NAME] Jobs are usual. Where …" at bounding box center [881, 442] width 216 height 91
click at [835, 469] on textarea "[URL][DOMAIN_NAME] [URL][DOMAIN_NAME] [URL][DOMAIN_NAME] Jobs are usual. Laziza…" at bounding box center [881, 442] width 216 height 91
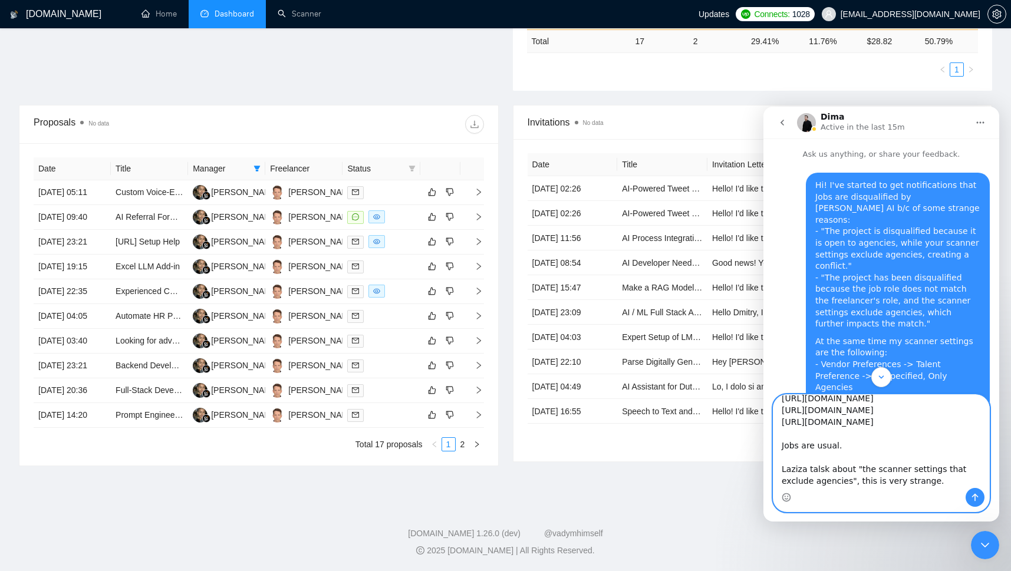
scroll to position [43, 0]
click at [813, 469] on textarea "[URL][DOMAIN_NAME] [URL][DOMAIN_NAME] [URL][DOMAIN_NAME] Jobs are usual. Laziza…" at bounding box center [881, 441] width 216 height 93
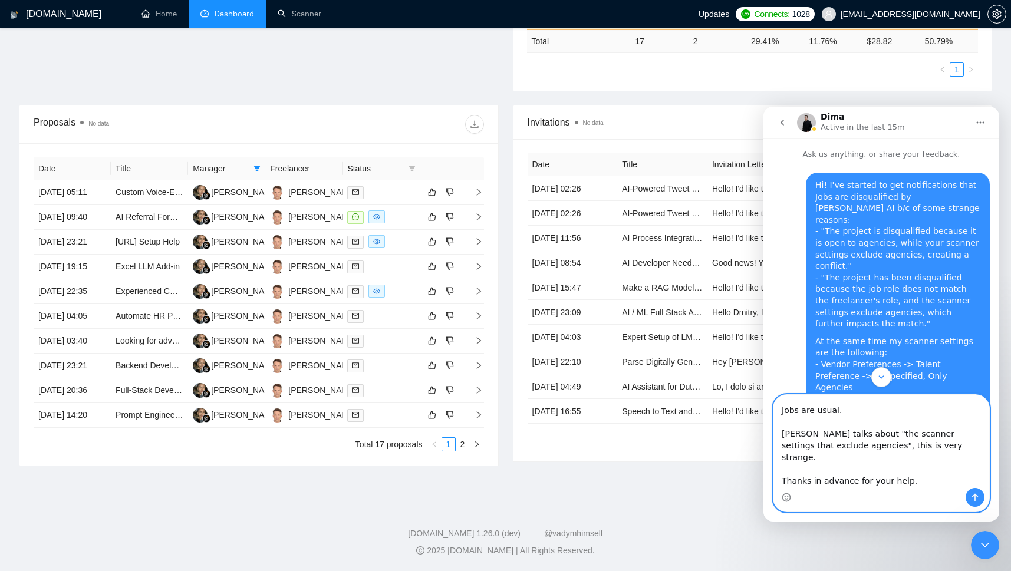
click at [803, 423] on textarea "[URL][DOMAIN_NAME] [URL][DOMAIN_NAME] [URL][DOMAIN_NAME] Jobs are usual. [PERSO…" at bounding box center [881, 441] width 216 height 93
drag, startPoint x: 782, startPoint y: 423, endPoint x: 924, endPoint y: 550, distance: 191.2
click at [924, 488] on textarea "[URL][DOMAIN_NAME] [URL][DOMAIN_NAME] [URL][DOMAIN_NAME] Jobs look usual. [PERS…" at bounding box center [881, 441] width 216 height 93
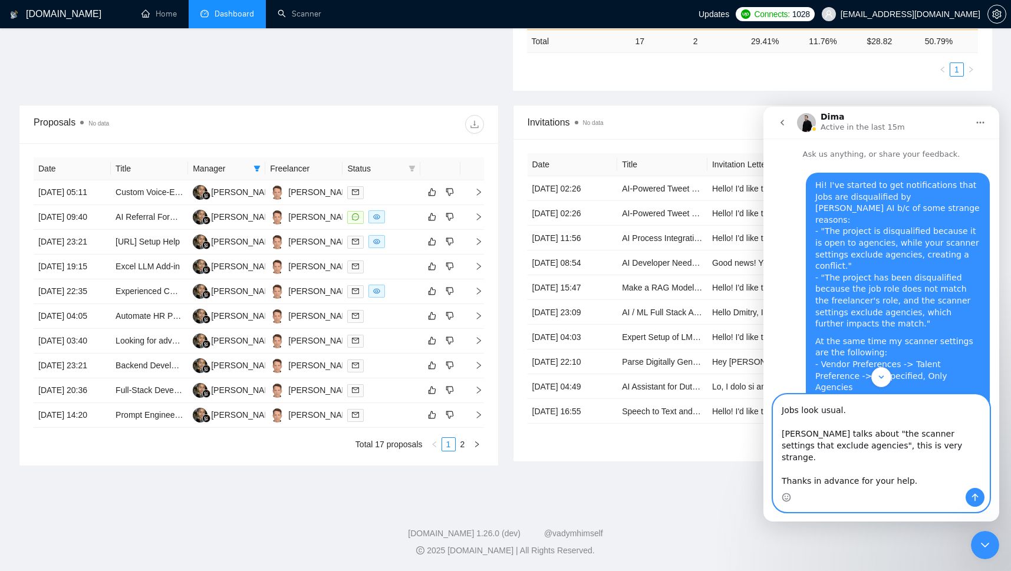
type textarea "[URL][DOMAIN_NAME] [URL][DOMAIN_NAME] [URL][DOMAIN_NAME] Jobs look usual. [PERS…"
click at [975, 498] on icon "Send a message…" at bounding box center [975, 498] width 6 height 8
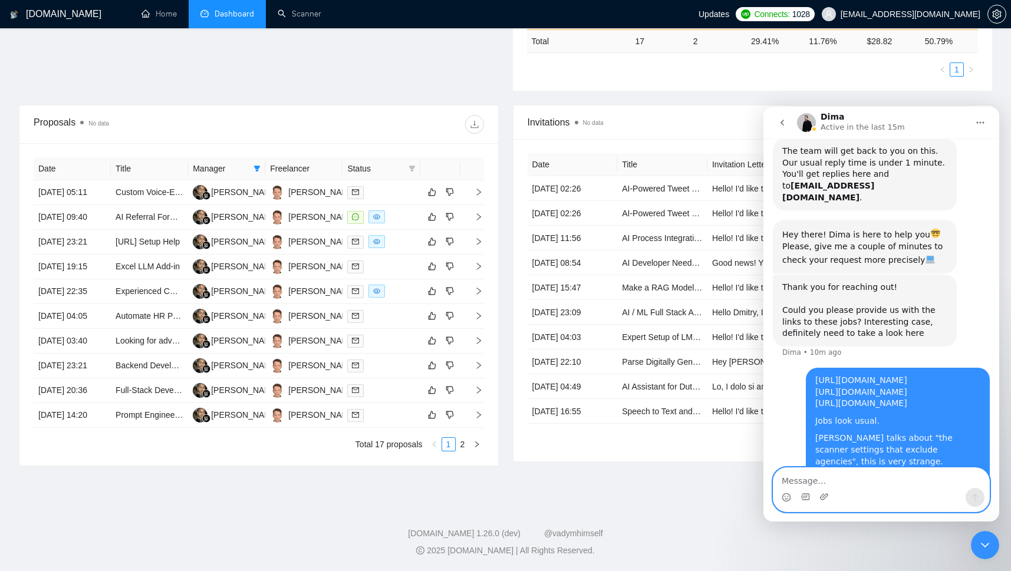
scroll to position [292, 0]
click at [549, 466] on div "Invitations No data Date Title Invitation Letter Freelancer Status [DATE] 02:26…" at bounding box center [753, 285] width 494 height 361
click at [503, 296] on div "Proposals No data Date Title Manager Freelancer Status [DATE] 05:11 Custom Voic…" at bounding box center [259, 285] width 494 height 361
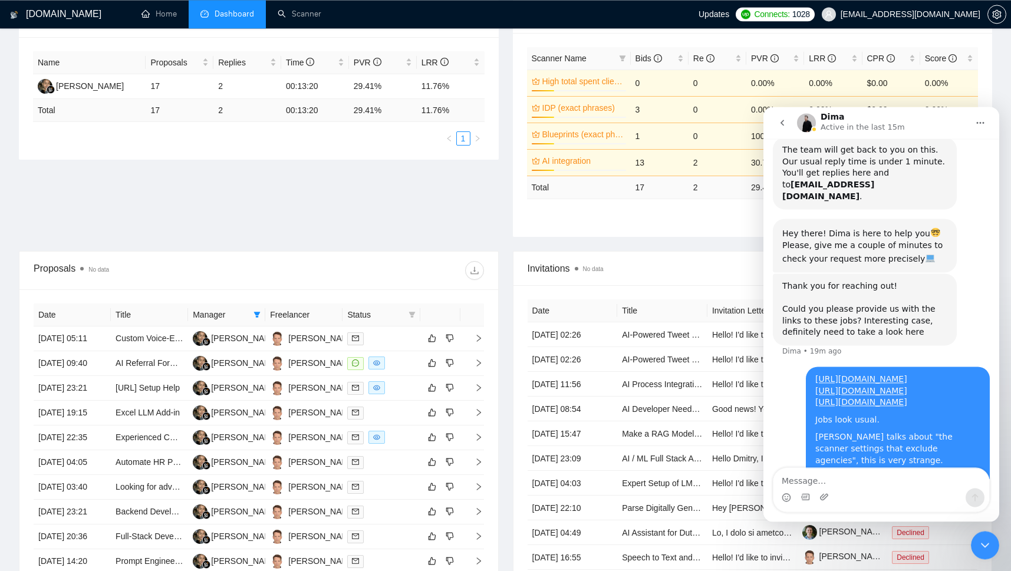
scroll to position [0, 0]
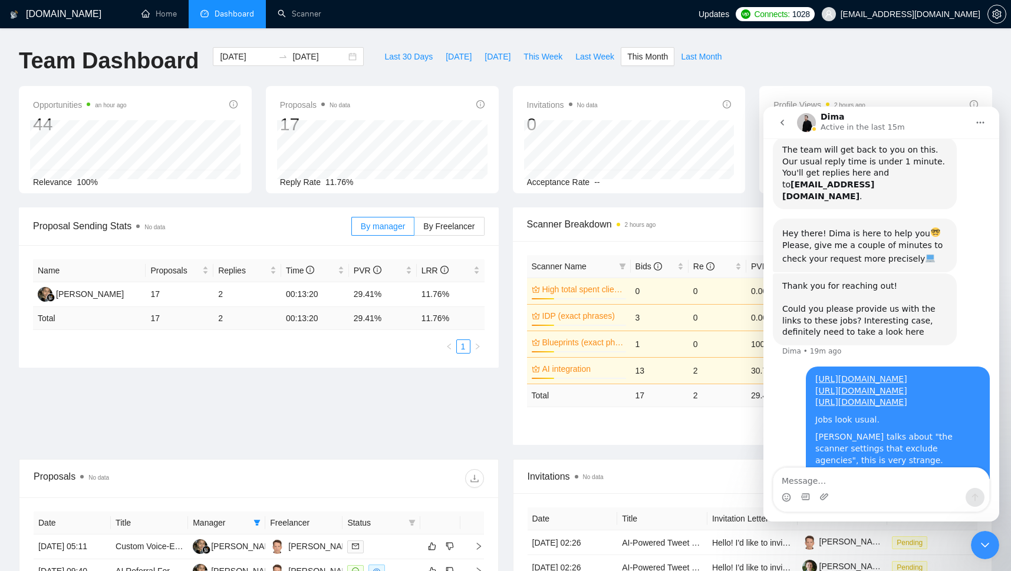
click at [984, 543] on icon "Close Intercom Messenger" at bounding box center [985, 545] width 14 height 14
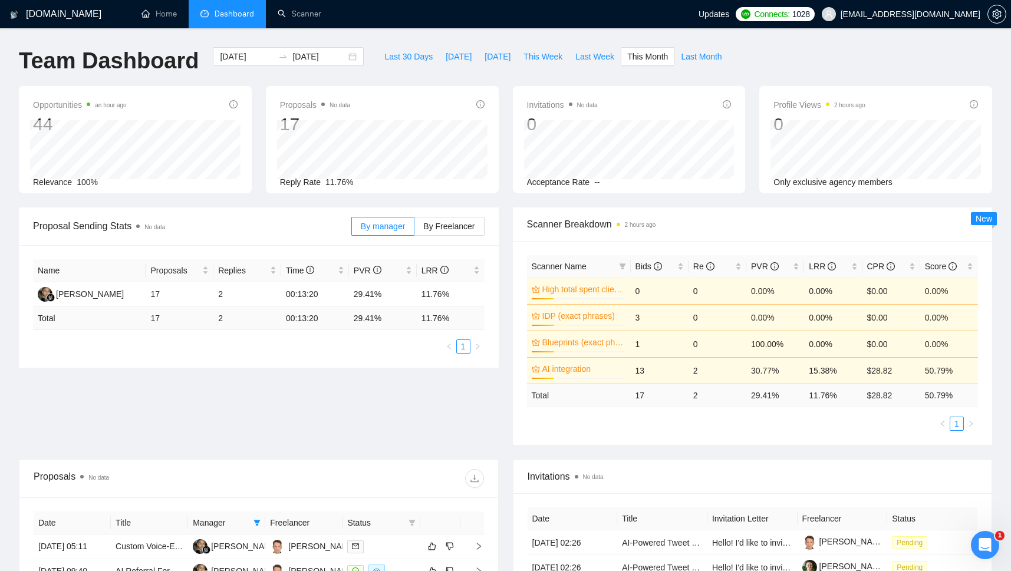
click at [990, 543] on icon "Open Intercom Messenger" at bounding box center [984, 545] width 19 height 19
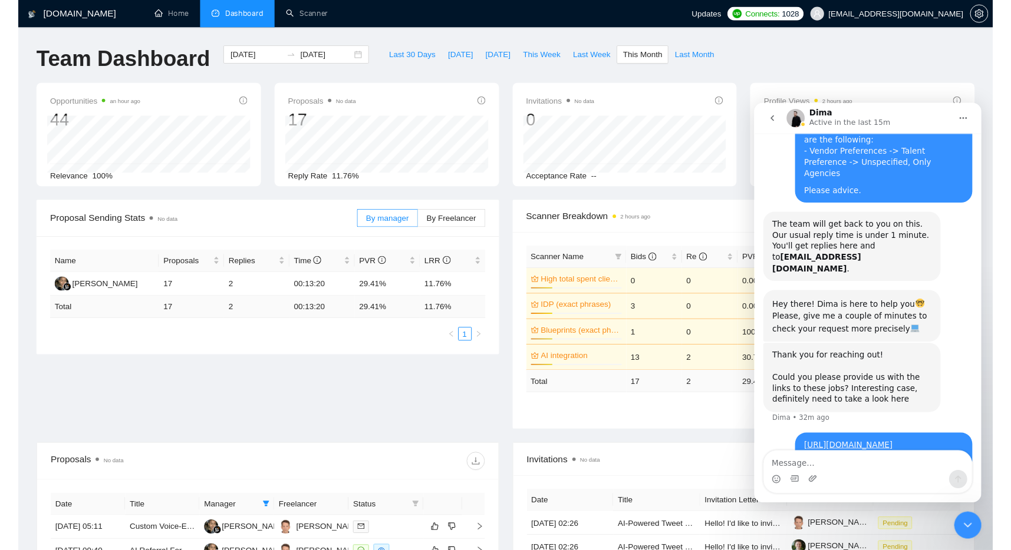
scroll to position [292, 0]
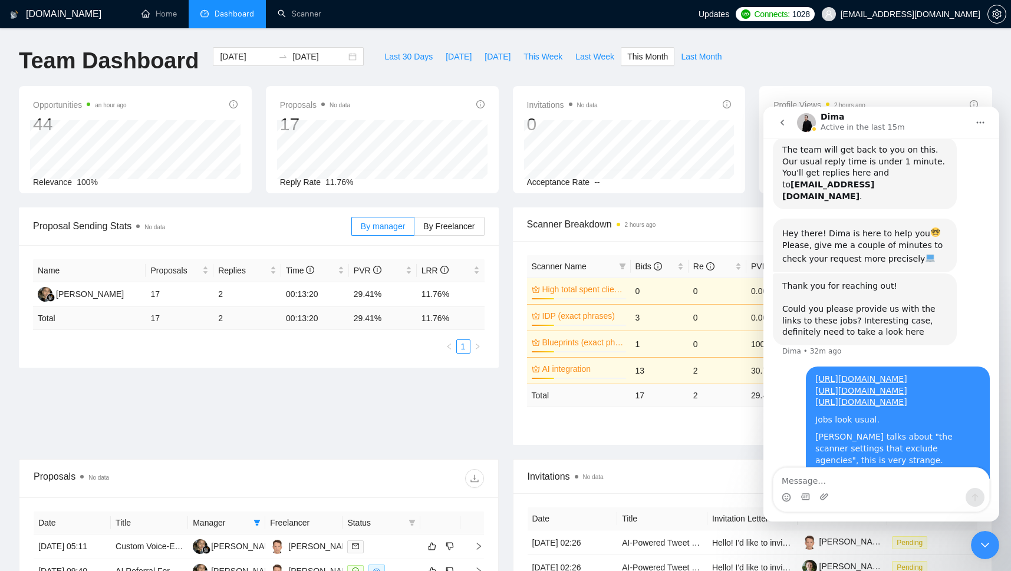
click at [987, 544] on icon "Close Intercom Messenger" at bounding box center [985, 545] width 14 height 14
